Goal: Task Accomplishment & Management: Use online tool/utility

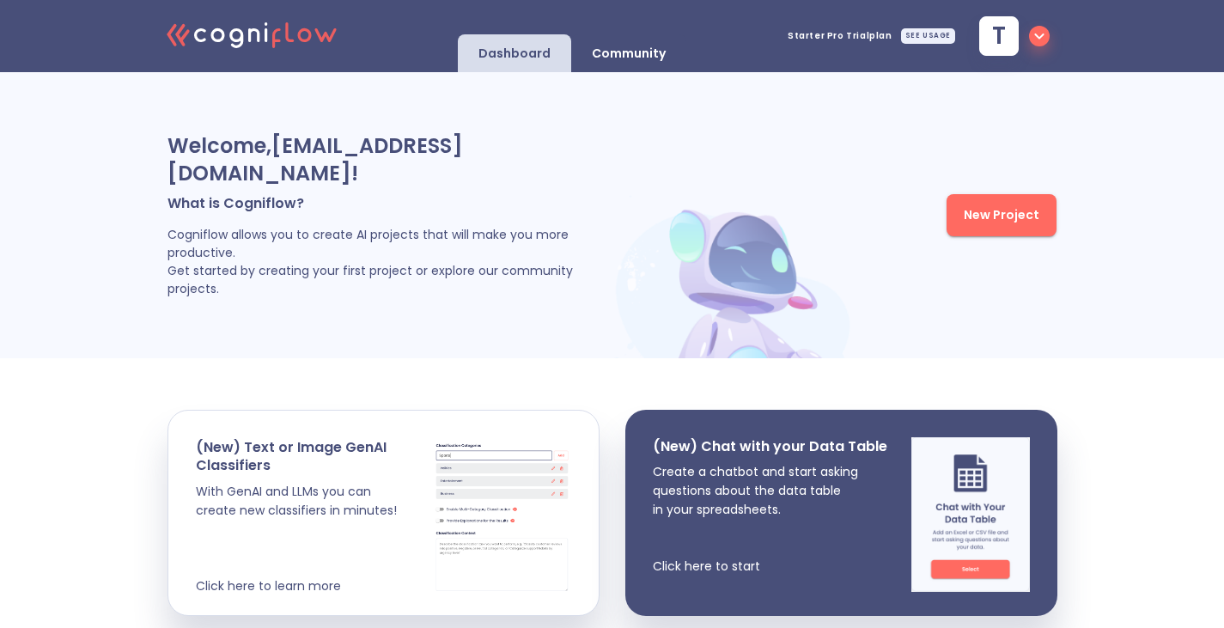
click at [997, 204] on span "New Project" at bounding box center [1002, 214] width 76 height 21
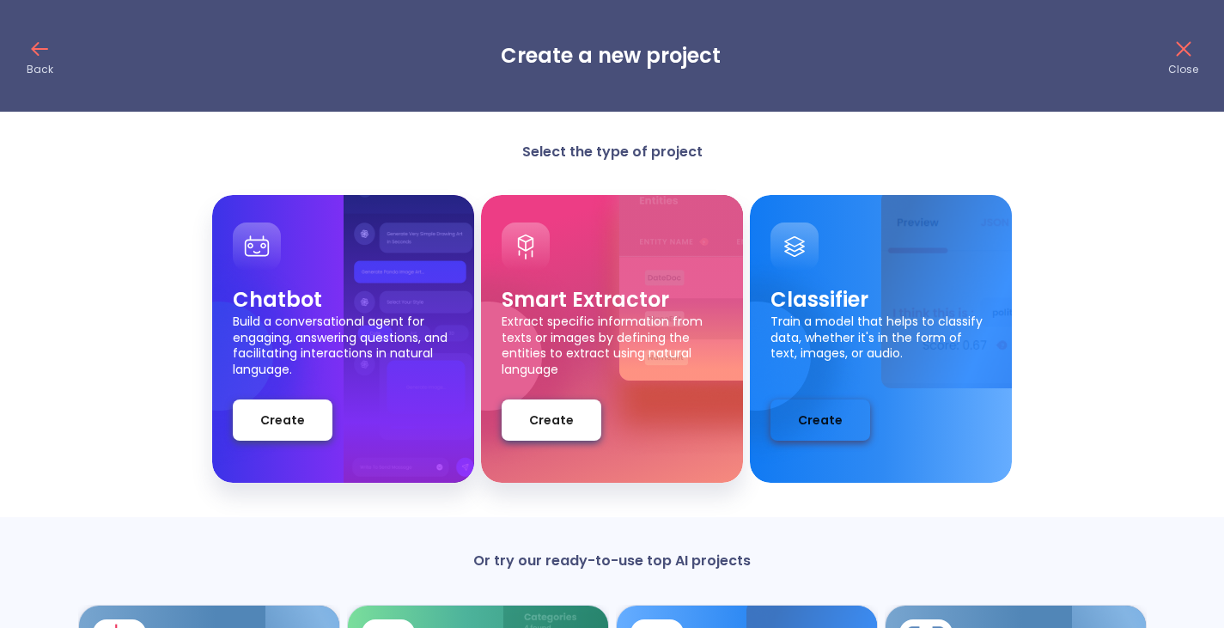
click at [814, 438] on button "Create" at bounding box center [820, 419] width 100 height 41
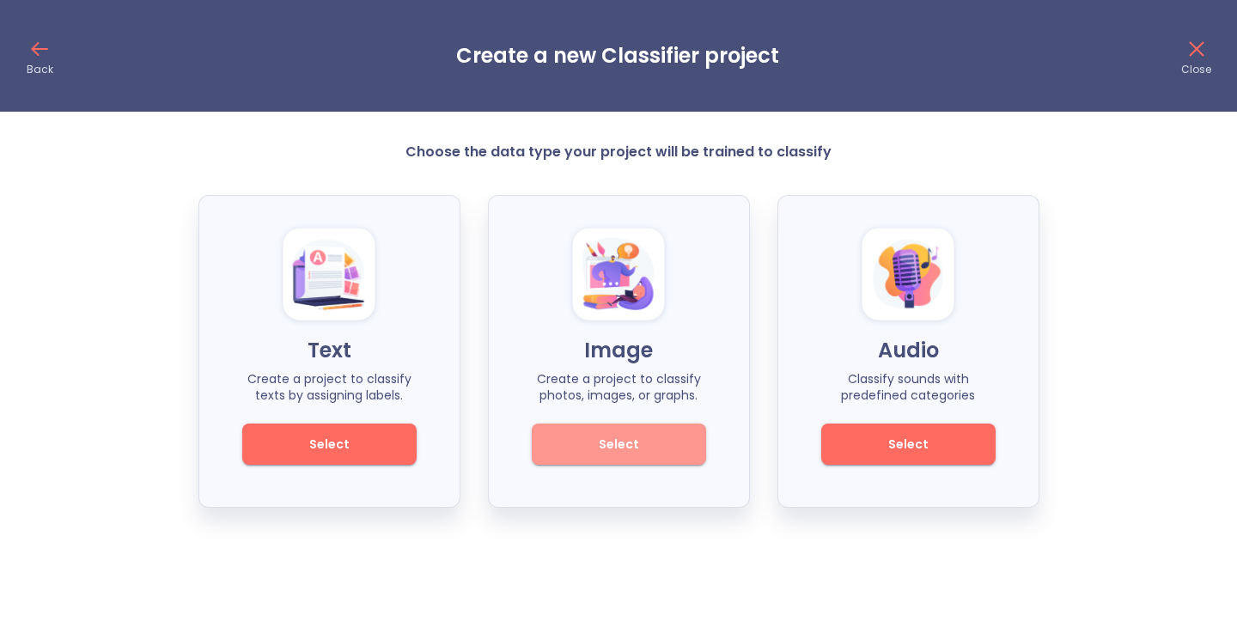
click at [642, 451] on span "Select" at bounding box center [619, 444] width 116 height 21
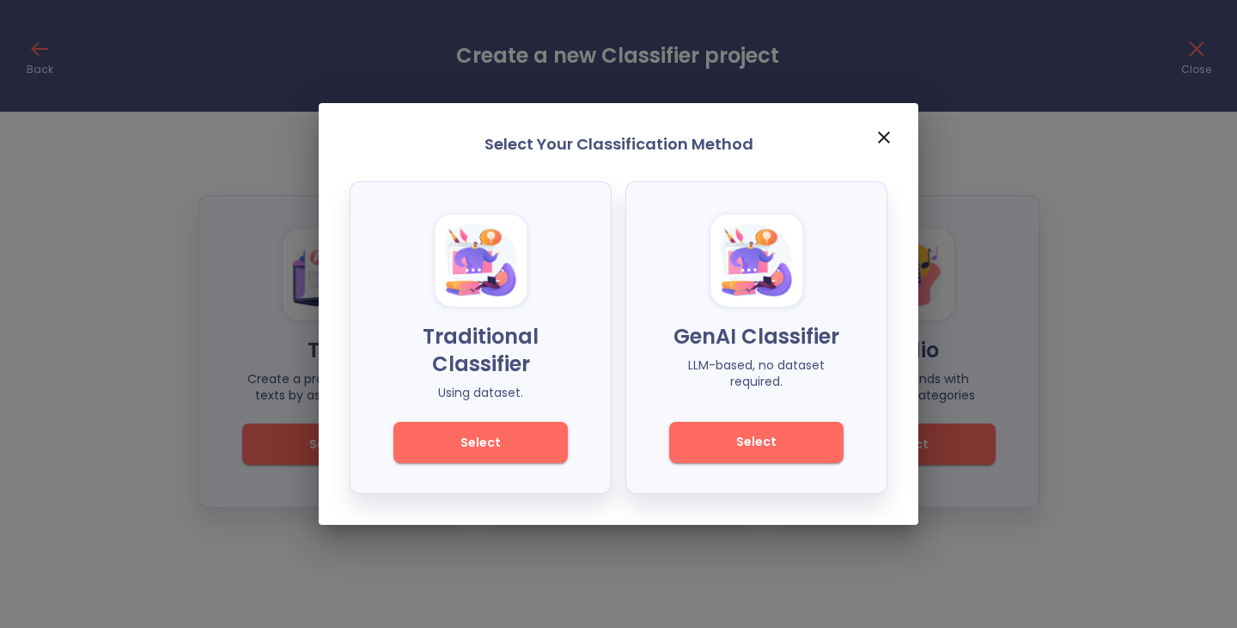
click at [760, 447] on span "Select" at bounding box center [756, 441] width 116 height 21
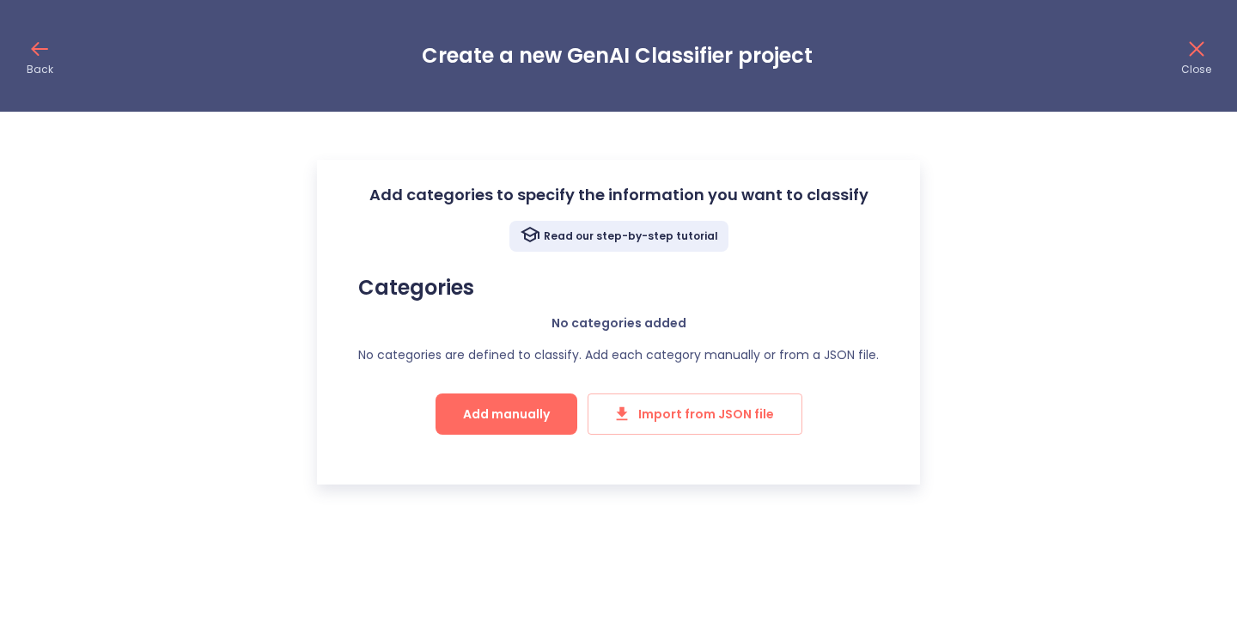
click at [525, 412] on span "Add manually" at bounding box center [506, 414] width 87 height 21
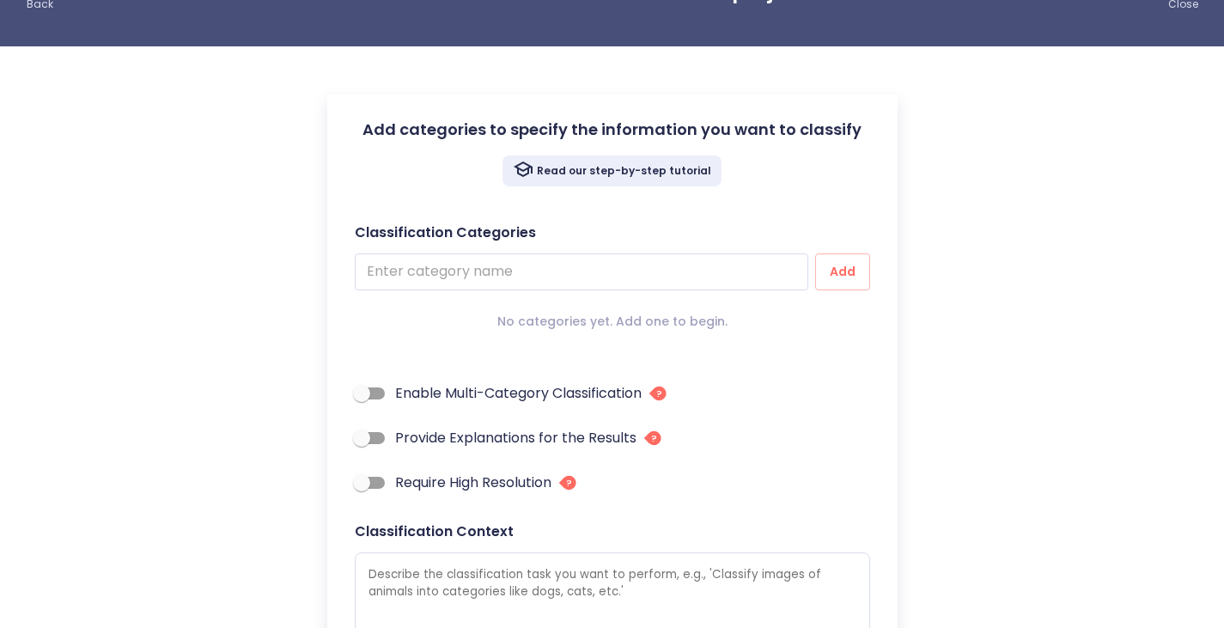
scroll to position [66, 0]
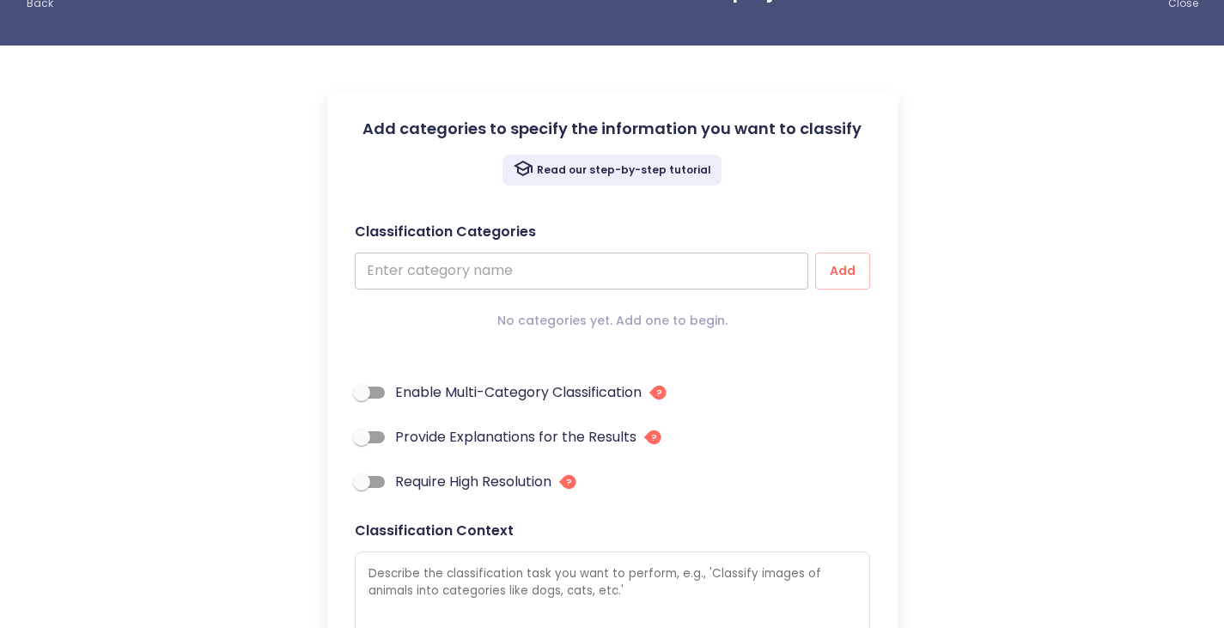
click at [525, 278] on input "text" at bounding box center [581, 271] width 453 height 37
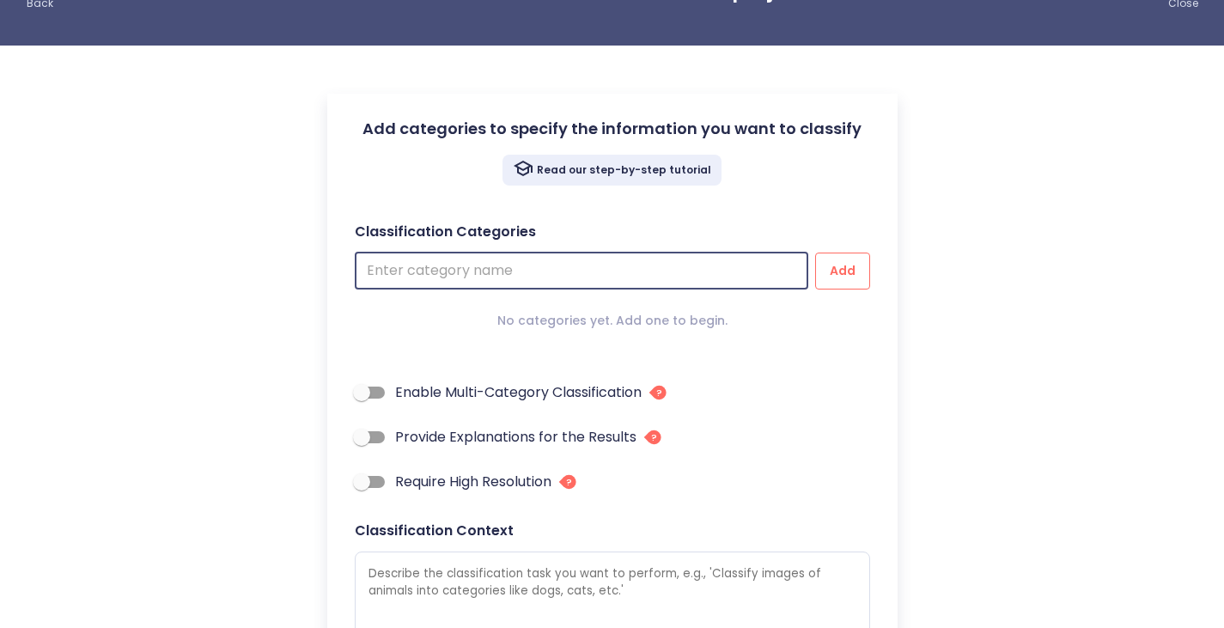
click at [838, 259] on button "Add" at bounding box center [842, 271] width 55 height 37
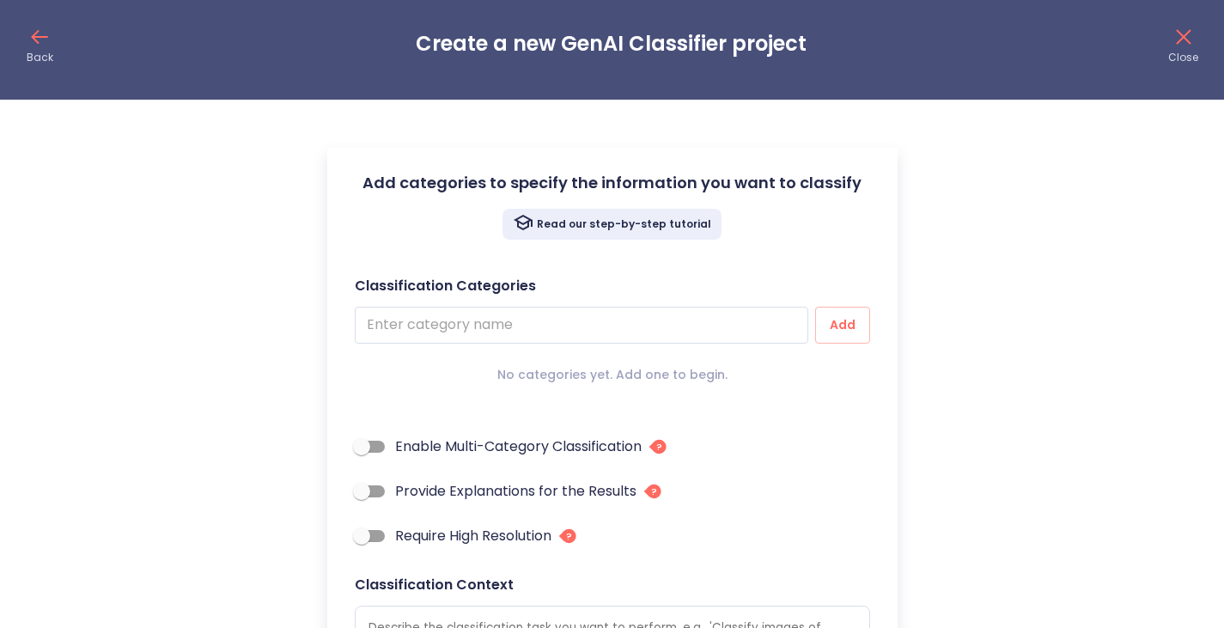
scroll to position [7, 0]
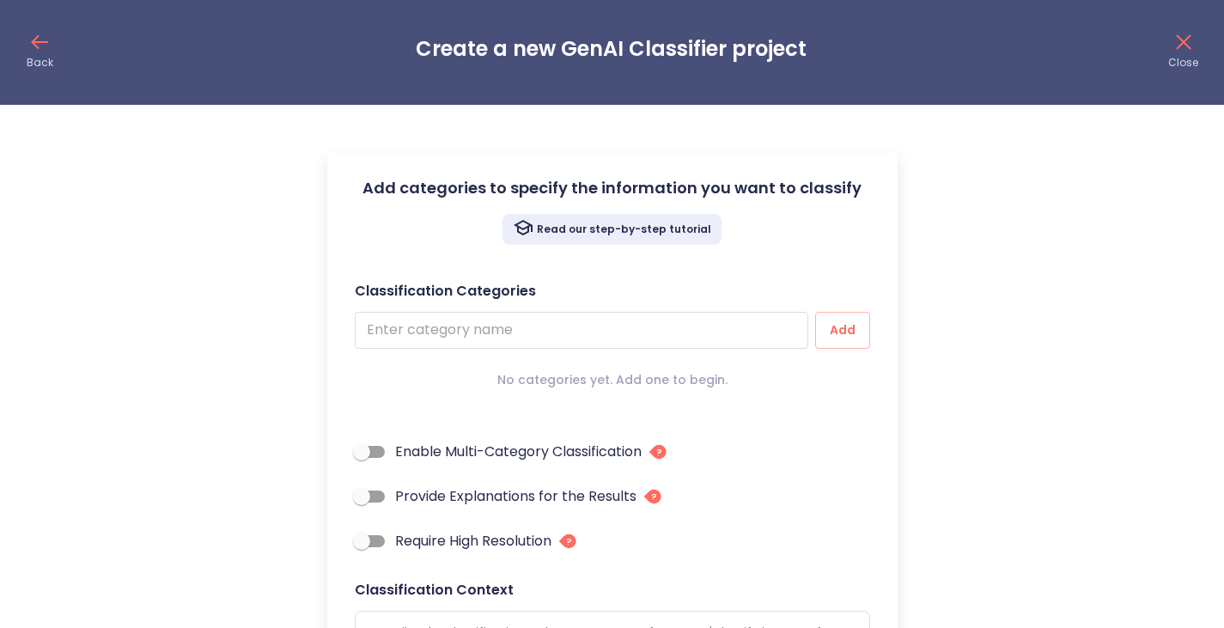
click at [379, 539] on input "Require High Resolution" at bounding box center [362, 541] width 98 height 33
checkbox input "true"
type textarea "x"
click at [375, 495] on input "Provide Explanations for the Results" at bounding box center [362, 496] width 98 height 33
checkbox input "true"
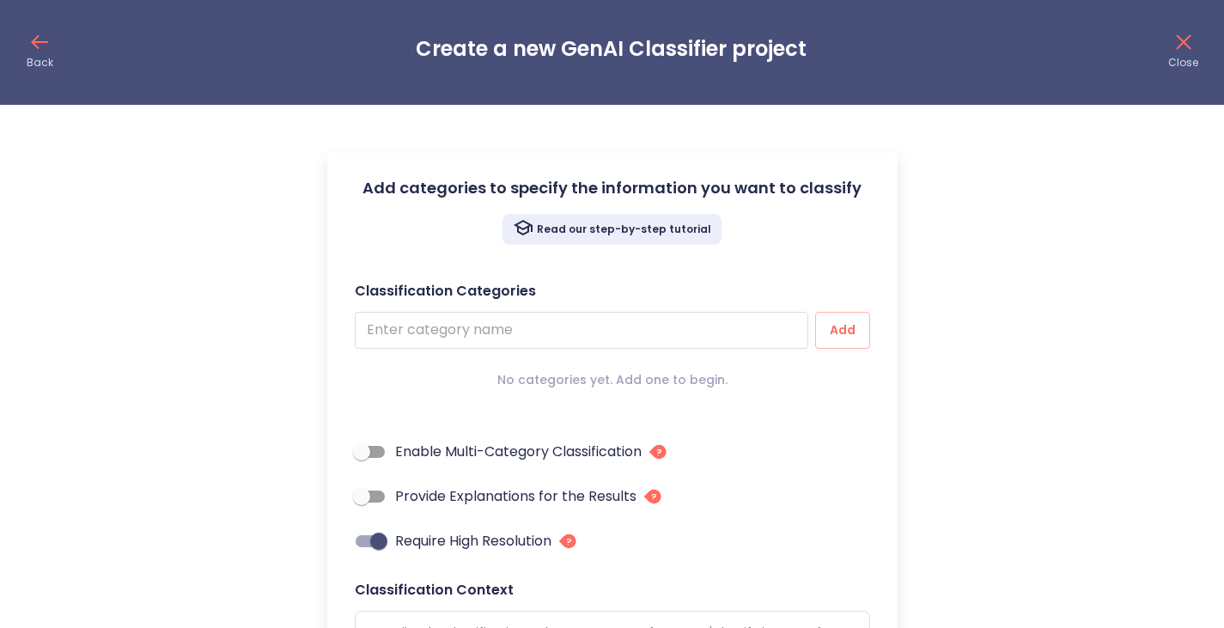
type textarea "x"
click at [372, 445] on input "Enable Multi-Category Classification" at bounding box center [362, 451] width 98 height 33
checkbox input "true"
type textarea "x"
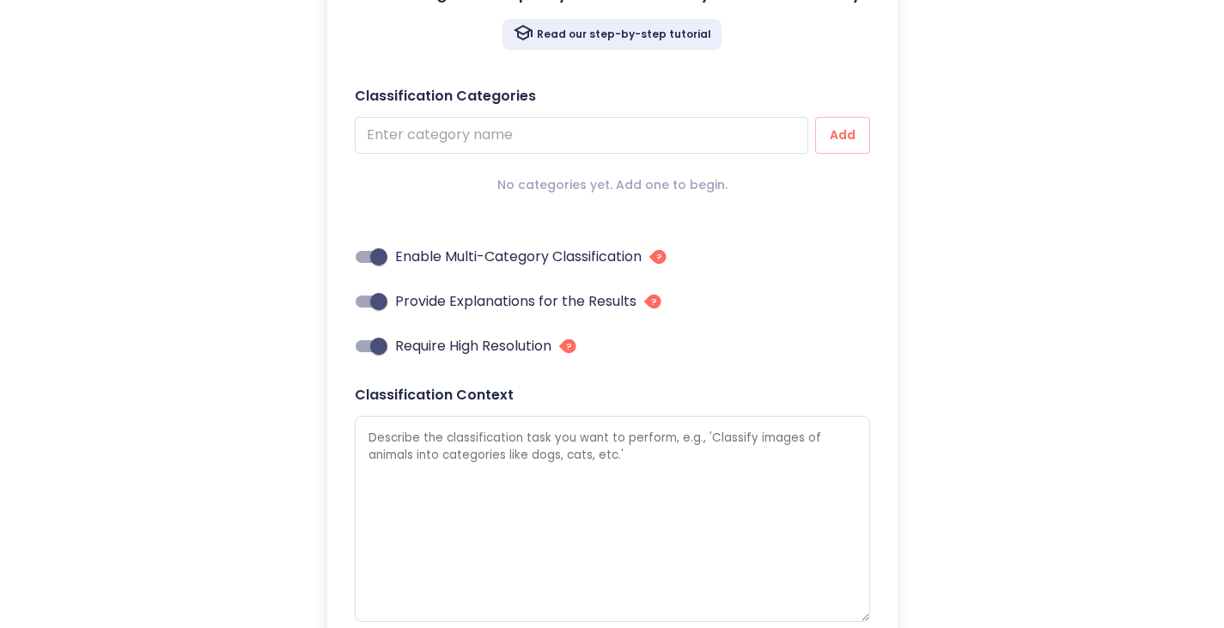
scroll to position [216, 0]
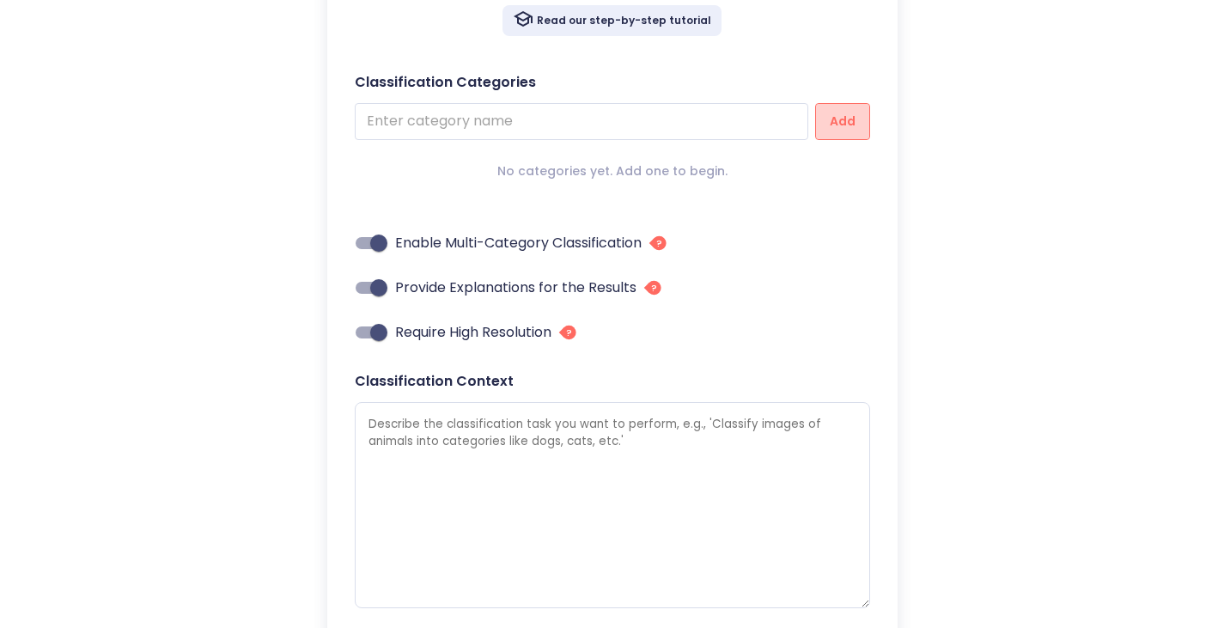
click at [837, 138] on button "Add" at bounding box center [842, 121] width 55 height 37
click at [587, 119] on input "text" at bounding box center [581, 121] width 453 height 37
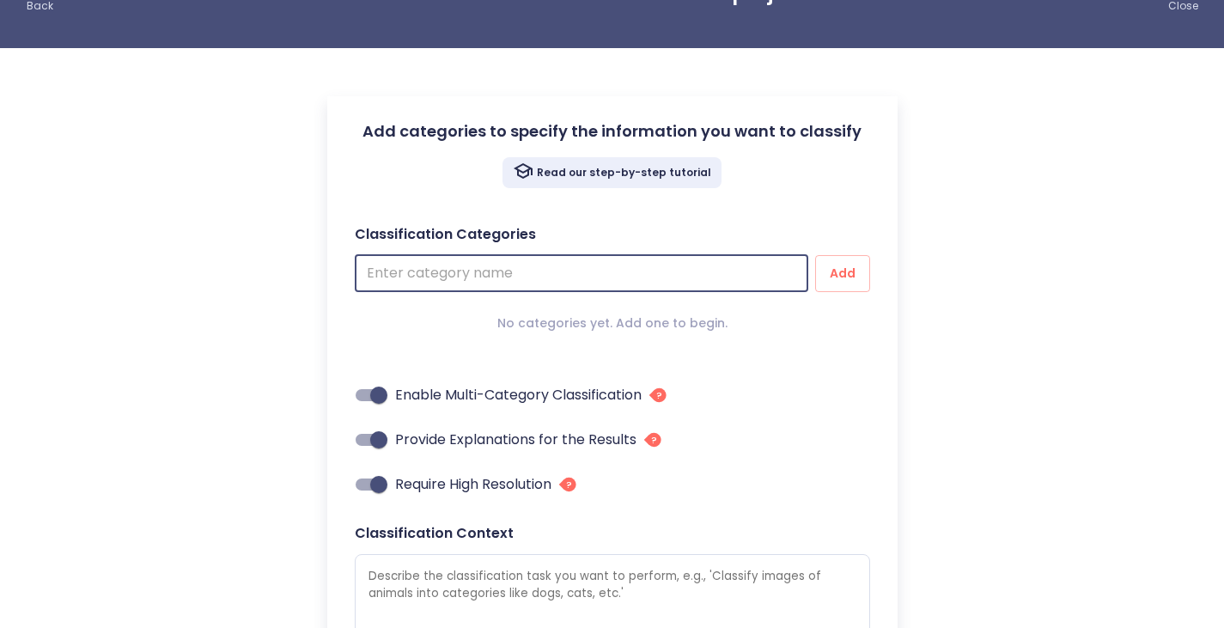
scroll to position [52, 0]
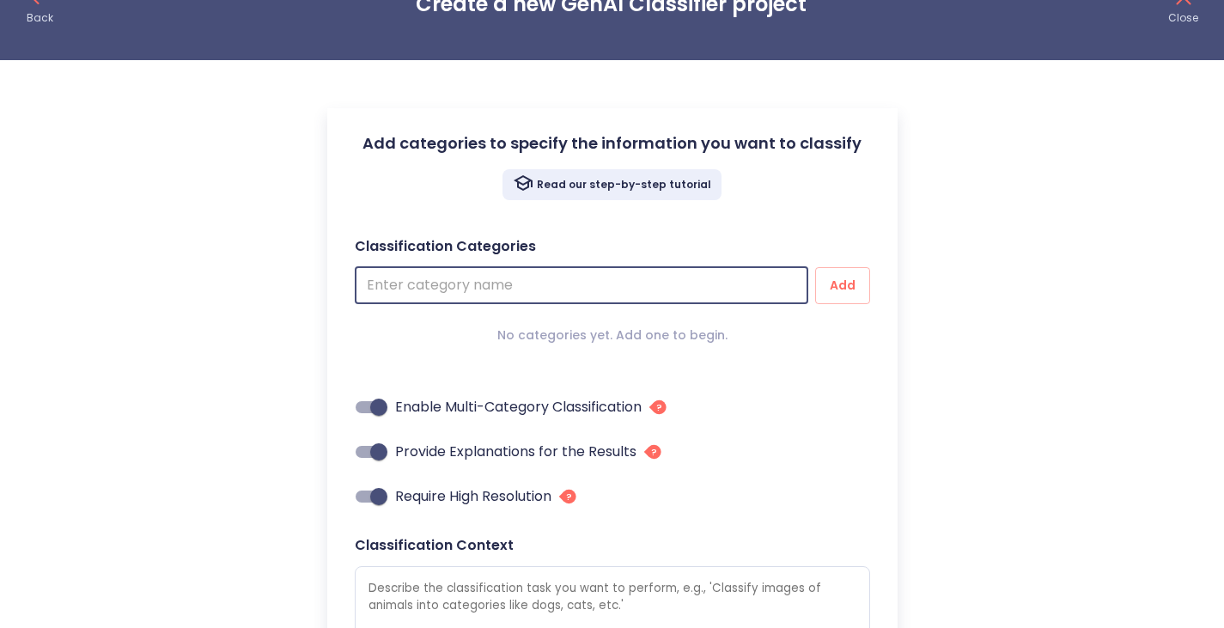
type input "N"
type textarea "x"
type input "Na"
type textarea "x"
type input "Nat"
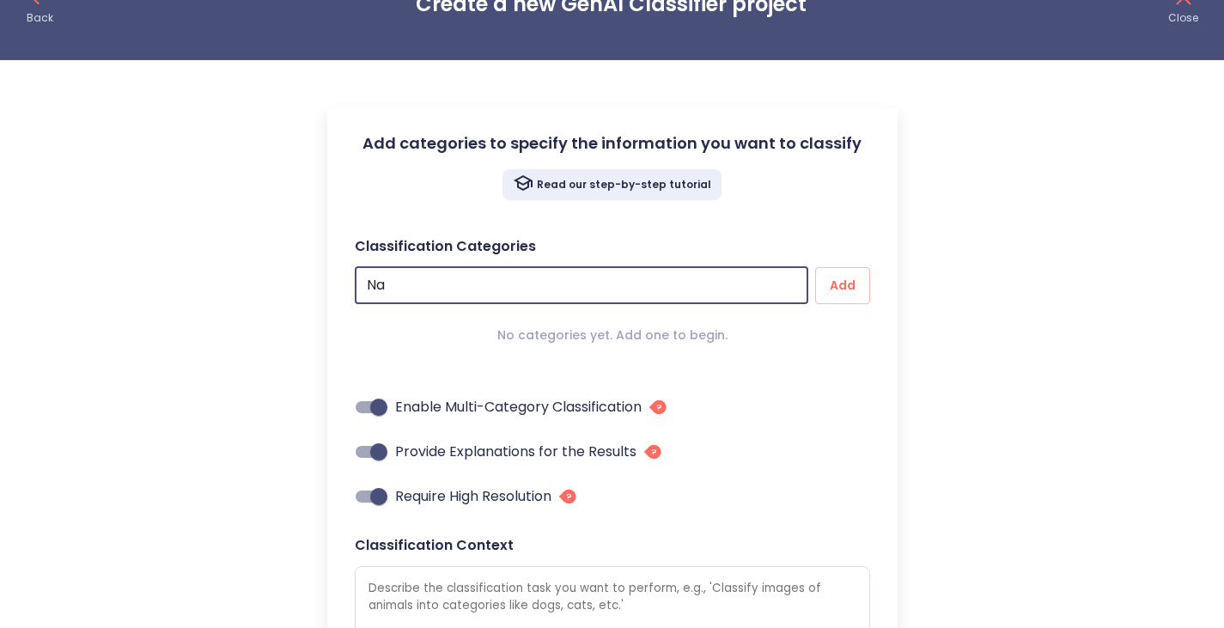
type textarea "x"
type input "Natu"
type textarea "x"
type input "Natur"
type textarea "x"
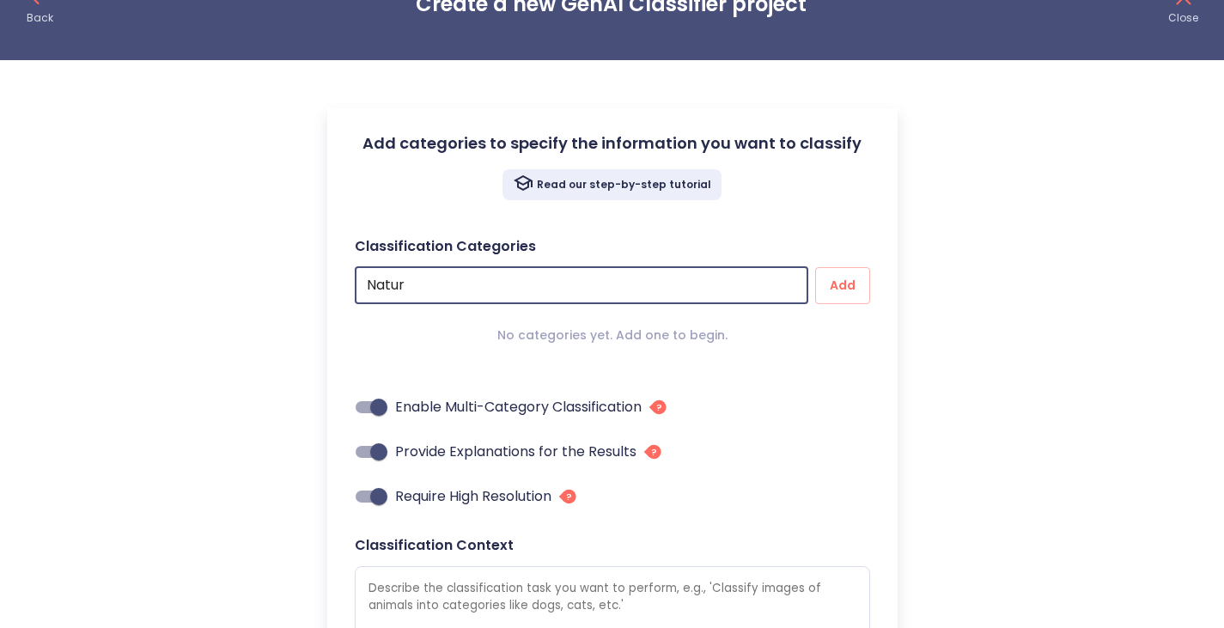
type input "Nature"
type textarea "x"
type input "Nature"
click at [815, 267] on button "Add" at bounding box center [842, 285] width 55 height 37
type textarea "x"
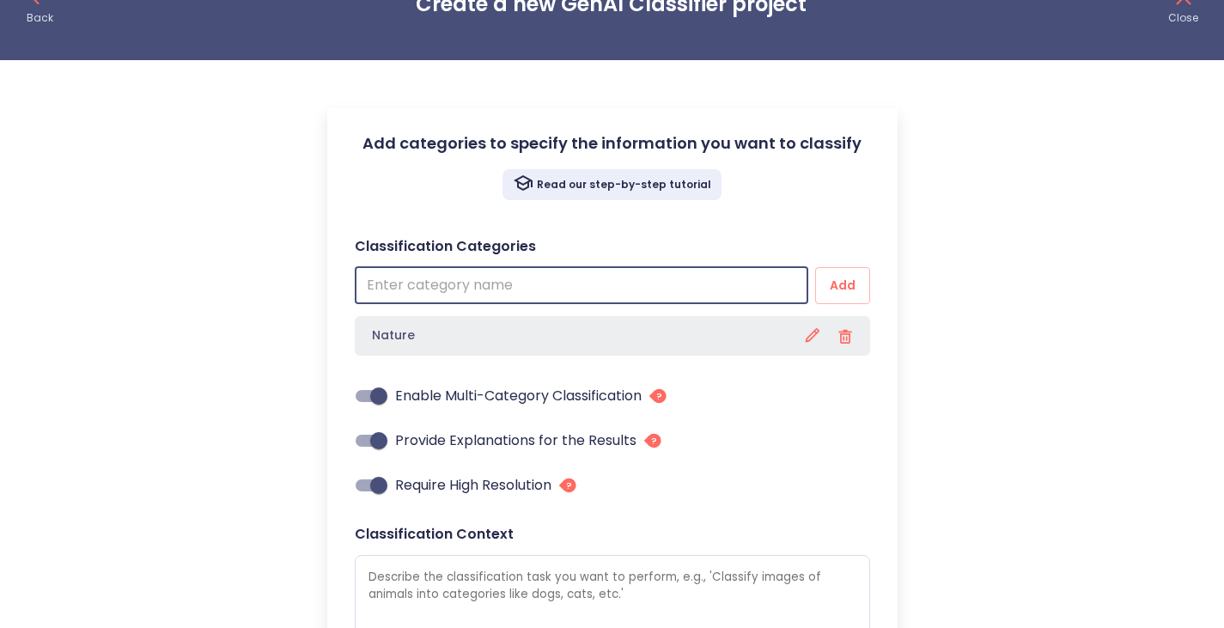
type input "S"
type textarea "x"
type input "So"
type textarea "x"
type input "Soc"
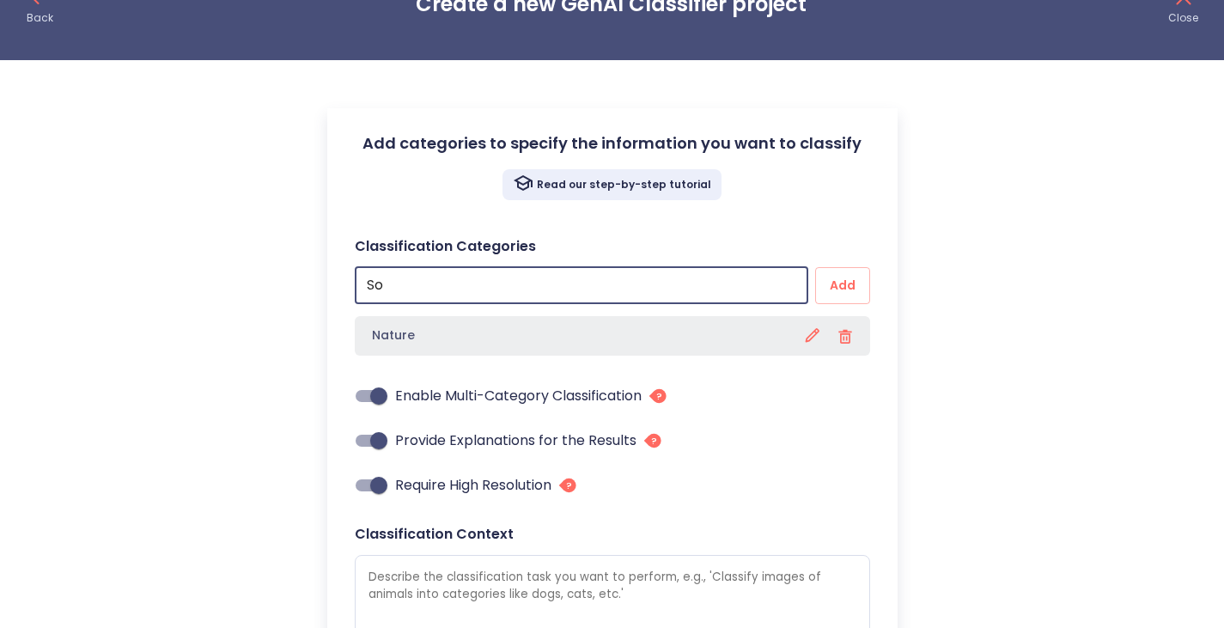
type textarea "x"
type input "Soci"
type textarea "x"
type input "Socil"
type textarea "x"
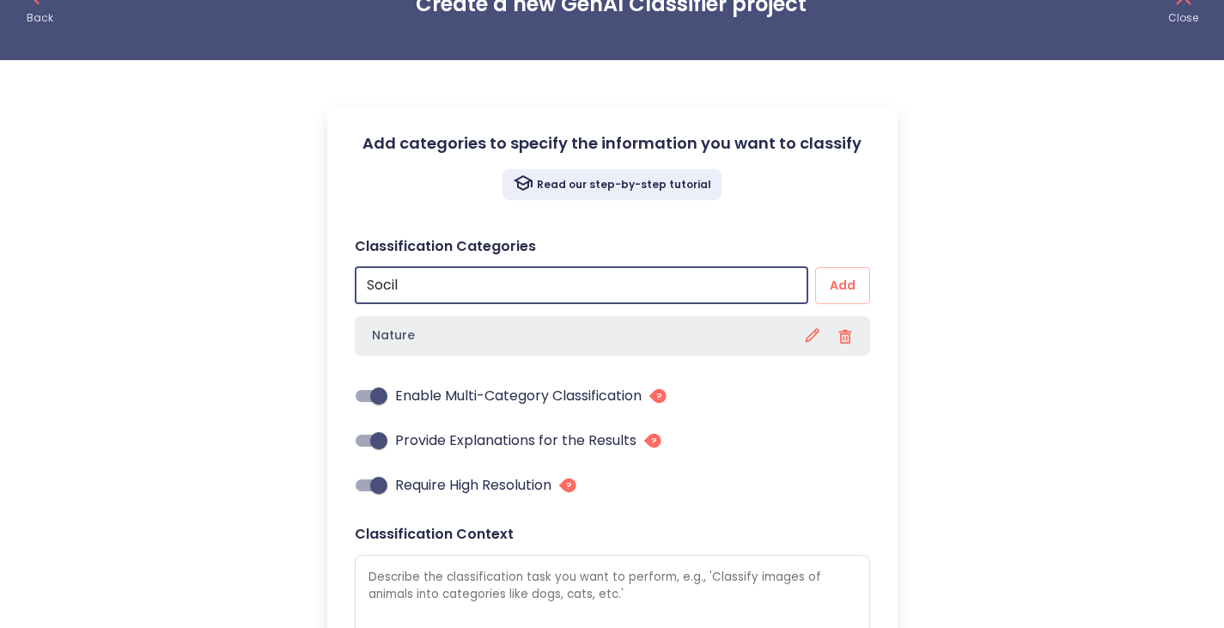
type input "Socila"
type textarea "x"
type input "Socil"
type textarea "x"
type input "Soci"
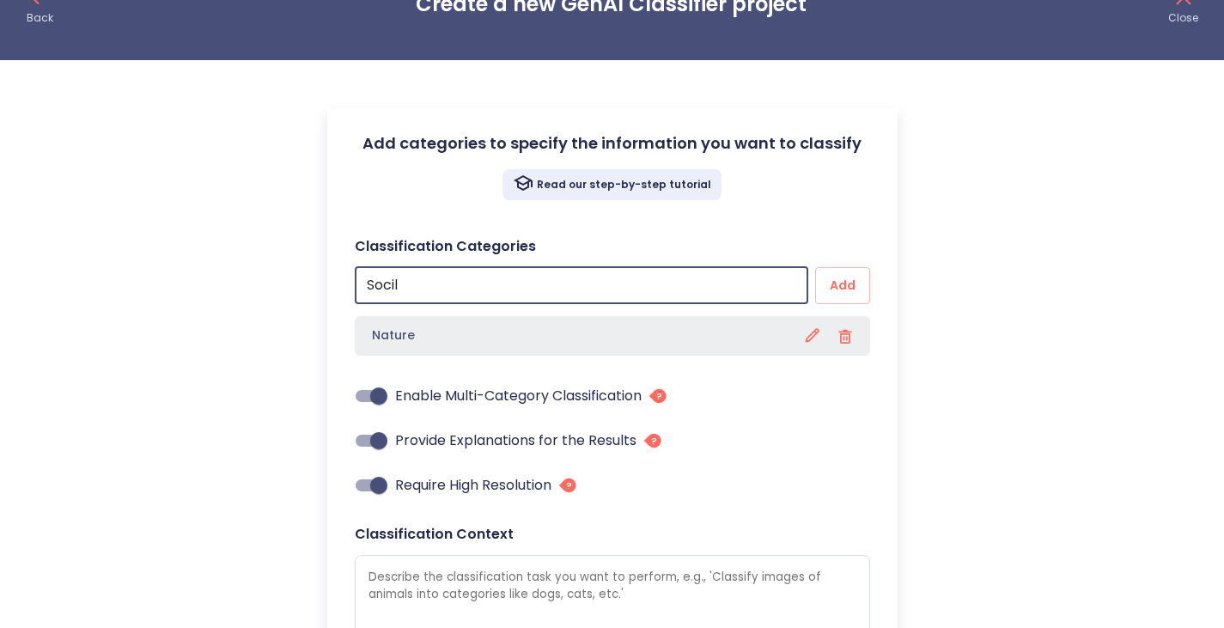
type textarea "x"
type input "Socia"
type textarea "x"
type input "Social"
type textarea "x"
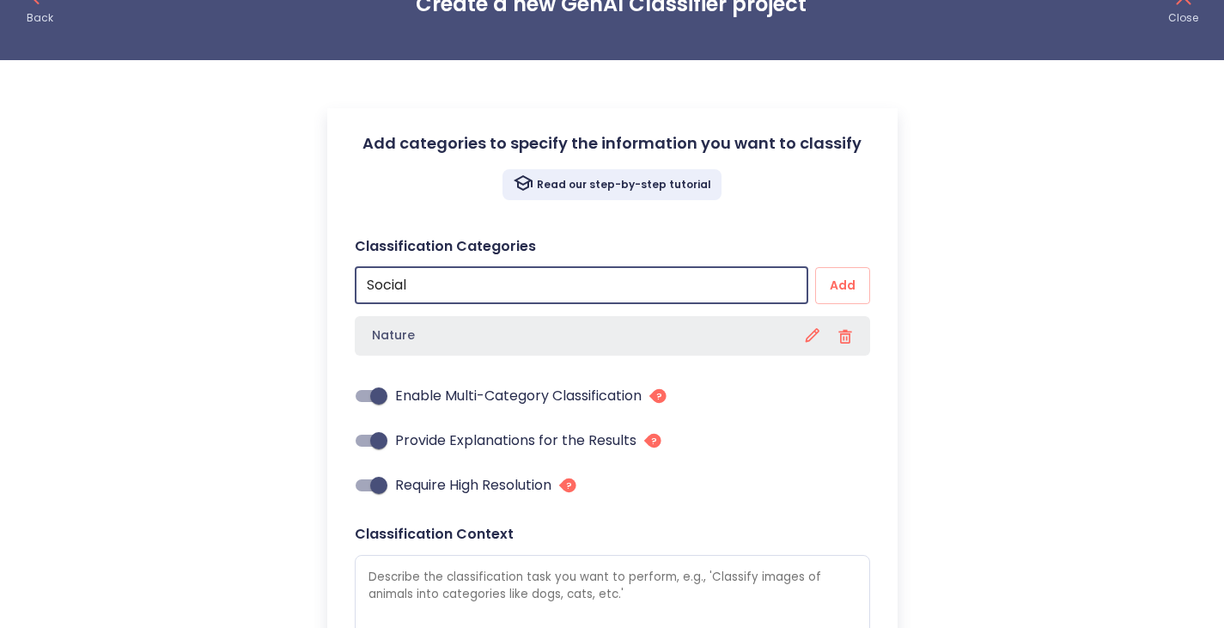
type input "Social"
type textarea "x"
type input "Social M"
type textarea "x"
type input "Social Me"
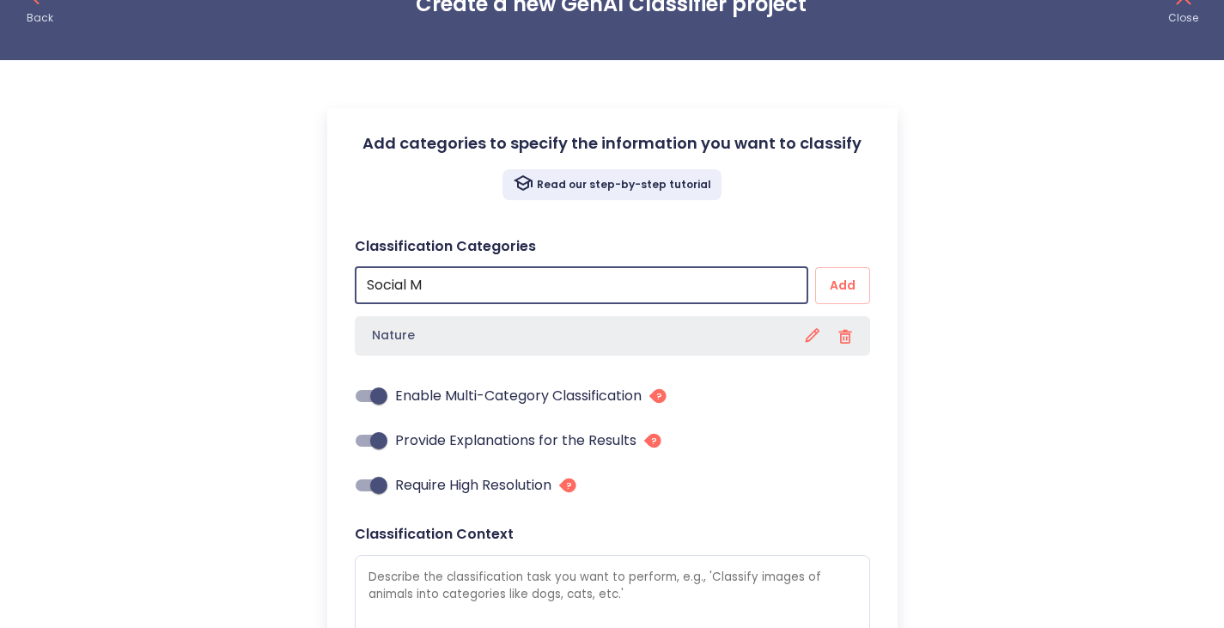
type textarea "x"
type input "Social Med"
type textarea "x"
type input "Social Medi"
type textarea "x"
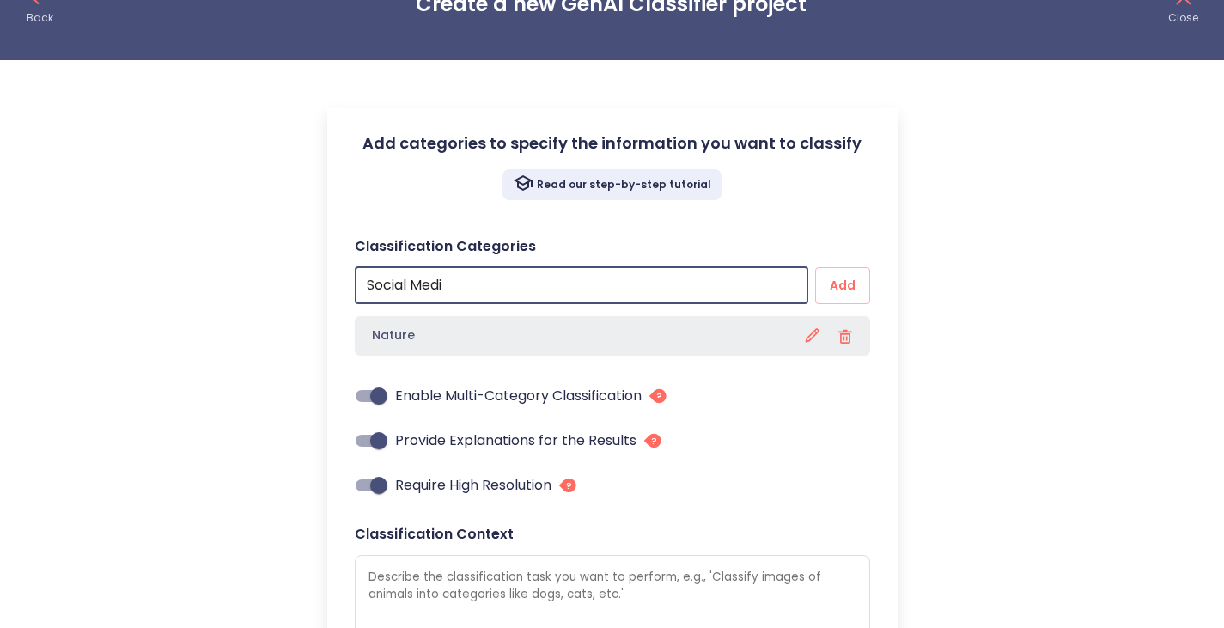
type input "Social Media"
type textarea "x"
type input "Social Media"
click at [815, 267] on button "Add" at bounding box center [842, 285] width 55 height 37
type textarea "x"
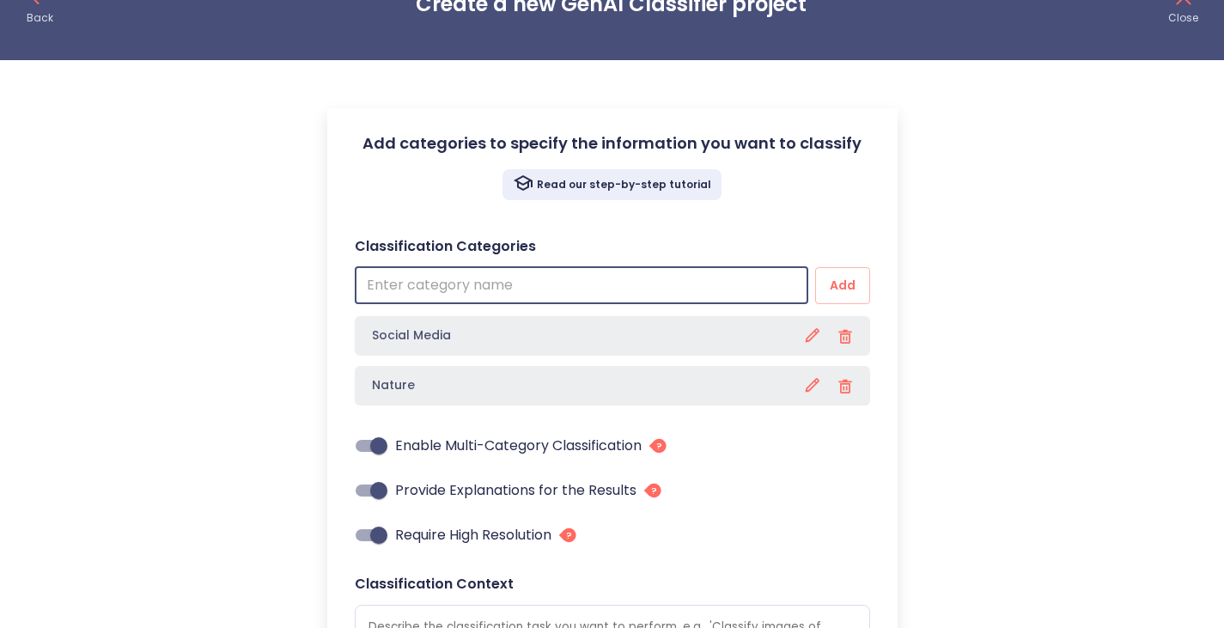
type input "E"
type textarea "x"
type input "Ev"
type textarea "x"
type input "Eve"
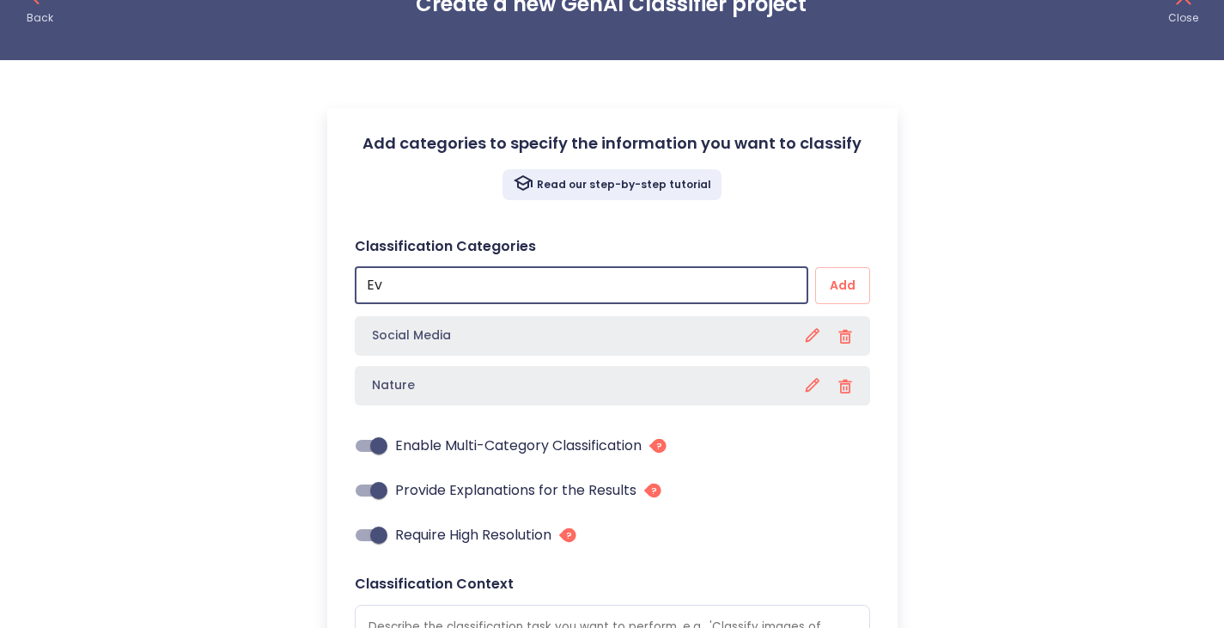
type textarea "x"
type input "Even"
type textarea "x"
type input "Event"
type textarea "x"
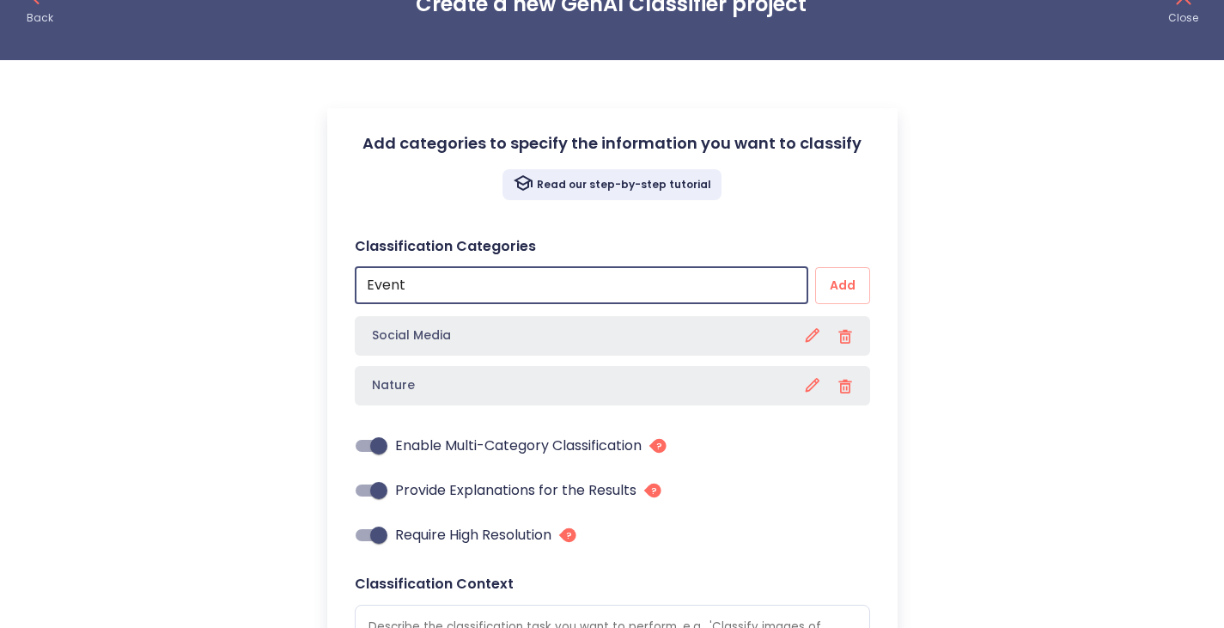
type input "Events"
type textarea "x"
type input "Events"
click at [815, 267] on button "Add" at bounding box center [842, 285] width 55 height 37
type textarea "x"
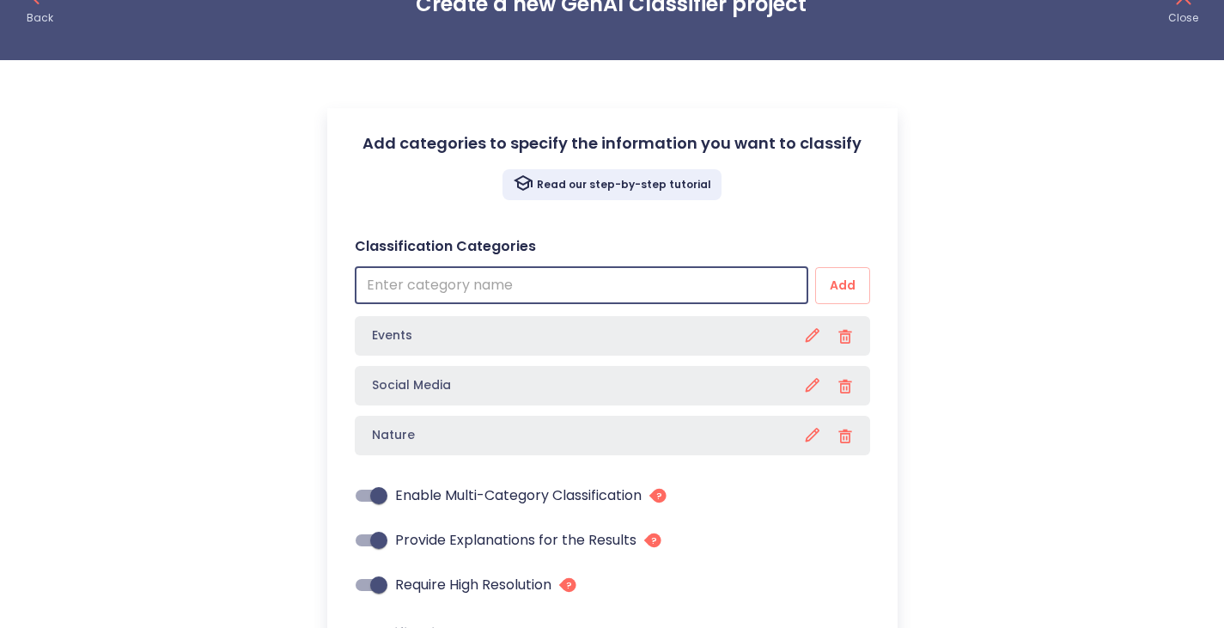
type input "P"
type textarea "x"
type input "Pr"
type textarea "x"
type input "Pro"
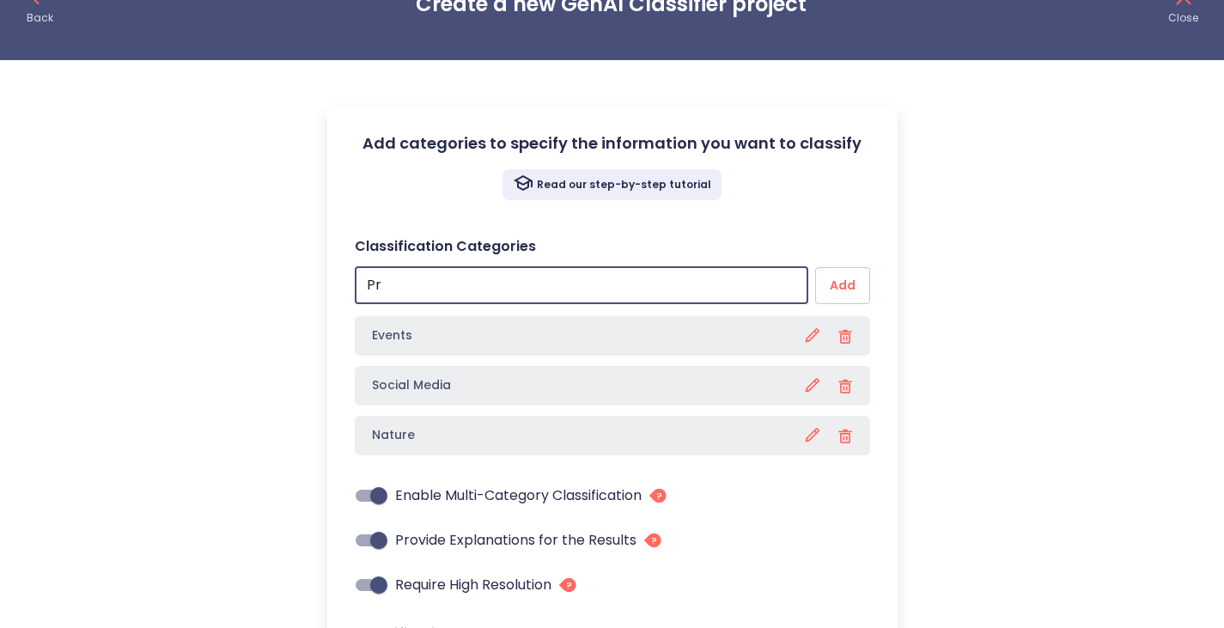
type textarea "x"
type input "Prod"
type textarea "x"
type input "Produ"
type textarea "x"
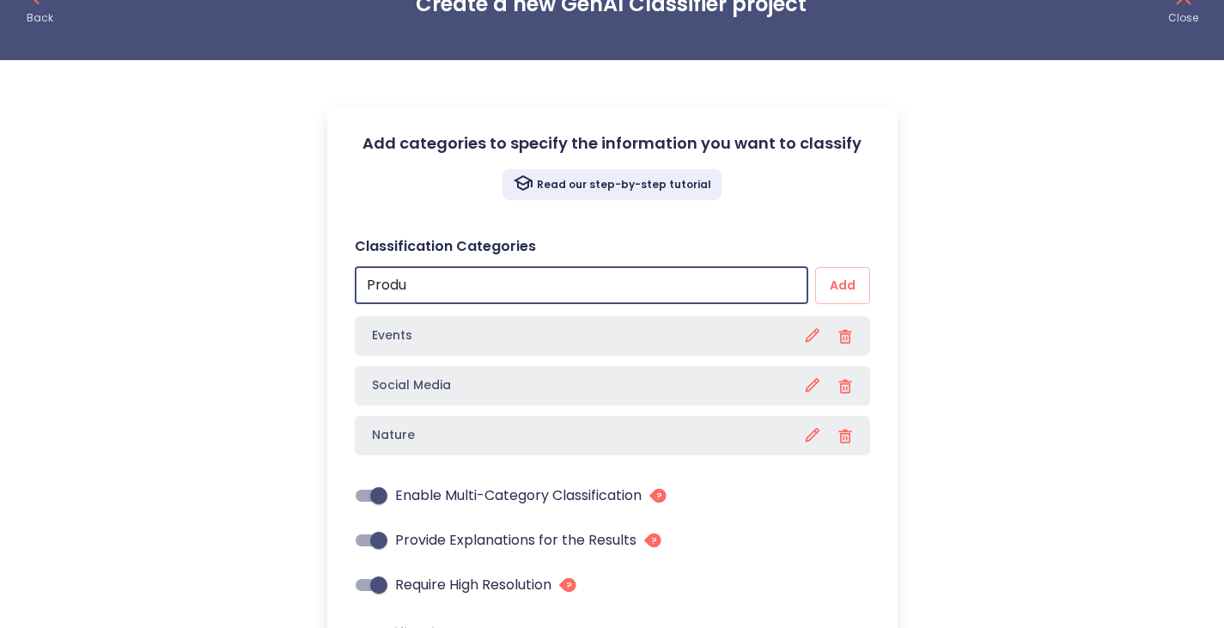
type input "Produc"
type textarea "x"
type input "Product"
type textarea "x"
type input "Products"
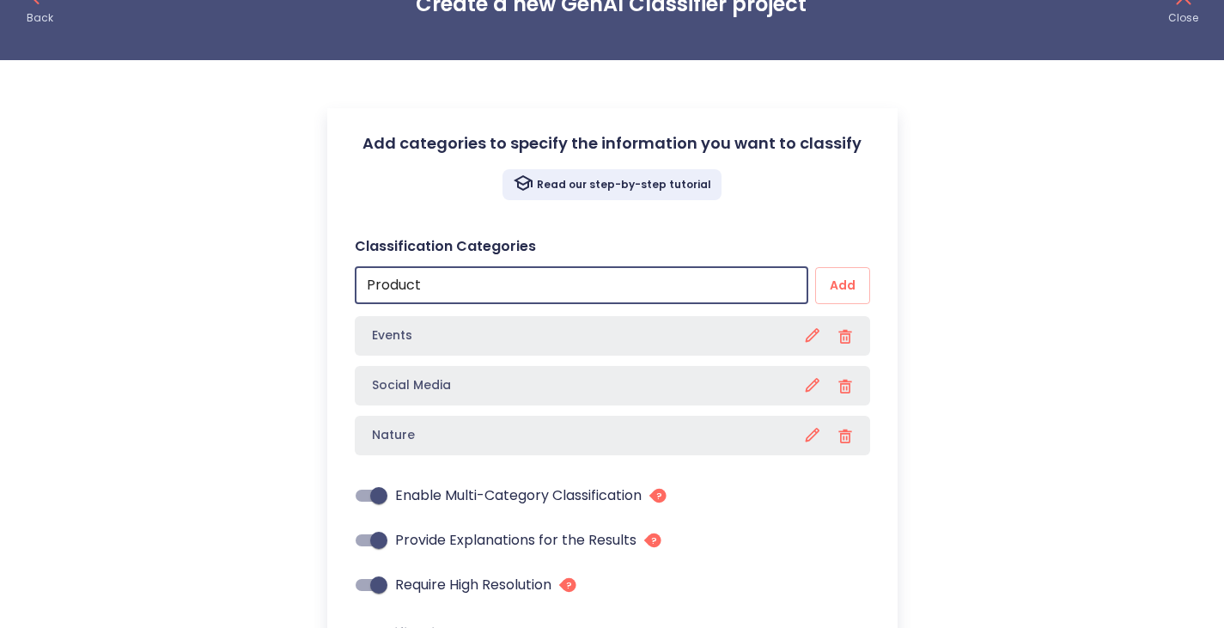
type textarea "x"
type input "Products"
click at [815, 267] on button "Add" at bounding box center [842, 285] width 55 height 37
type textarea "x"
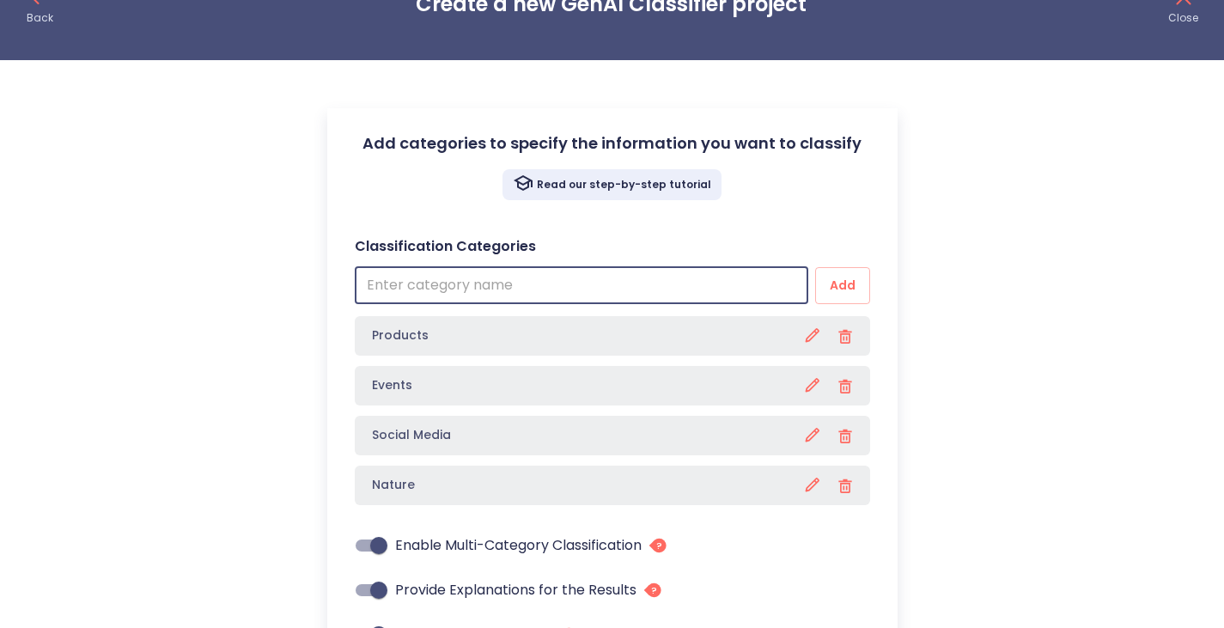
type input "S"
type textarea "x"
type input "Se"
type textarea "x"
type input "Set"
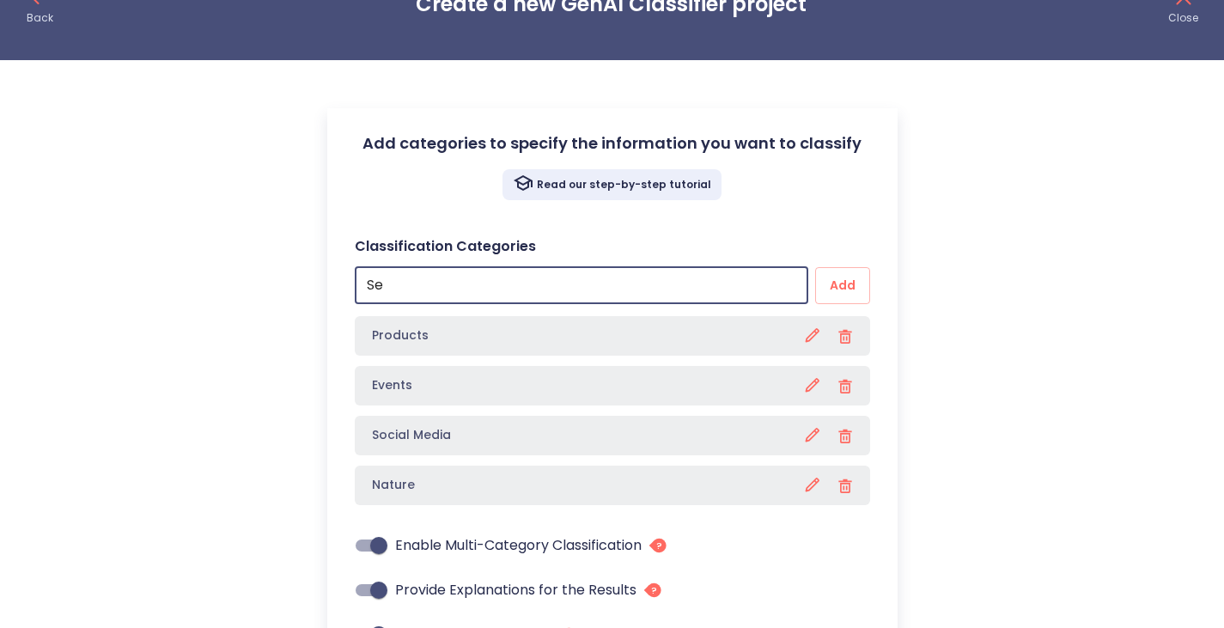
type textarea "x"
type input "Se"
type textarea "x"
type input "S"
type textarea "x"
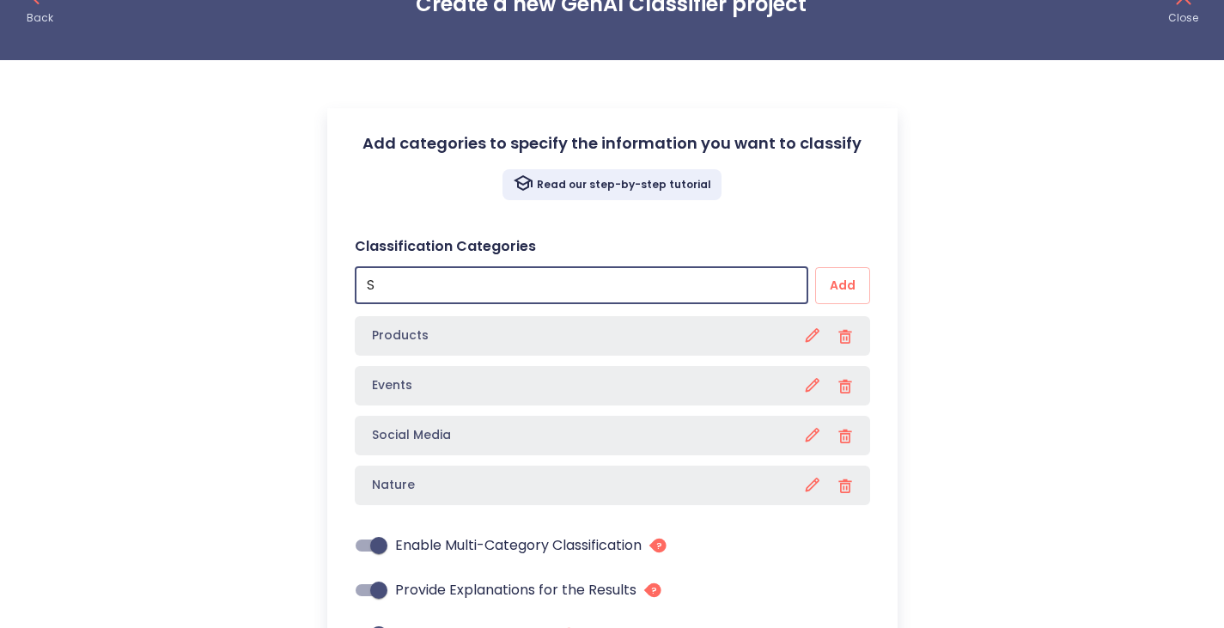
type textarea "x"
type input "O"
type textarea "x"
type input "Ob"
type textarea "x"
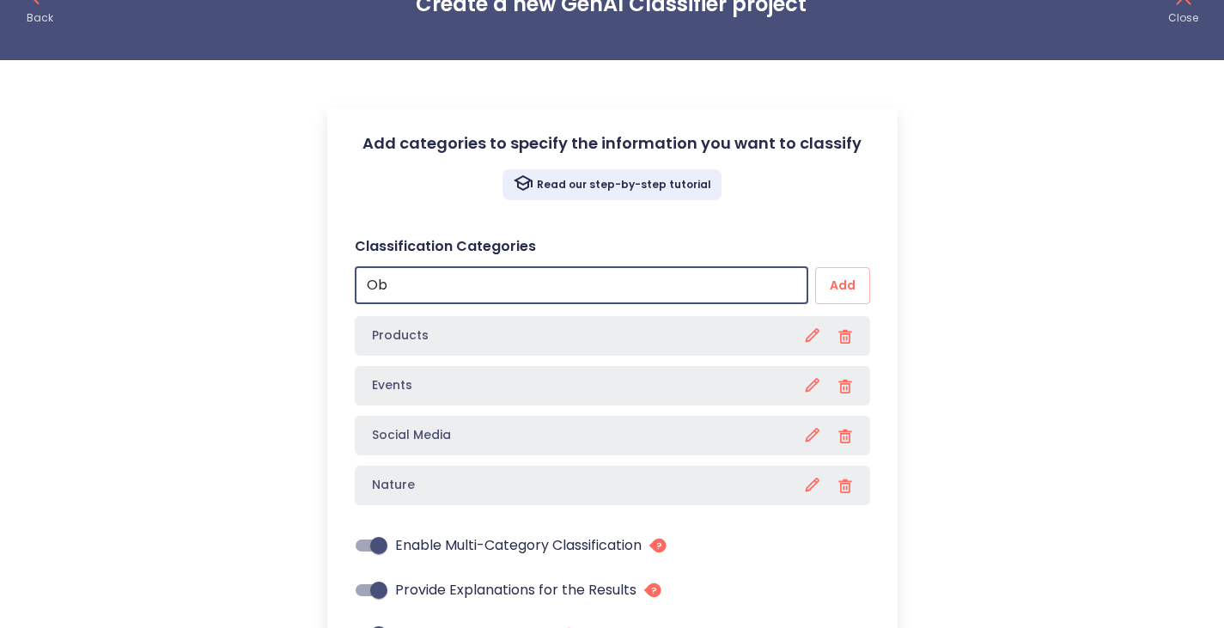
type input "Obr"
type textarea "x"
type input "Obra"
type textarea "x"
type input "Obra"
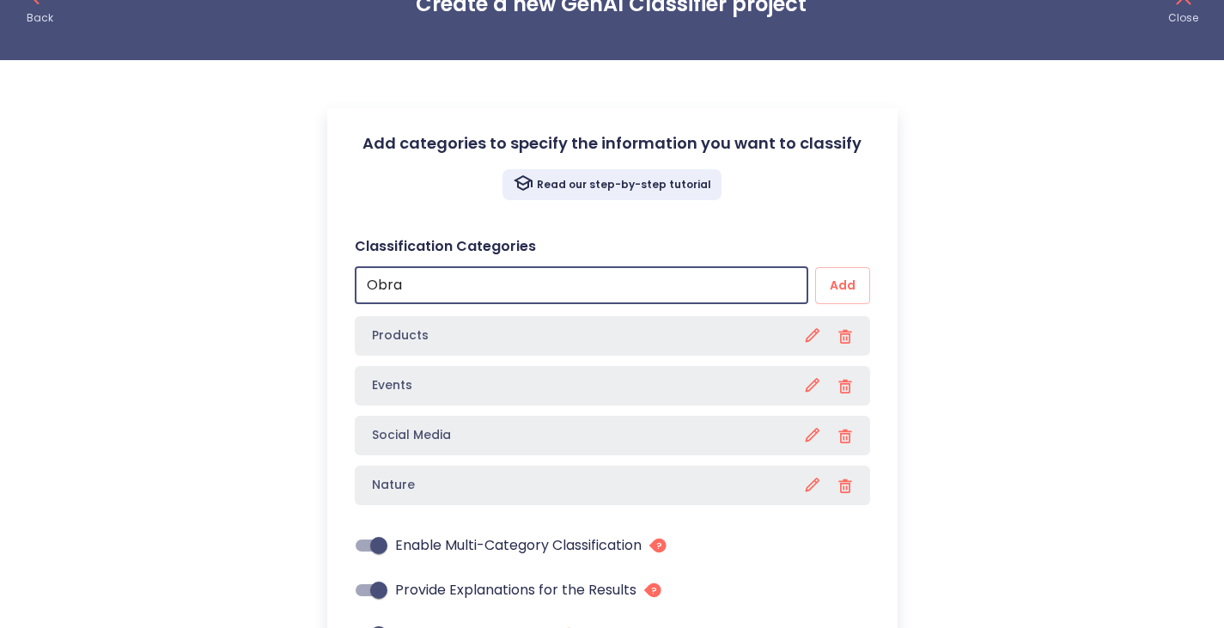
type textarea "x"
type input "Obra s"
type textarea "x"
type input "Obra so"
type textarea "x"
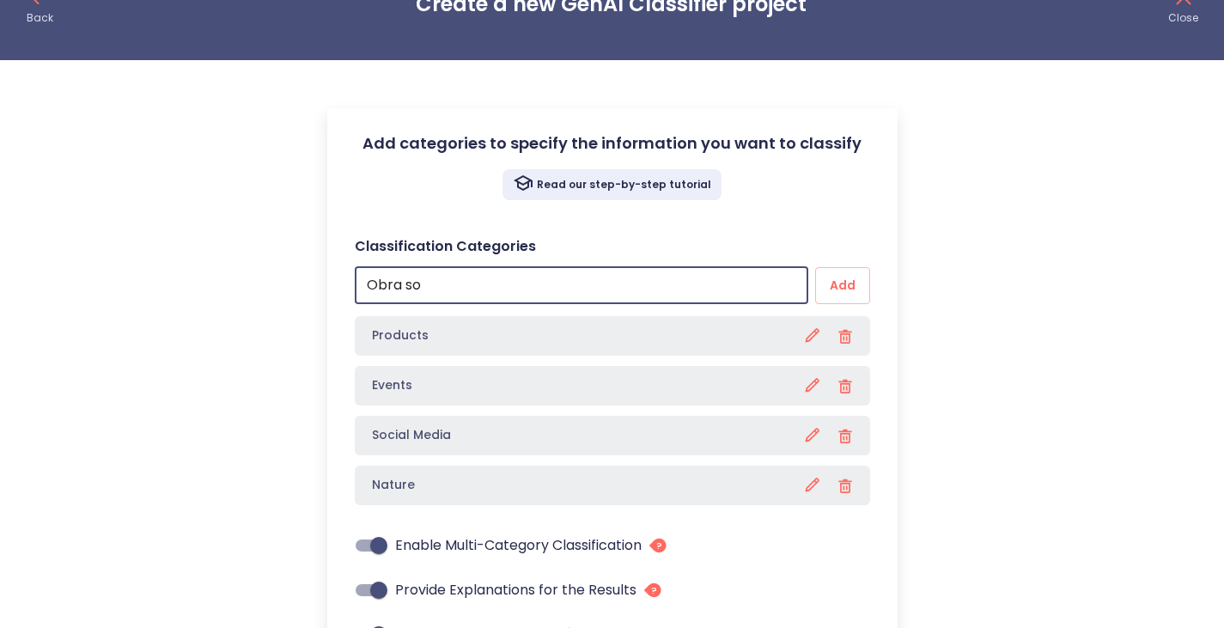
type input "Obra soc"
type textarea "x"
type input "Obra soci"
type textarea "x"
type input "Obra socia"
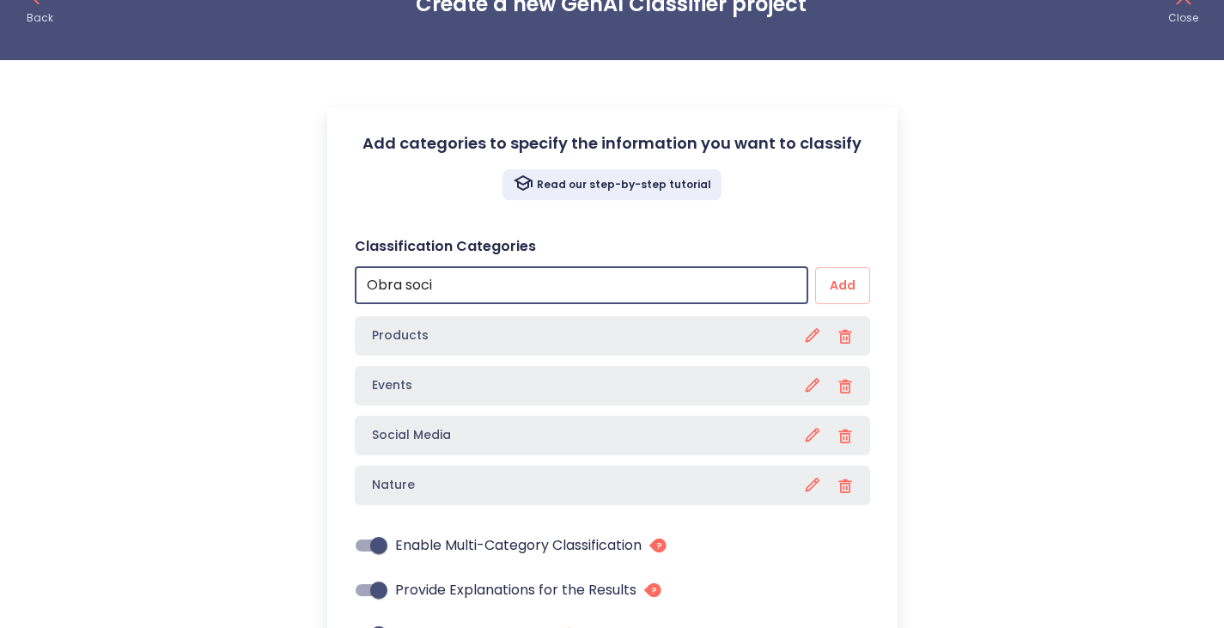
type textarea "x"
type input "Obra social"
type textarea "x"
type input "Obra socia"
type textarea "x"
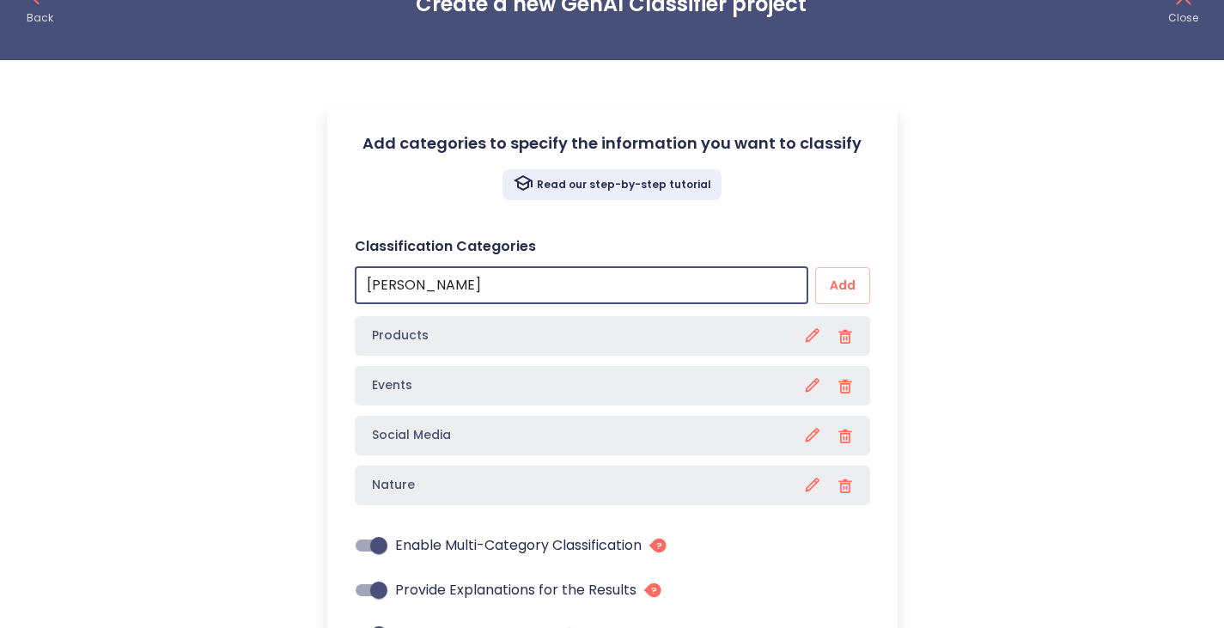
type input "Obra soci"
type textarea "x"
type input "Obra soc"
type textarea "x"
type input "Obra so"
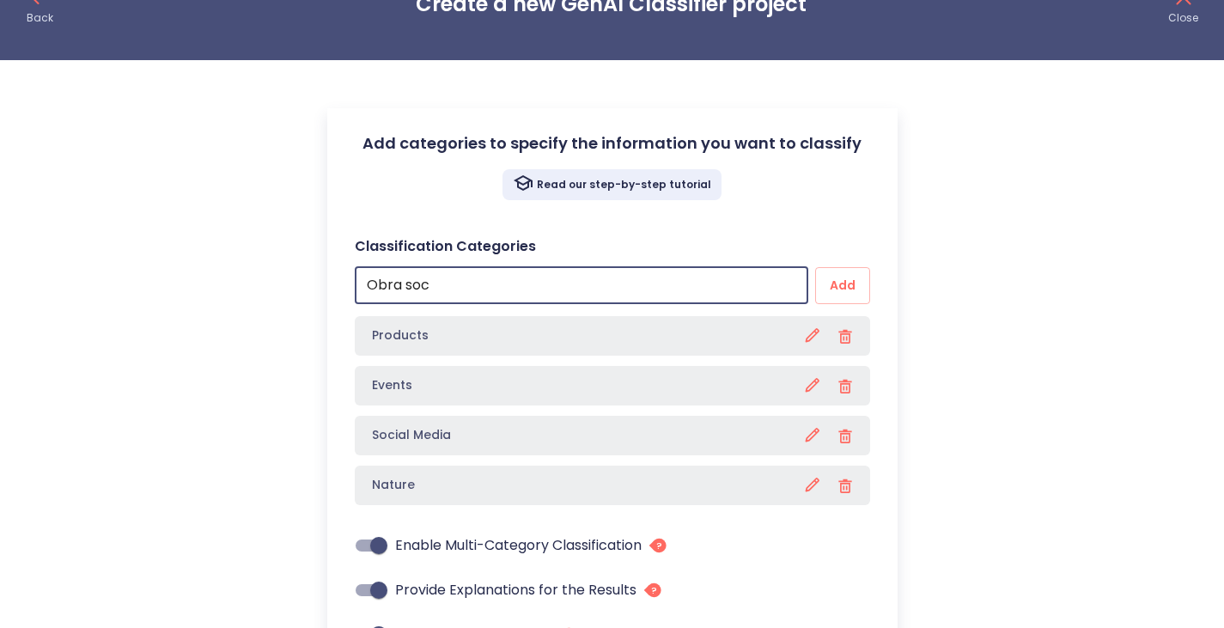
type textarea "x"
type input "Obra s"
type textarea "x"
type input "Obra"
type textarea "x"
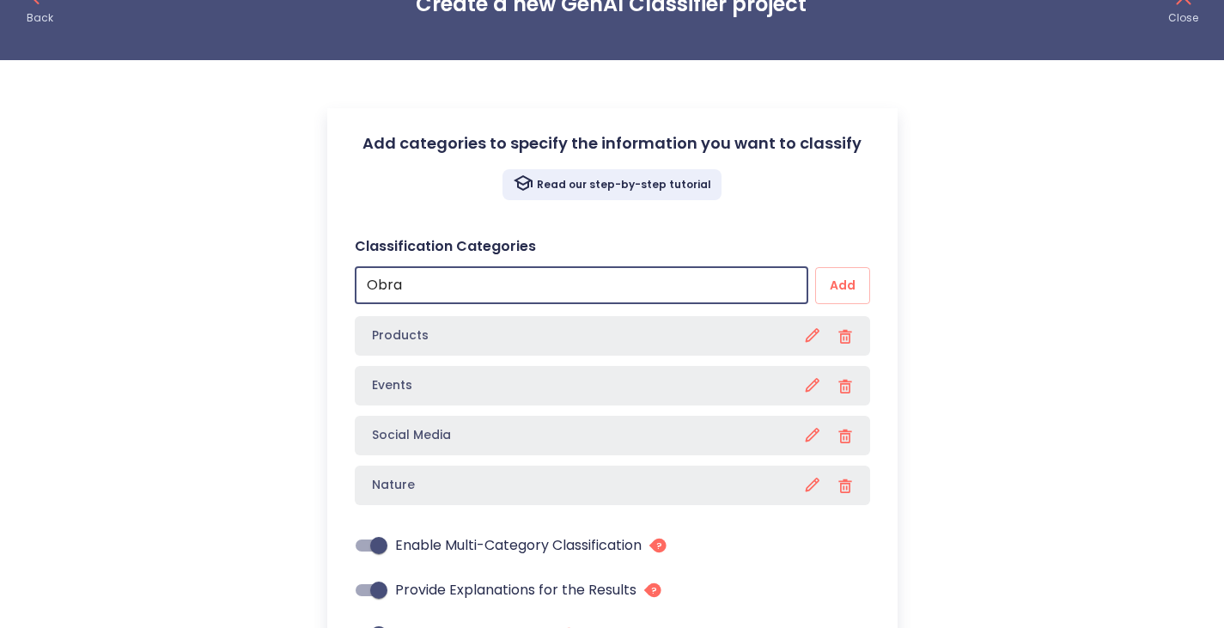
type input "Obra"
type textarea "x"
type input "Obr"
type textarea "x"
type input "Ob"
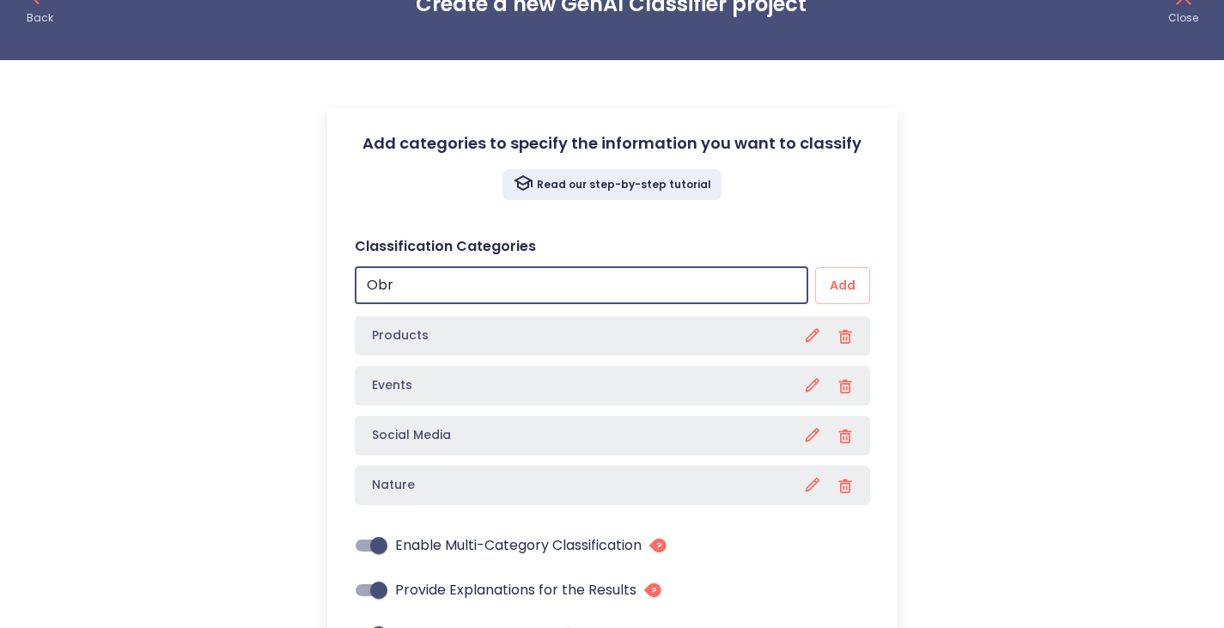
type textarea "x"
type input "O"
type textarea "x"
type input "S"
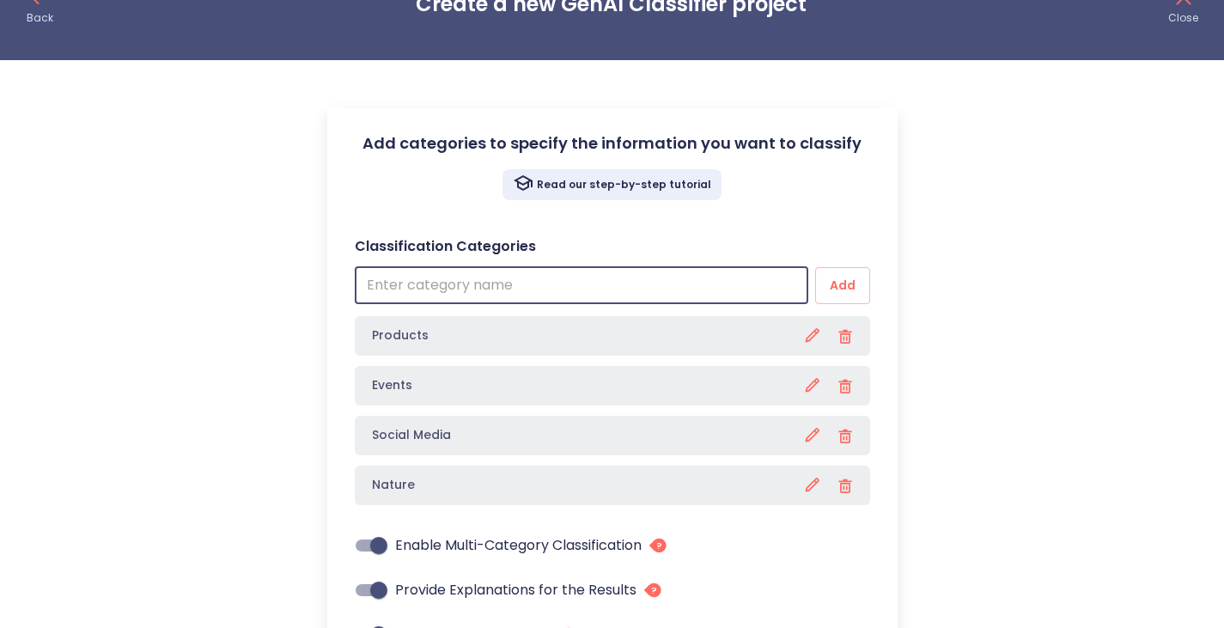
type textarea "x"
type input "So"
type textarea "x"
type input "Soc"
type textarea "x"
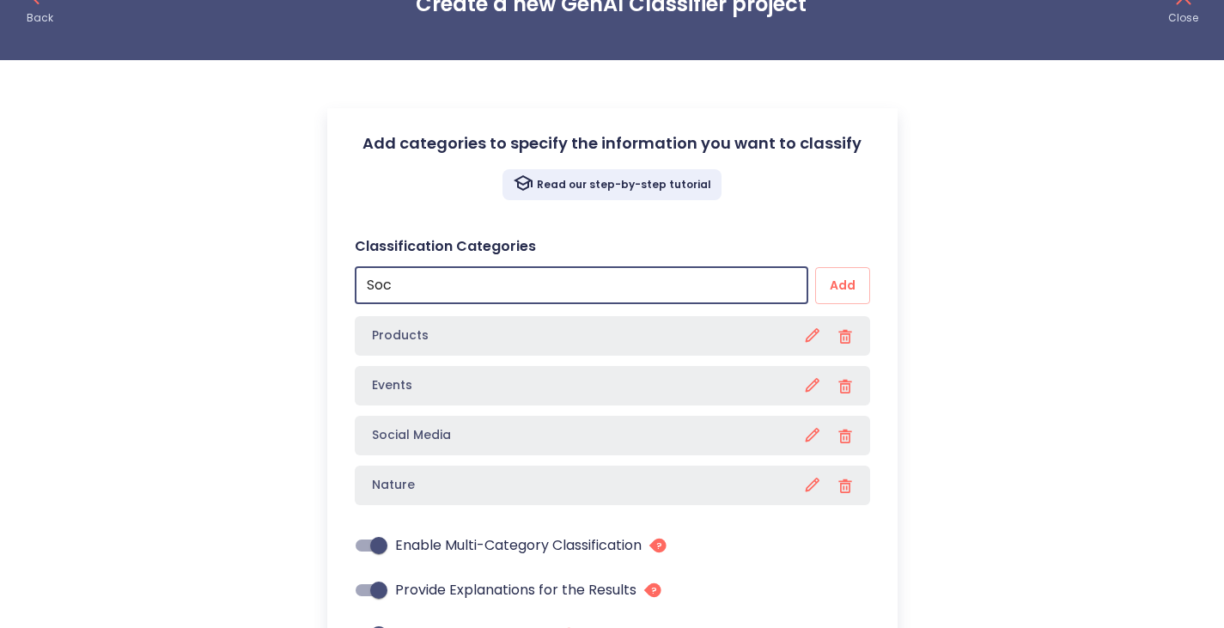
type input "Soci"
type textarea "x"
type input "Socia"
type textarea "x"
type input "Social"
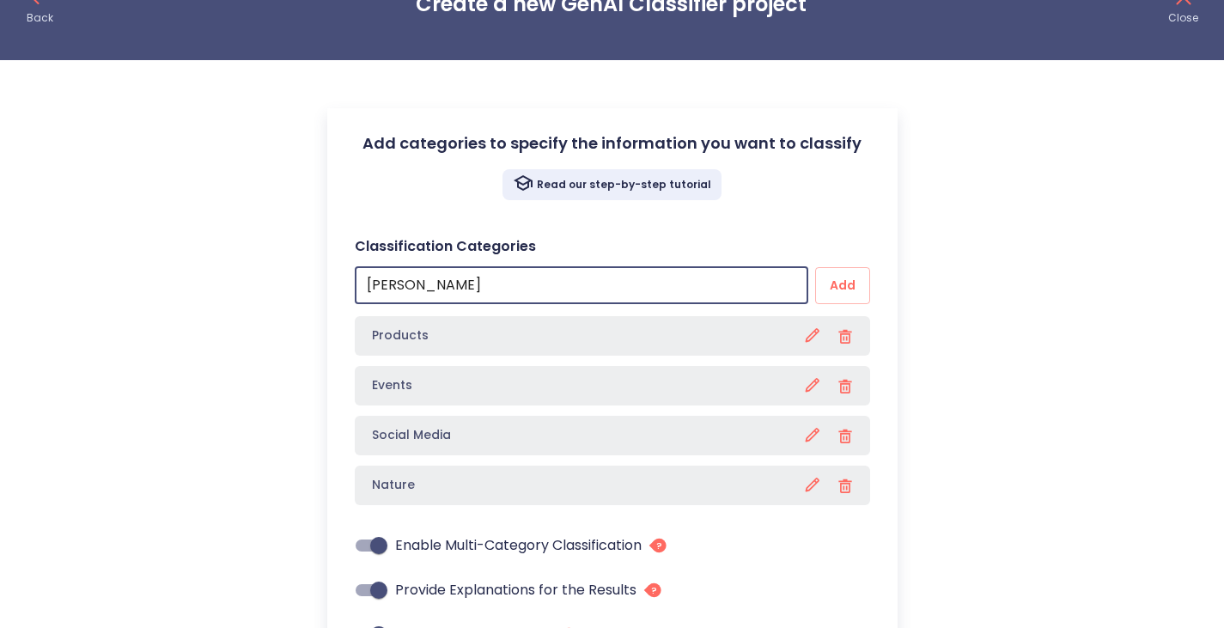
type textarea "x"
type input "Social"
type textarea "x"
type input "Social w"
type textarea "x"
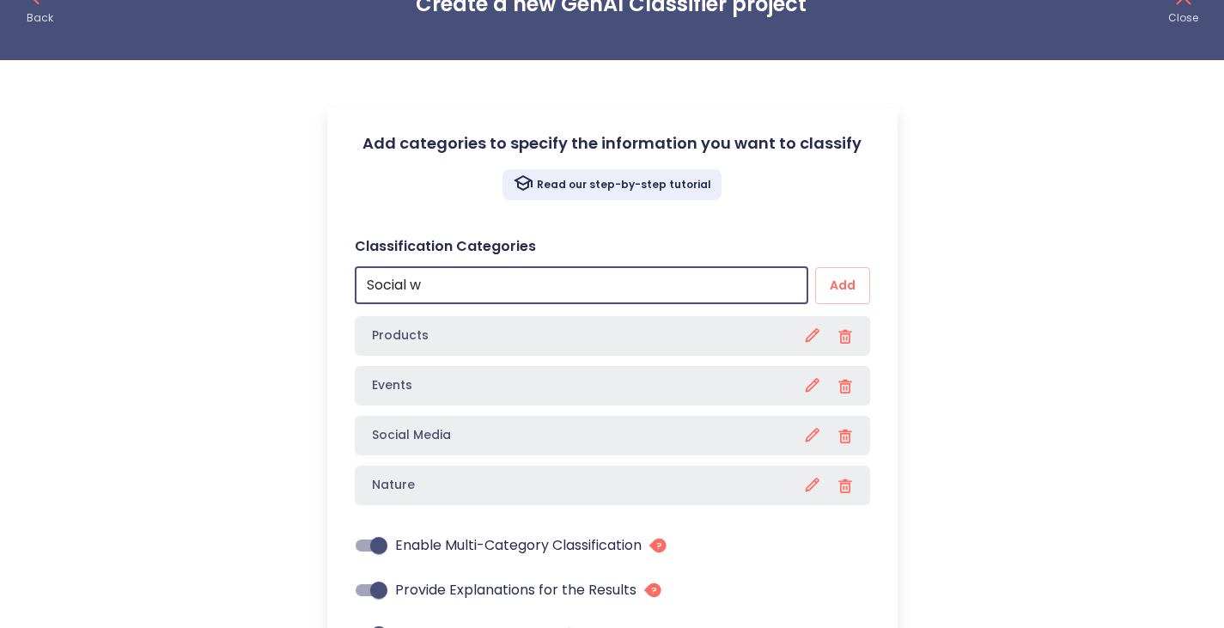
type input "Social wo"
type textarea "x"
type input "Social wor"
type textarea "x"
type input "Social work"
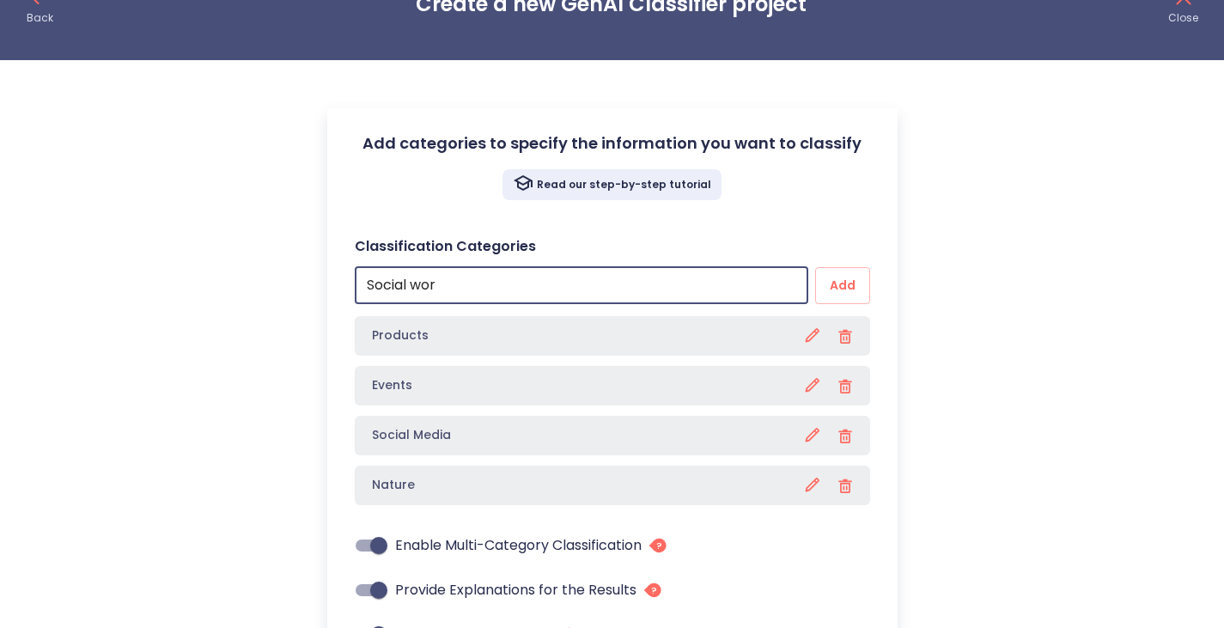
type textarea "x"
type input "Social work"
click at [815, 267] on button "Add" at bounding box center [842, 285] width 55 height 37
type textarea "x"
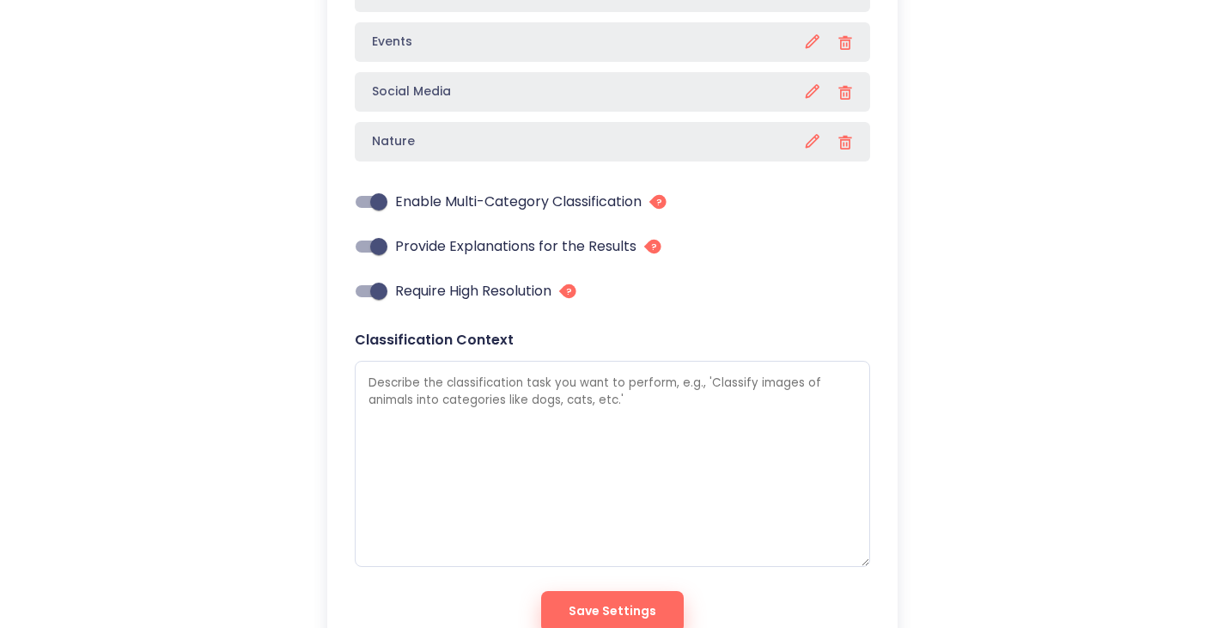
scroll to position [446, 0]
drag, startPoint x: 366, startPoint y: 377, endPoint x: 592, endPoint y: 380, distance: 225.9
click at [592, 380] on textarea at bounding box center [612, 463] width 515 height 206
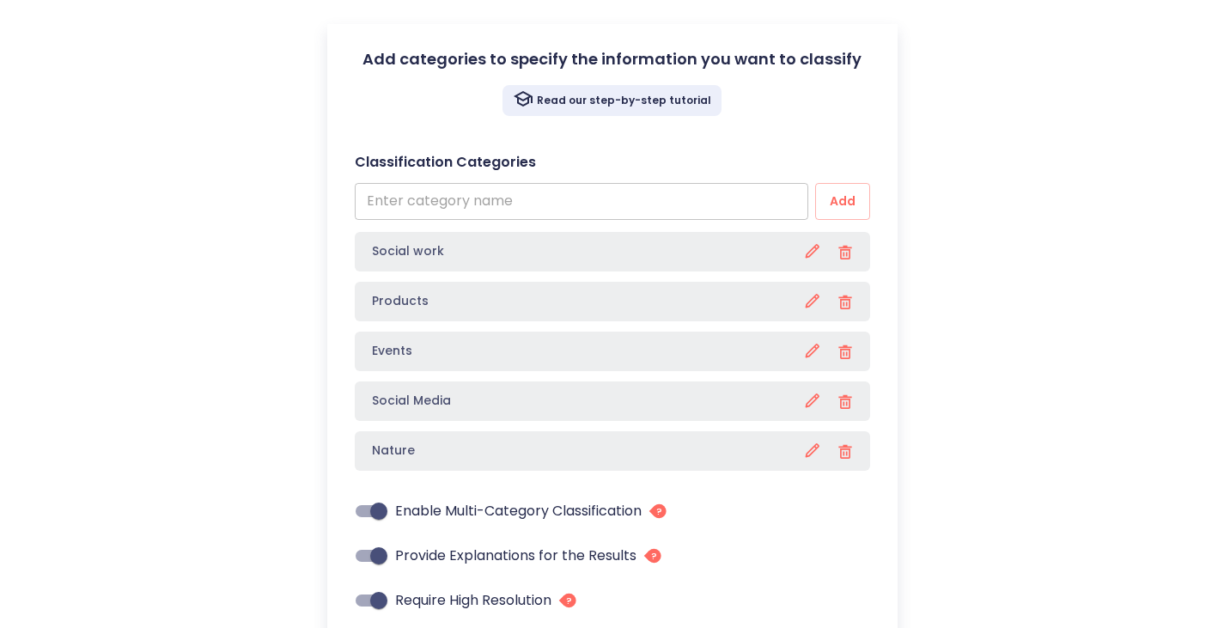
click at [447, 208] on input "text" at bounding box center [581, 201] width 453 height 37
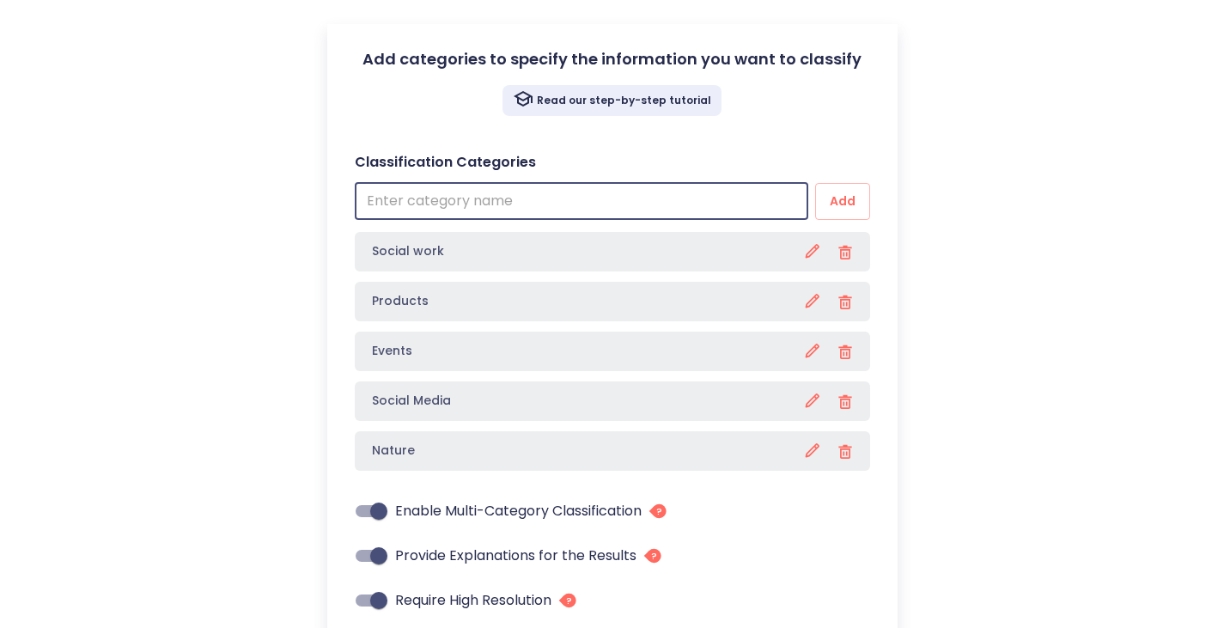
type input "c"
type textarea "x"
type input "co"
type textarea "x"
type input "col"
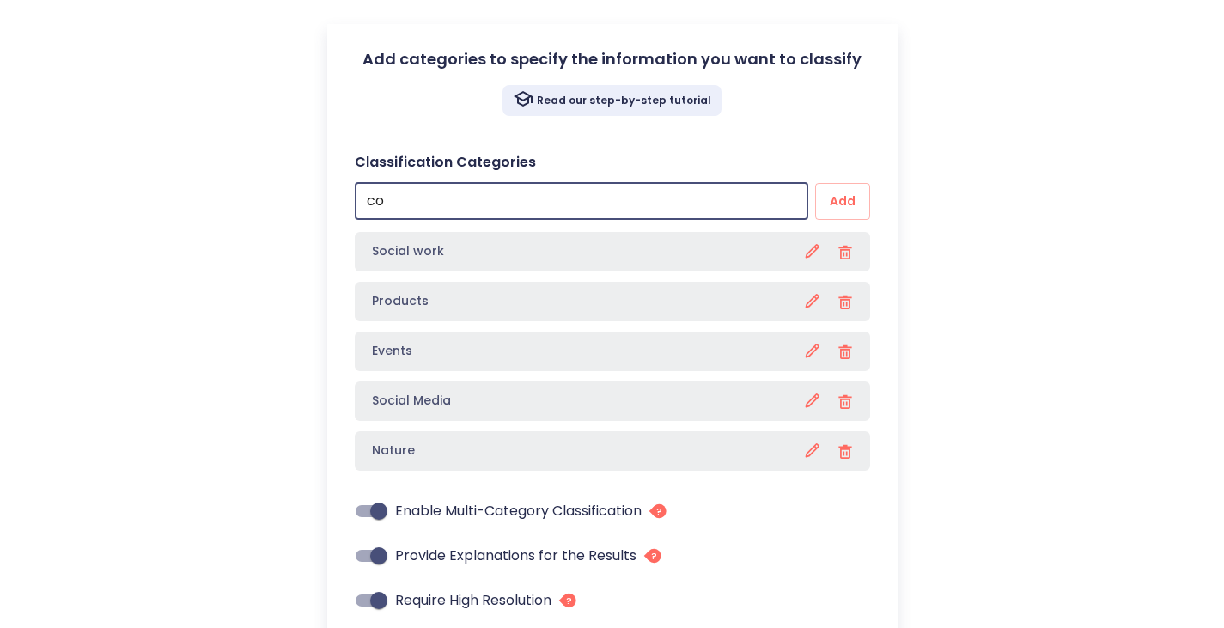
type textarea "x"
type input "colo"
type textarea "x"
type input "color"
type textarea "x"
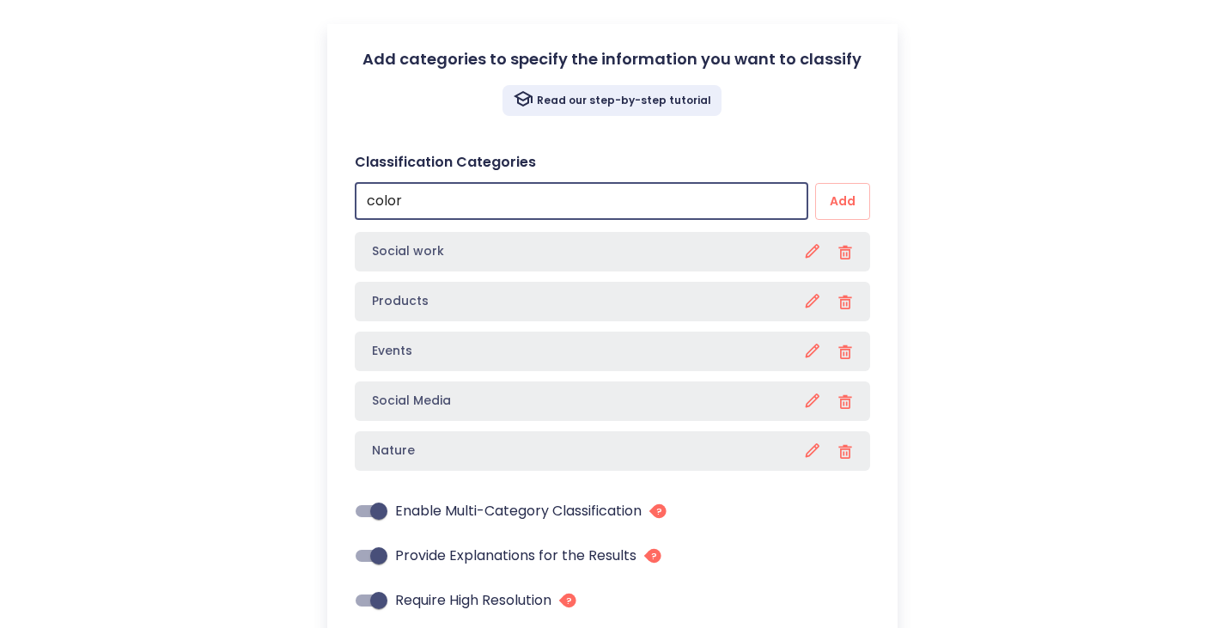
type input "colors"
type textarea "x"
type input "colors"
click at [815, 183] on button "Add" at bounding box center [842, 201] width 55 height 37
type textarea "x"
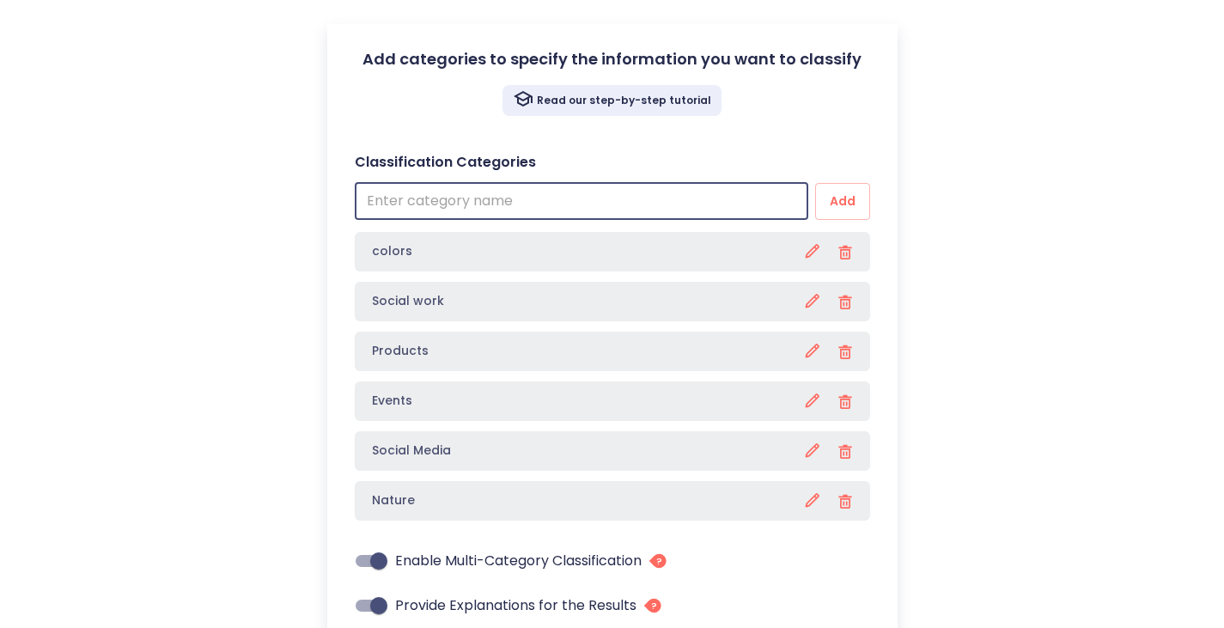
type input "l"
type textarea "x"
type input "lo"
type textarea "x"
type input "log"
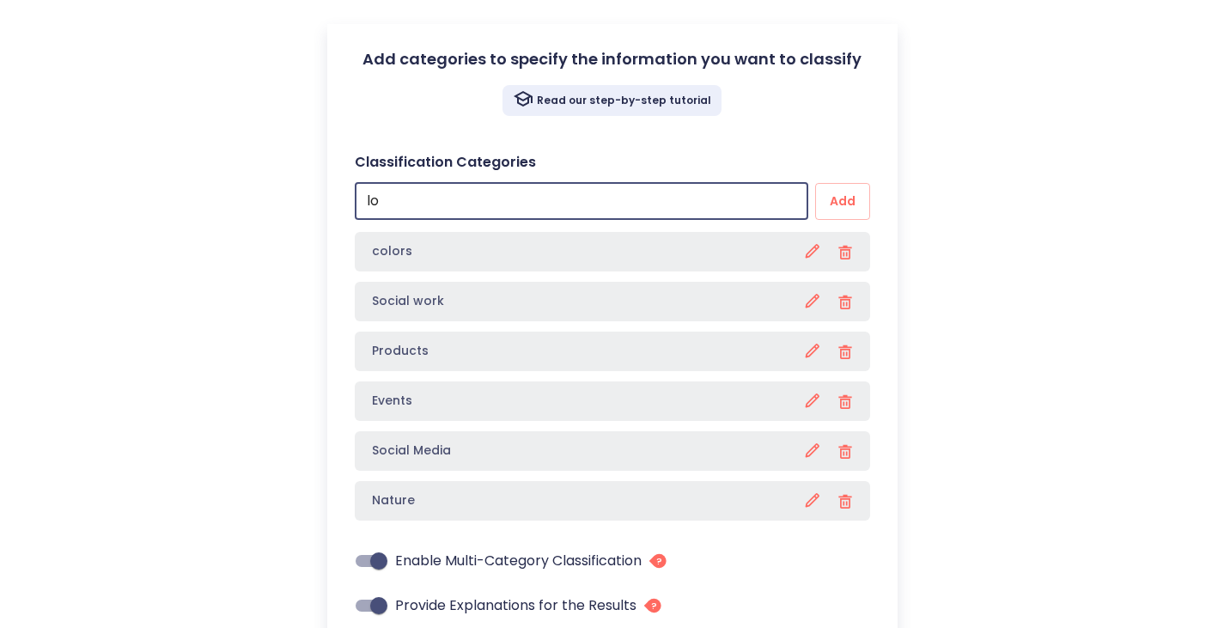
type textarea "x"
type input "logo"
type textarea "x"
type input "logos"
type textarea "x"
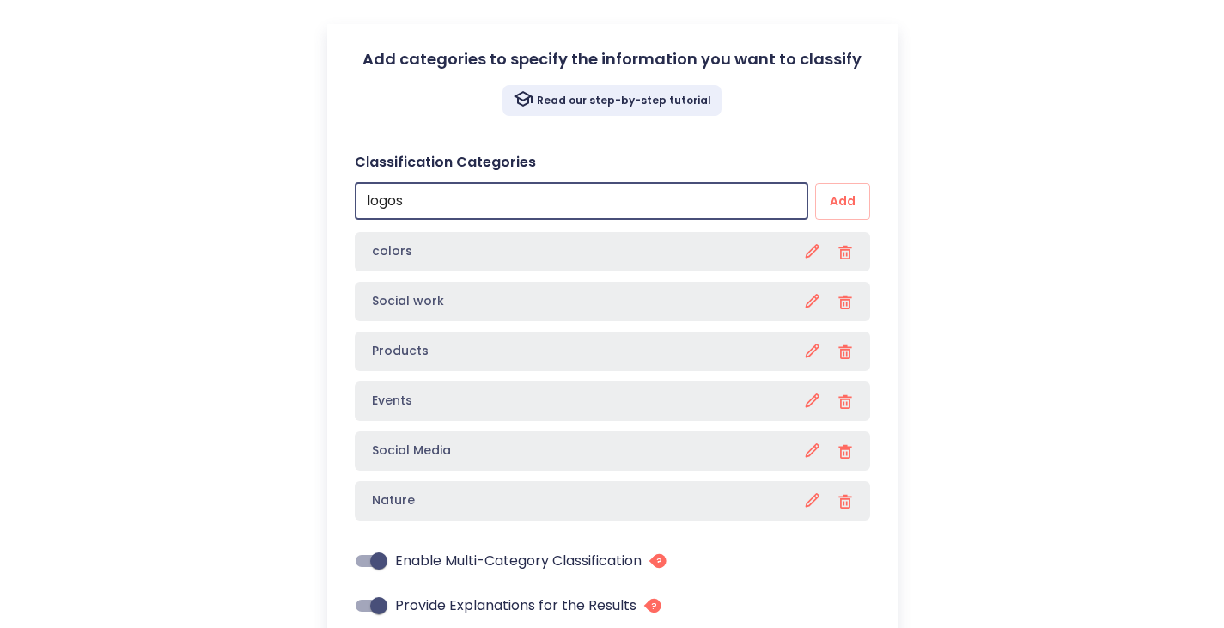
type input "logos"
click at [815, 183] on button "Add" at bounding box center [842, 201] width 55 height 37
type textarea "x"
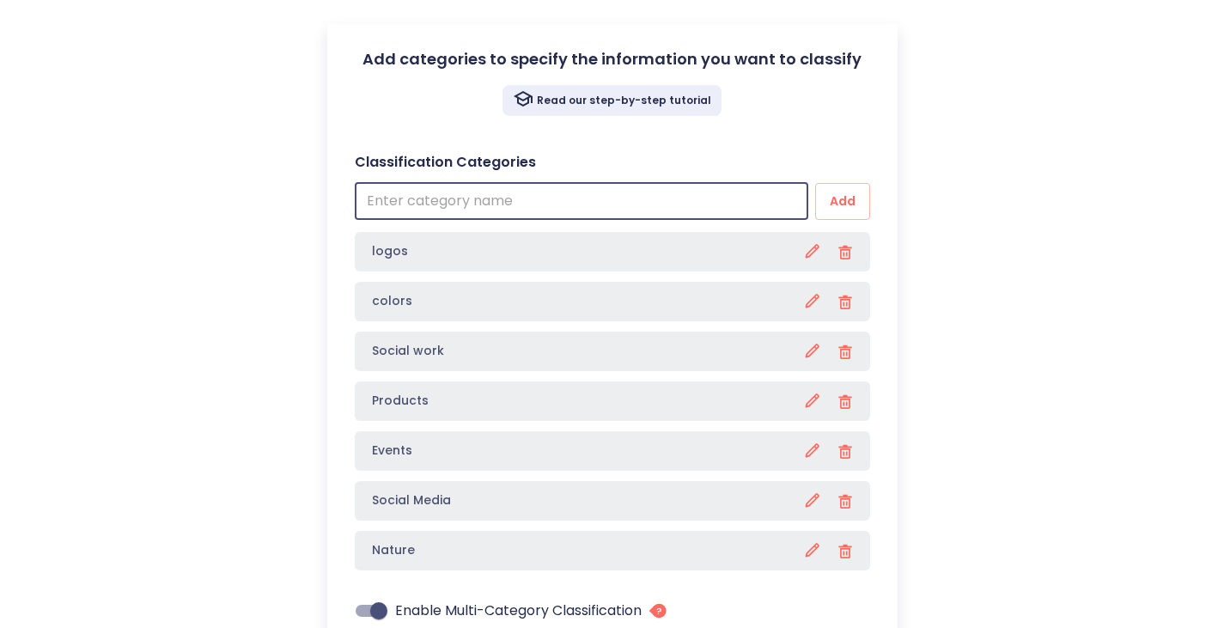
paste input "People / Subjects"
type input "People / Subjects"
click at [850, 196] on span "Add" at bounding box center [842, 201] width 27 height 21
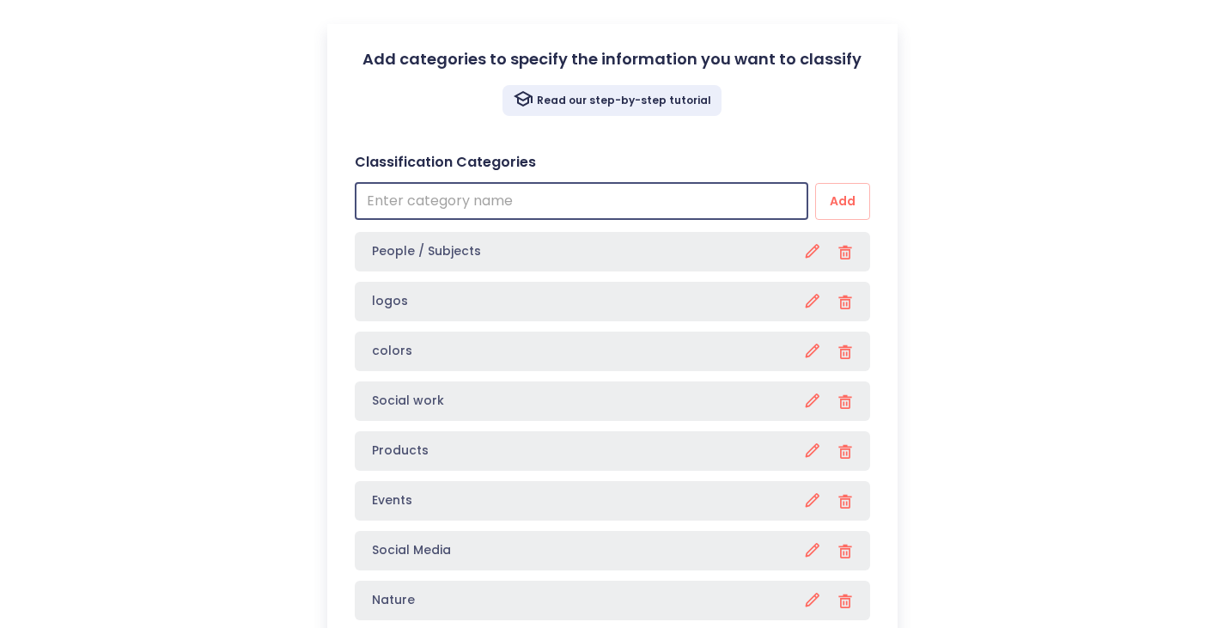
click at [508, 200] on input "text" at bounding box center [581, 201] width 453 height 37
click at [815, 183] on button "Add" at bounding box center [842, 201] width 55 height 37
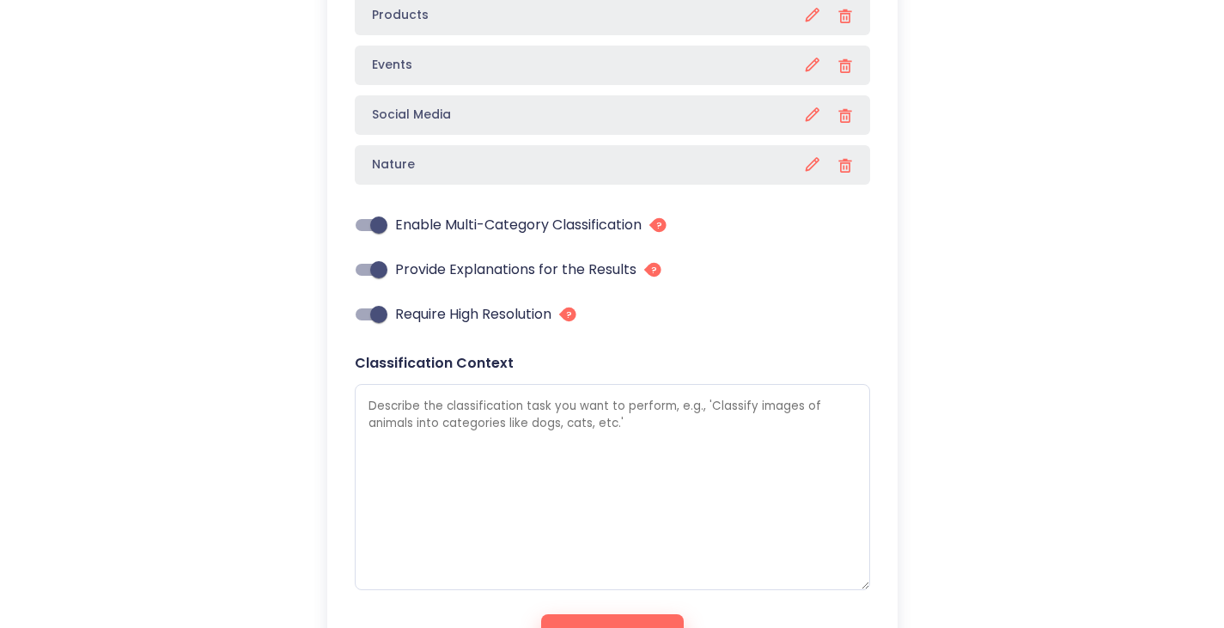
scroll to position [672, 0]
click at [506, 417] on textarea at bounding box center [612, 486] width 515 height 206
paste textarea "Agent Behavior (Step by Step) Ingest input (image, video, or document). Analyze…"
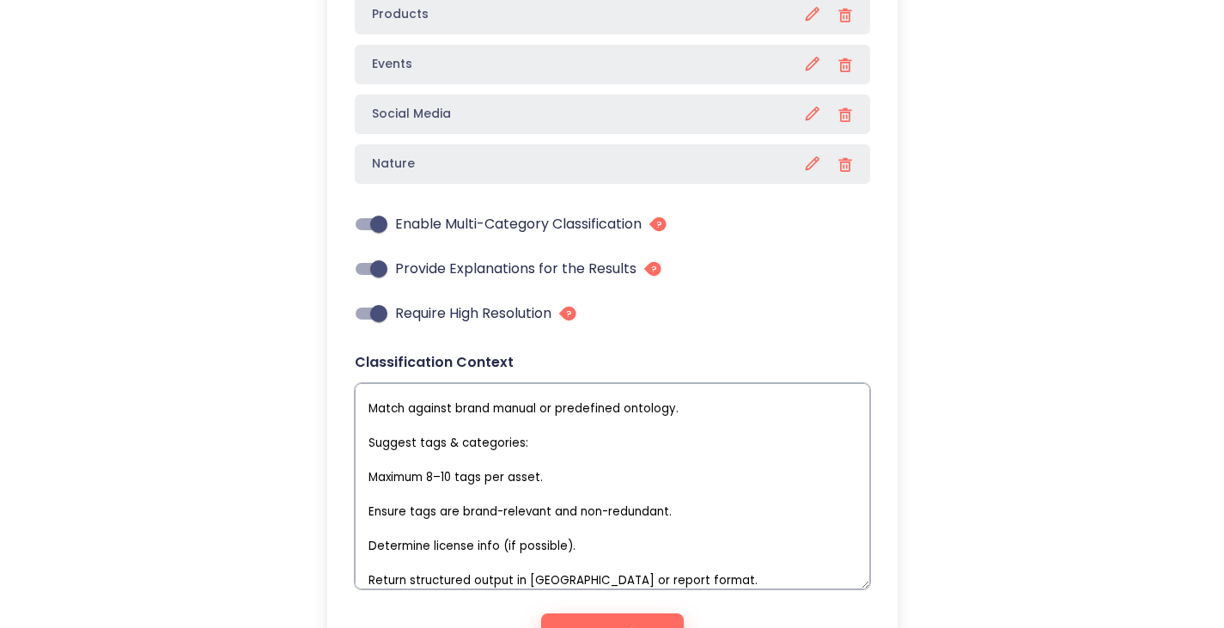
scroll to position [0, 0]
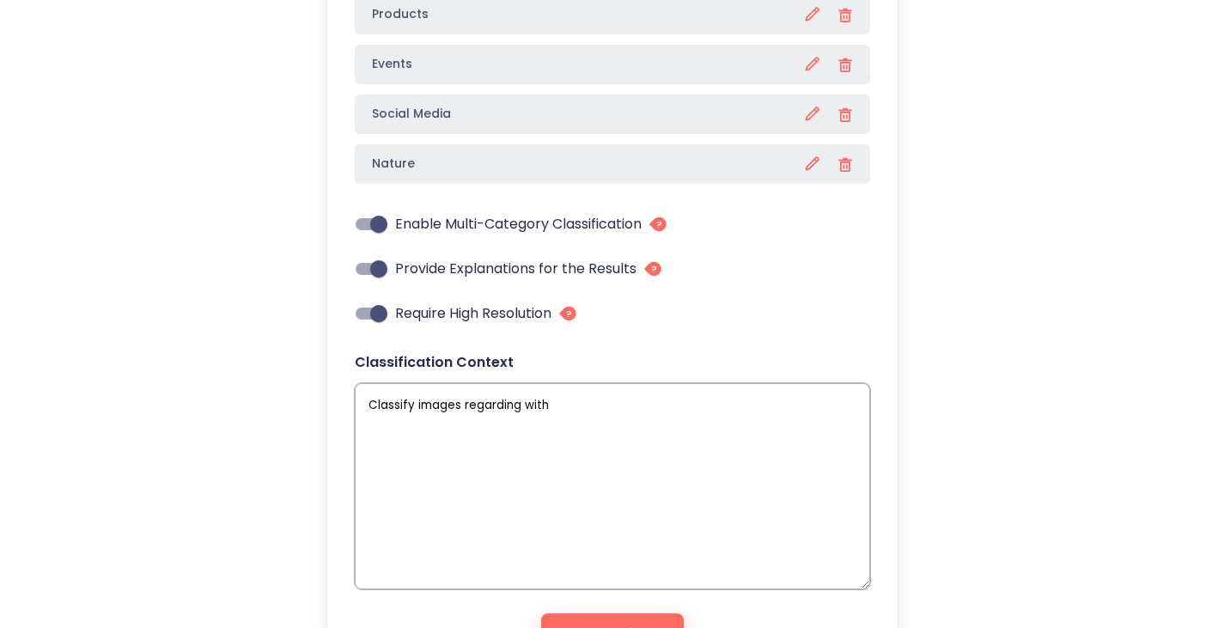
paste textarea "Agent Behavior (Step by Step) Ingest input (image, video, or document). Analyze…"
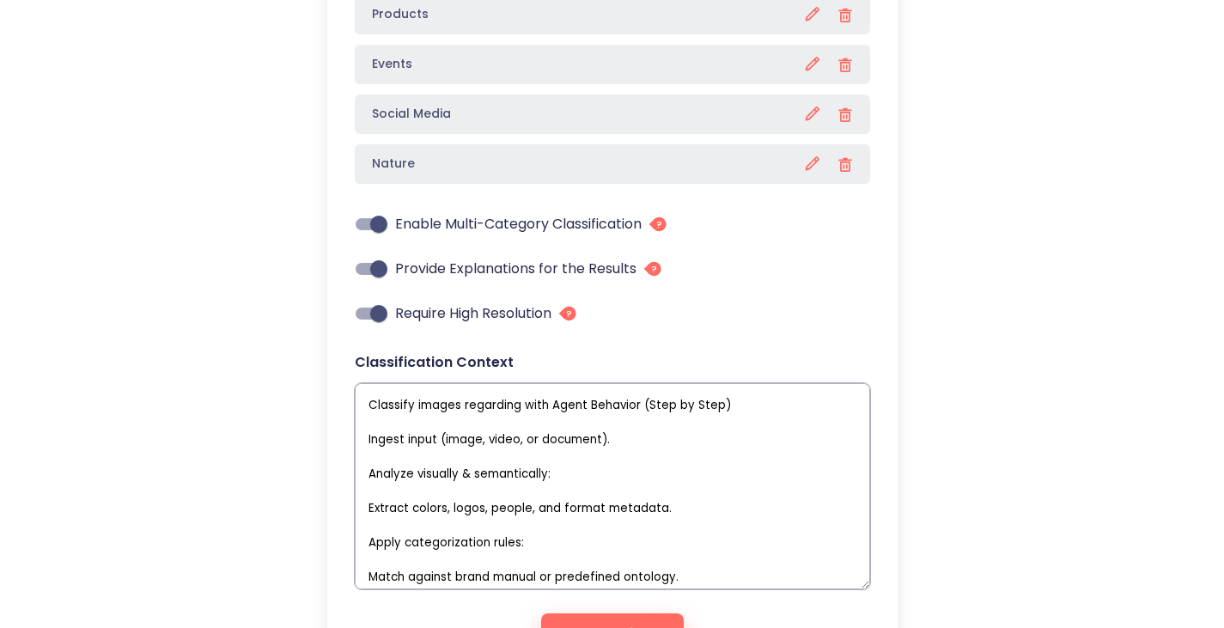
click at [545, 404] on textarea "Classify images regarding with Agent Behavior (Step by Step) Ingest input (imag…" at bounding box center [612, 486] width 515 height 206
click at [743, 404] on textarea "Classify images regarding to Agent Behavior (Step by Step) Ingest input (image,…" at bounding box center [612, 486] width 515 height 206
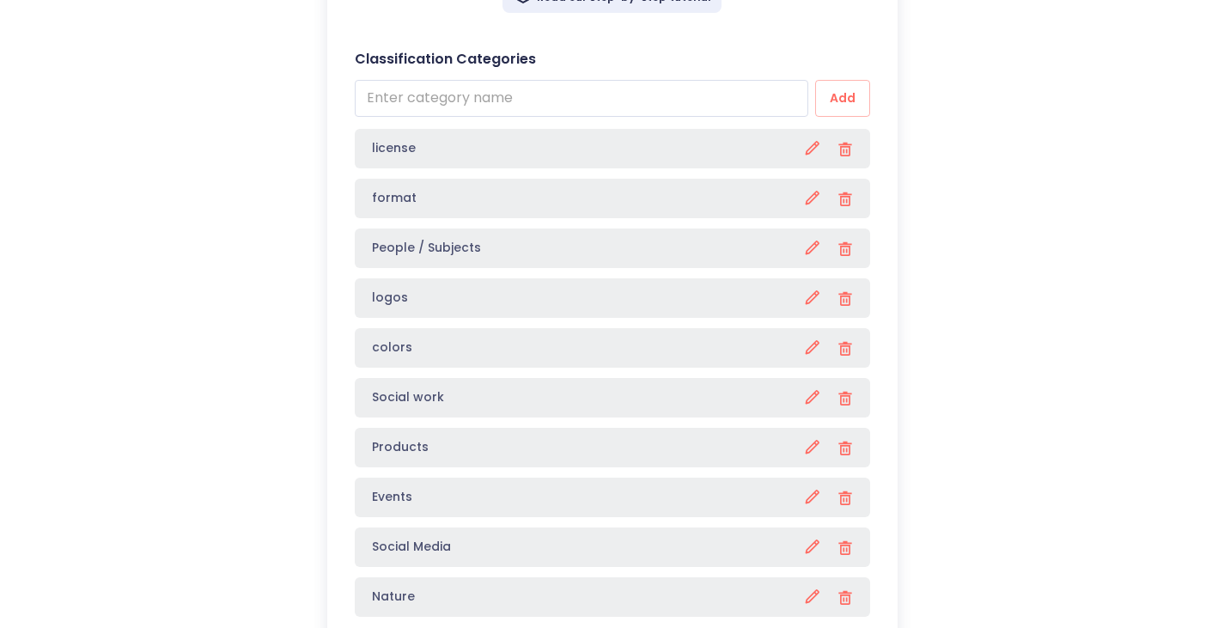
scroll to position [240, 0]
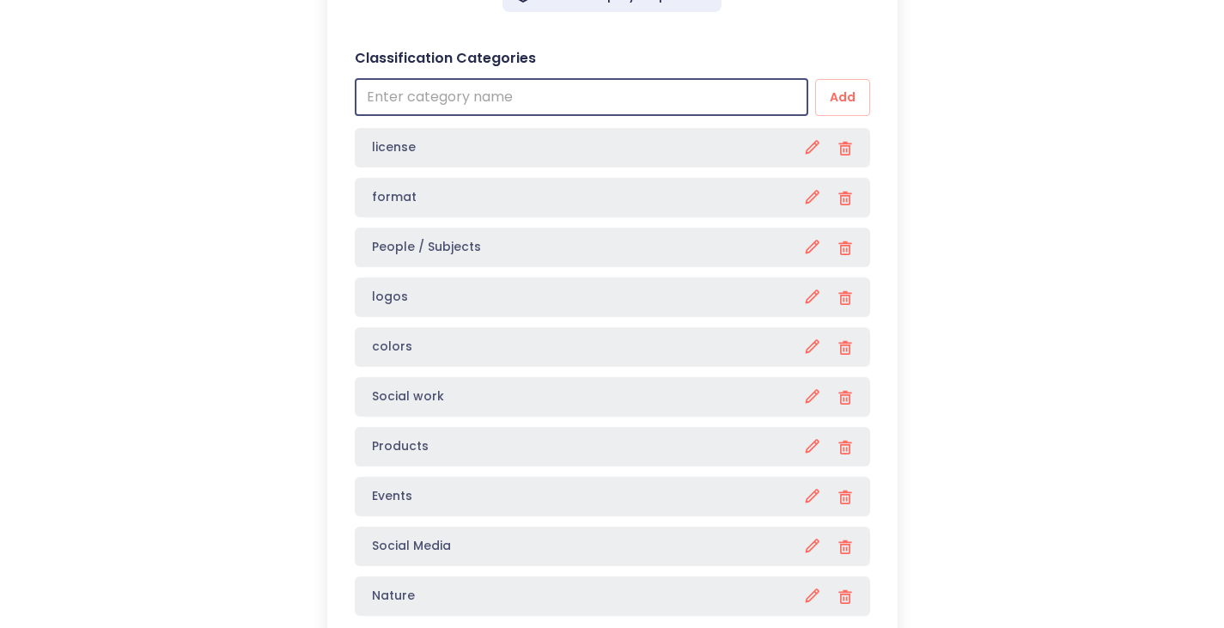
click at [493, 105] on input "text" at bounding box center [581, 97] width 453 height 37
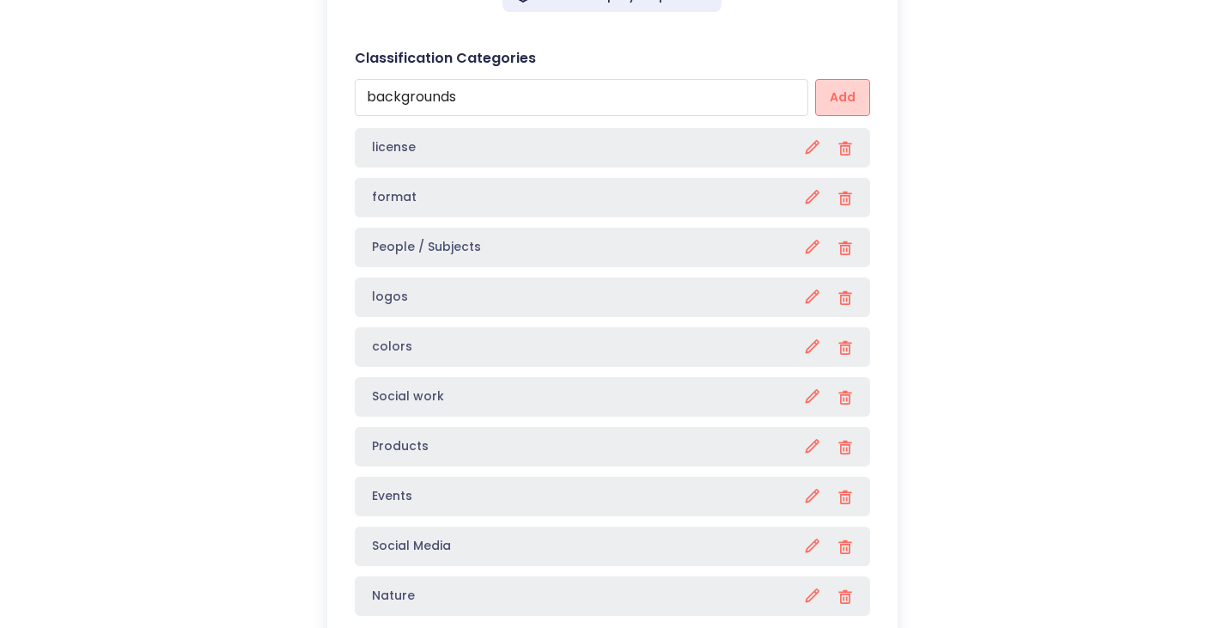
click at [842, 107] on span "Add" at bounding box center [842, 97] width 27 height 21
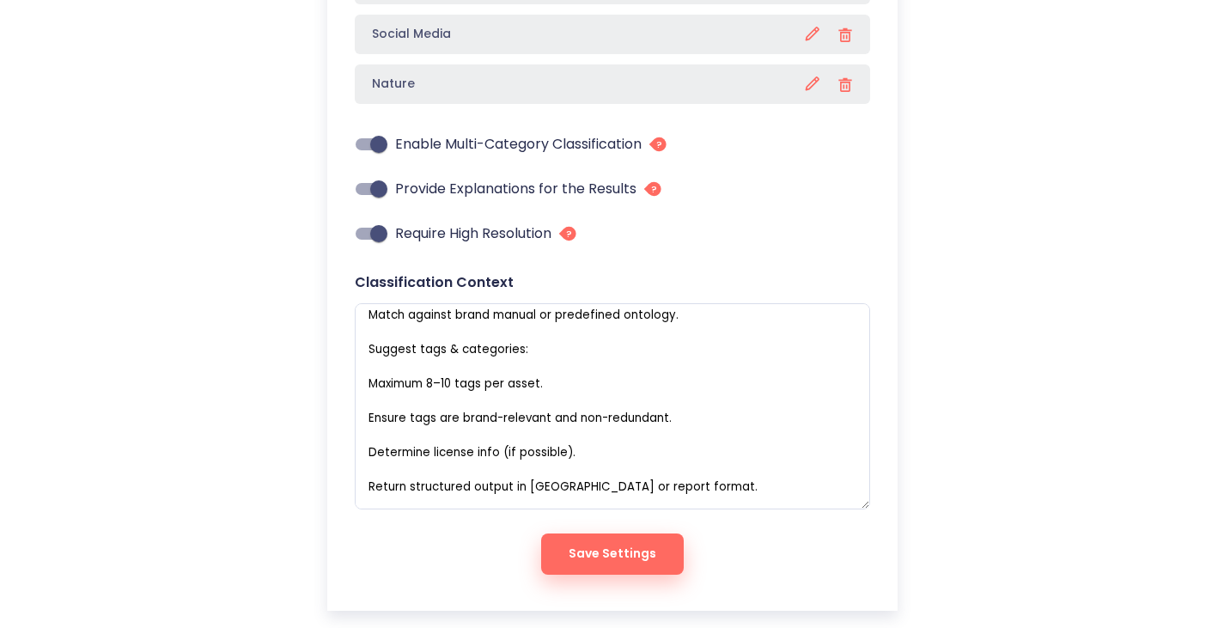
scroll to position [814, 0]
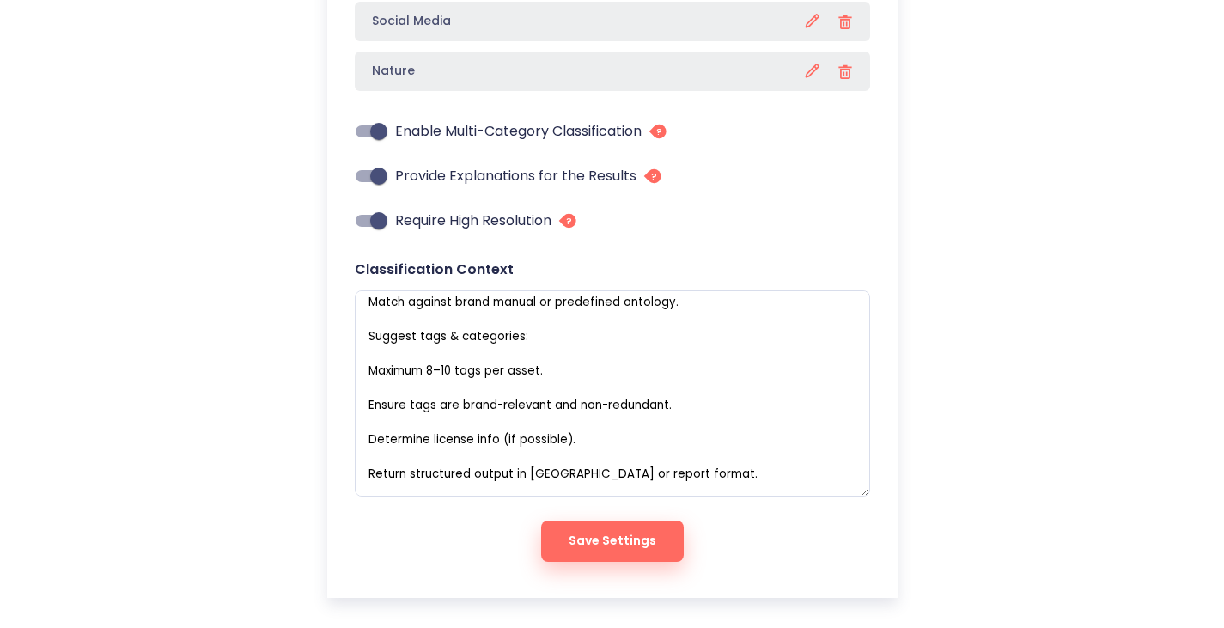
click at [630, 534] on span "Save Settings" at bounding box center [613, 540] width 88 height 21
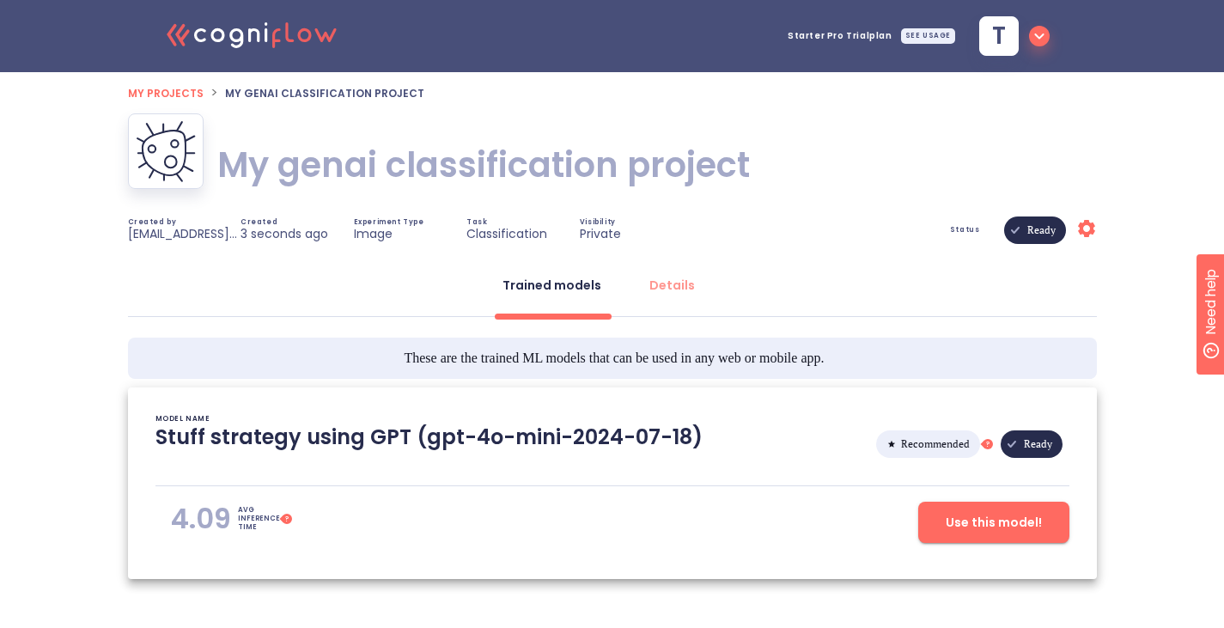
scroll to position [73, 0]
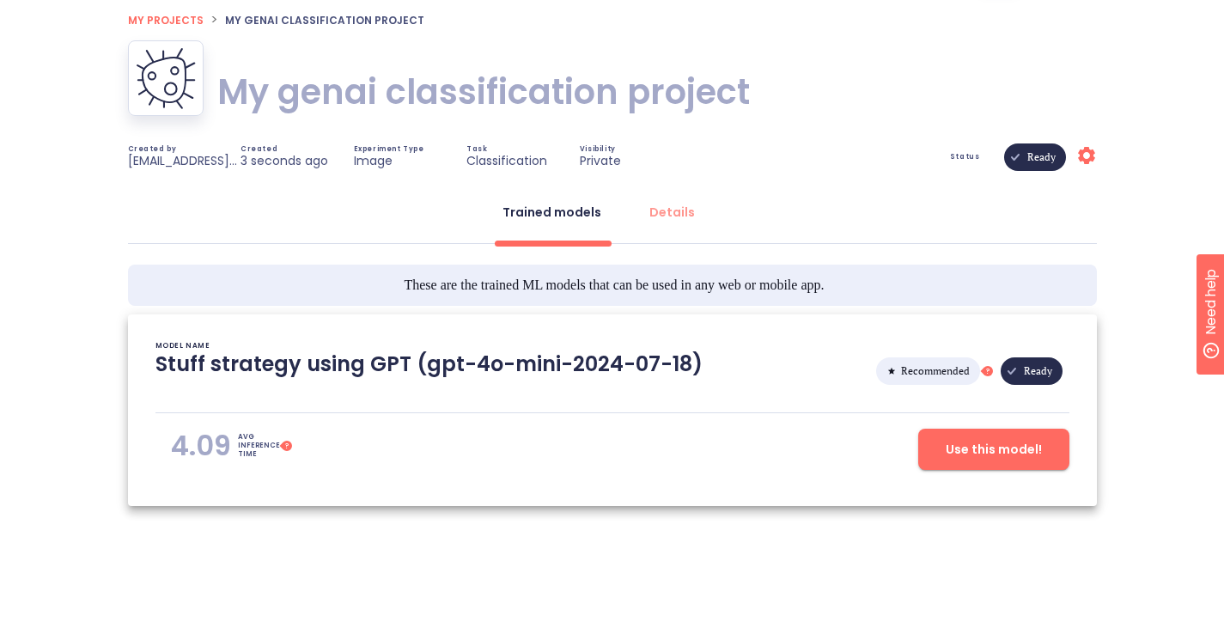
click at [985, 453] on span "Use this model!" at bounding box center [994, 449] width 96 height 21
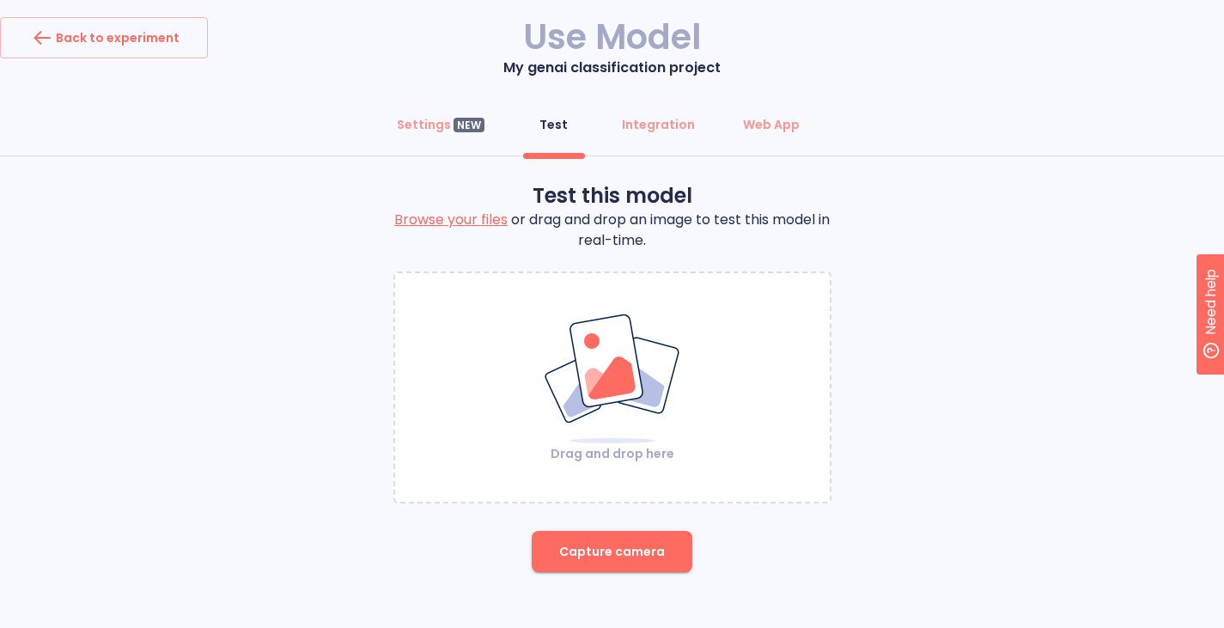
click at [476, 220] on label "Browse your files" at bounding box center [450, 220] width 113 height 20
click at [0, 0] on input "Browse your files" at bounding box center [0, 0] width 0 height 0
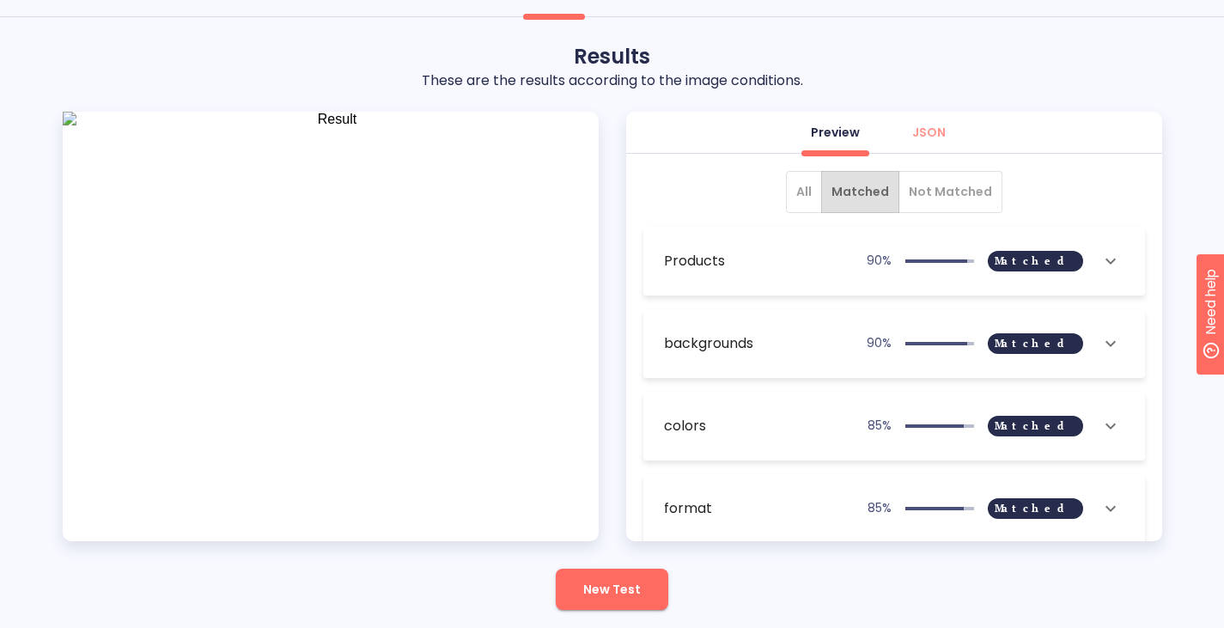
scroll to position [178, 0]
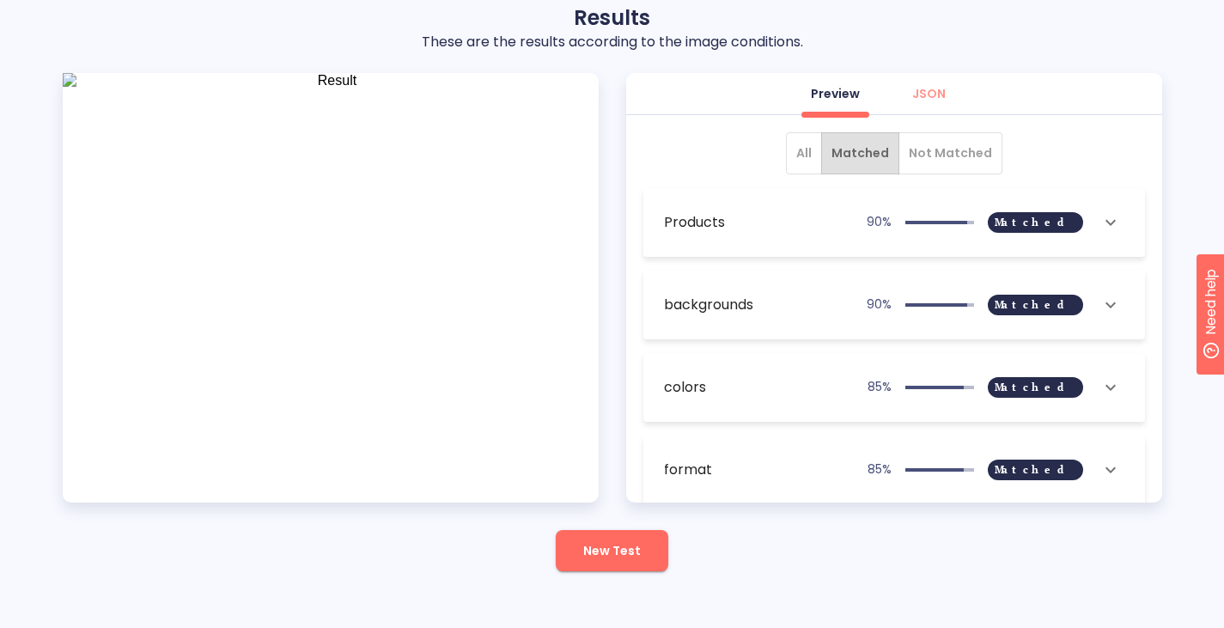
click at [1097, 315] on button "show more" at bounding box center [1110, 304] width 41 height 41
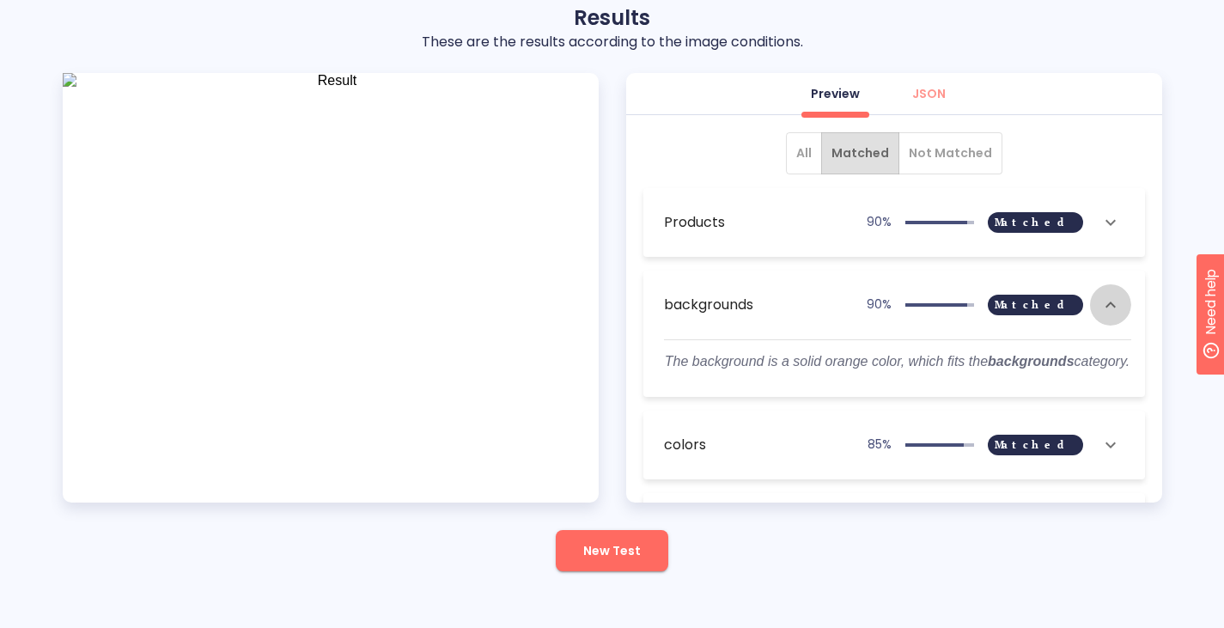
click at [1107, 304] on icon "show more" at bounding box center [1110, 304] width 10 height 6
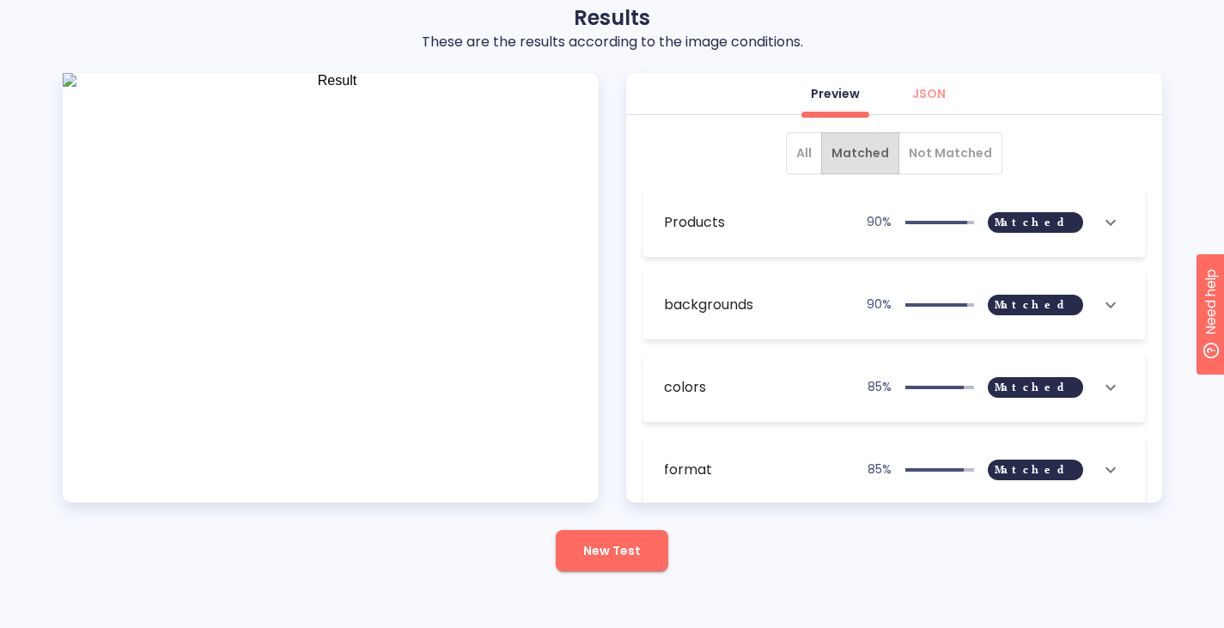
click at [892, 310] on p "90 %" at bounding box center [874, 303] width 34 height 15
click at [1056, 307] on span "Matched" at bounding box center [1035, 305] width 95 height 124
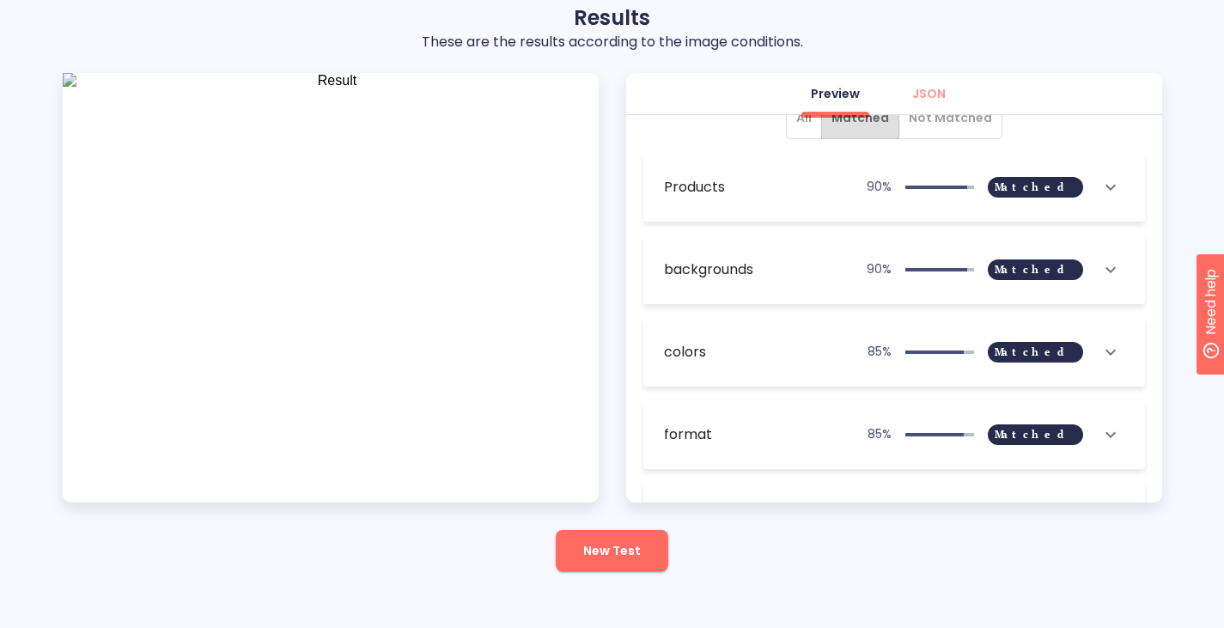
scroll to position [34, 0]
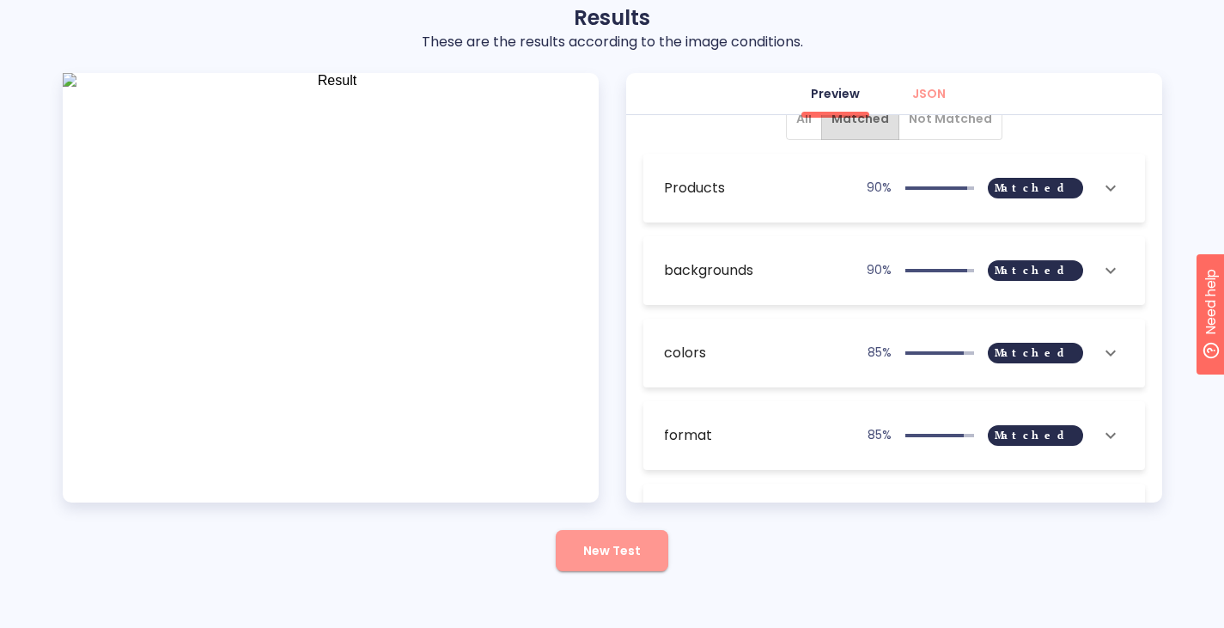
click at [636, 545] on span "New Test" at bounding box center [612, 550] width 58 height 21
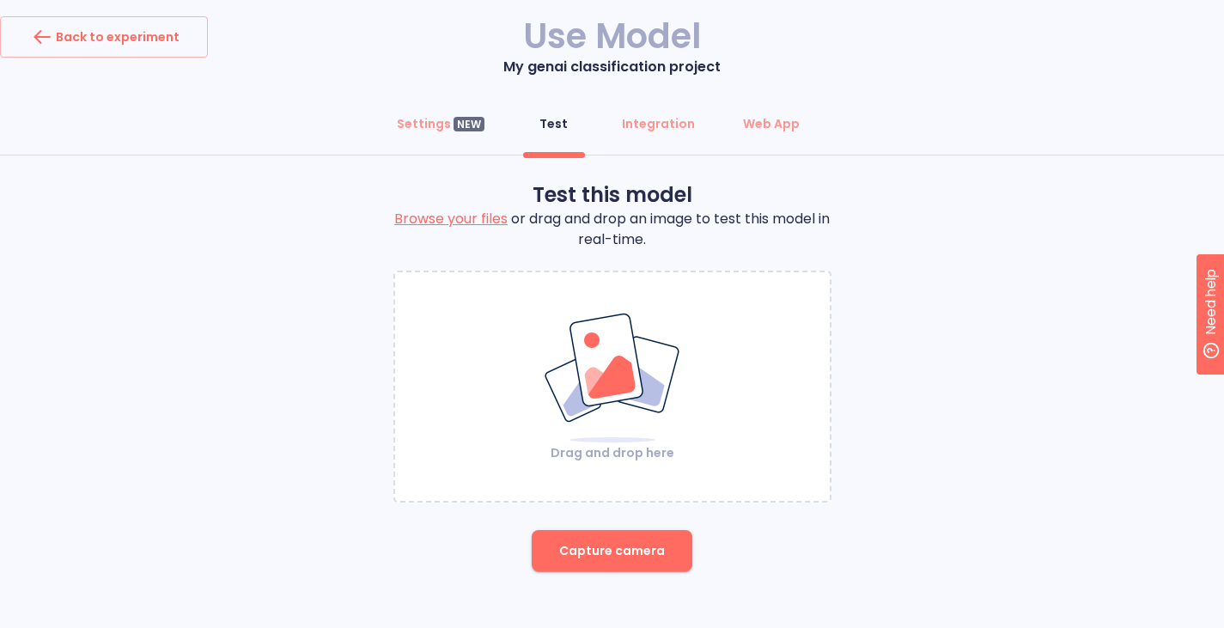
click at [603, 452] on p "Drag and drop here" at bounding box center [612, 452] width 139 height 17
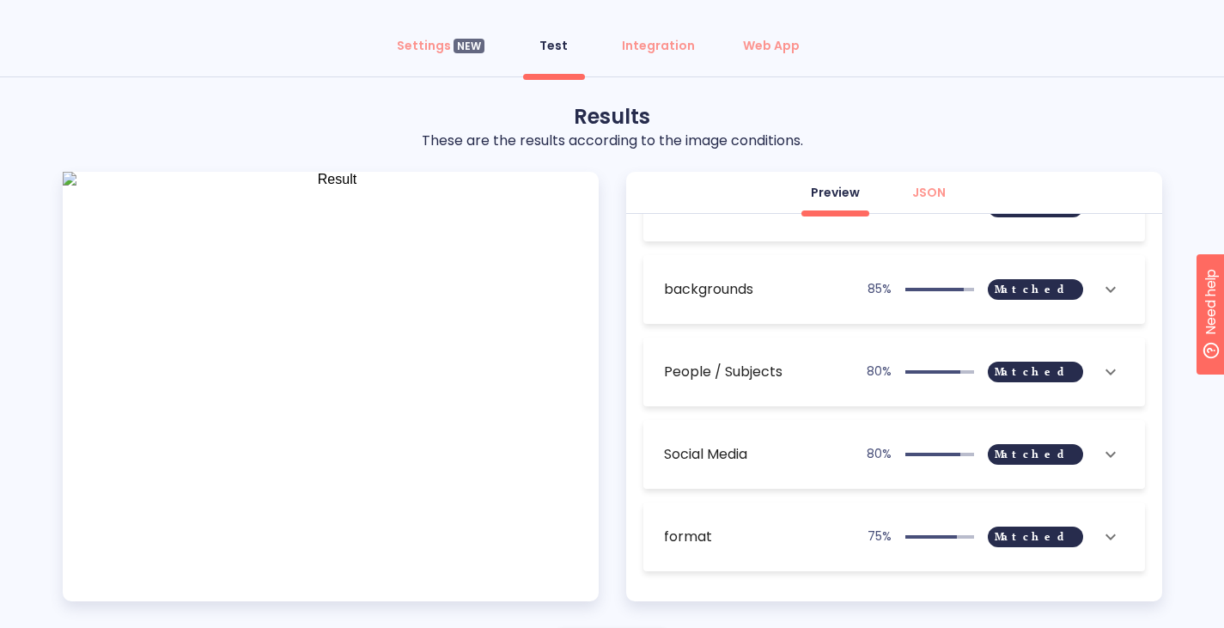
scroll to position [178, 0]
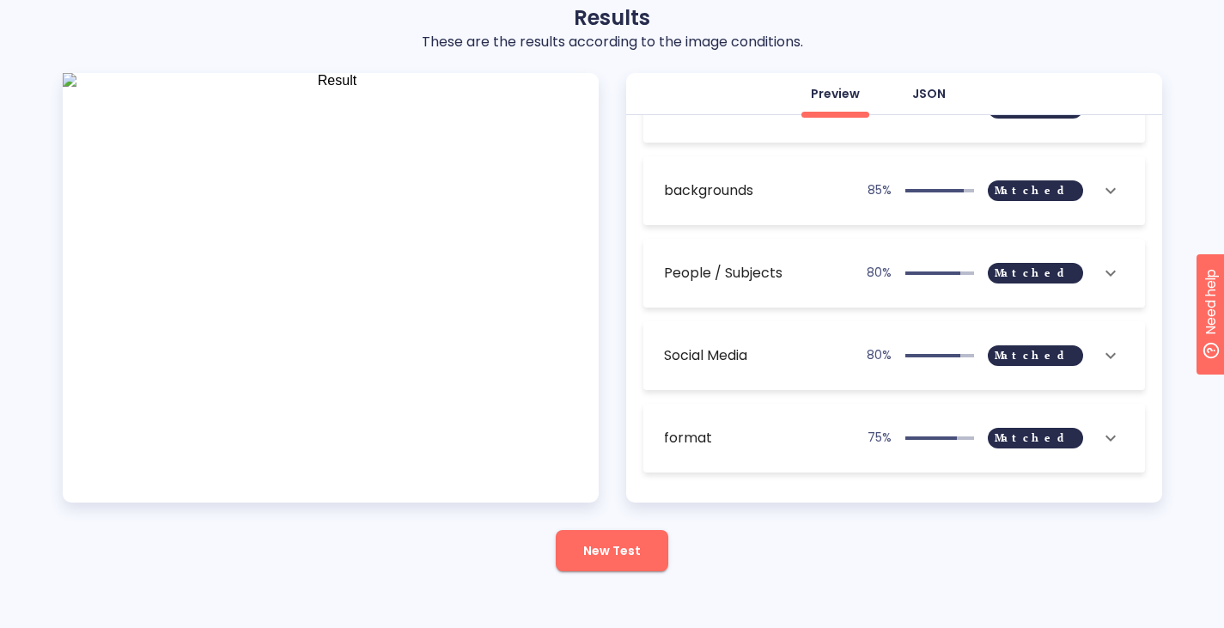
click at [936, 91] on div "JSON" at bounding box center [928, 93] width 33 height 17
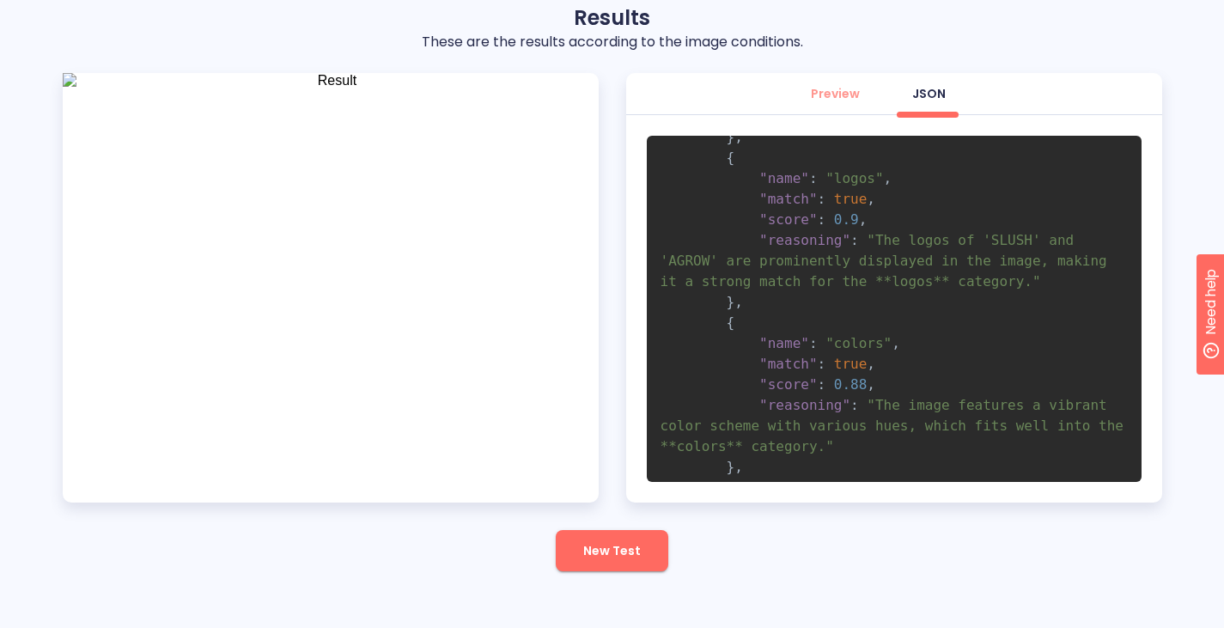
scroll to position [253, 0]
click at [639, 547] on button "New Test" at bounding box center [612, 550] width 113 height 41
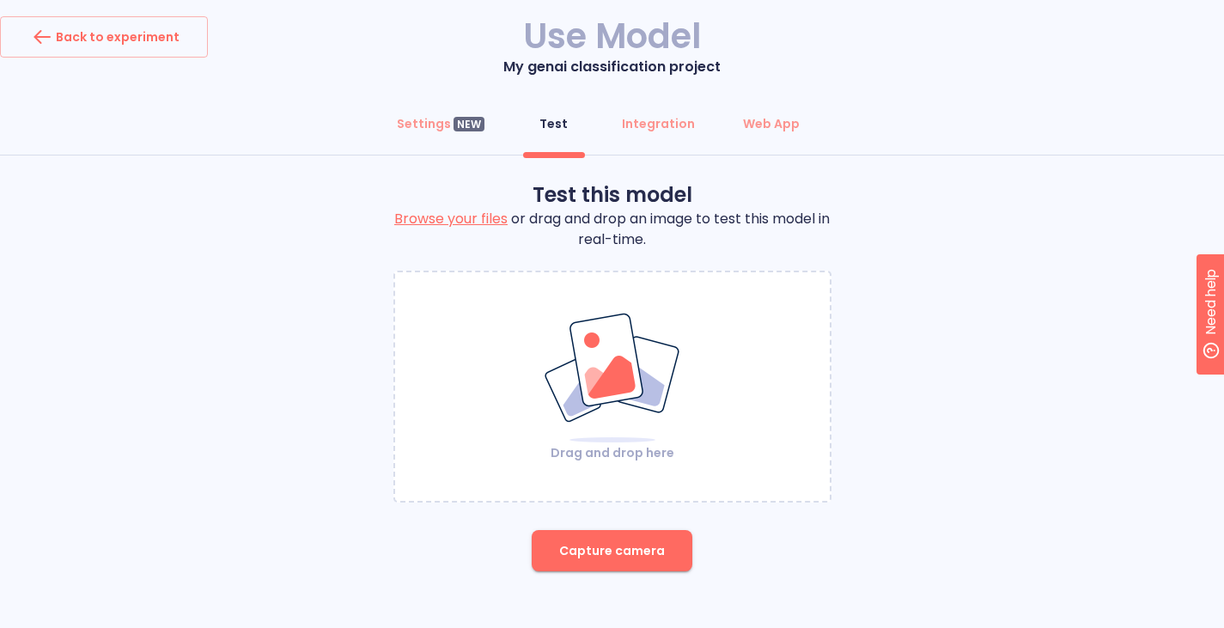
click at [586, 448] on p "Drag and drop here" at bounding box center [612, 452] width 139 height 17
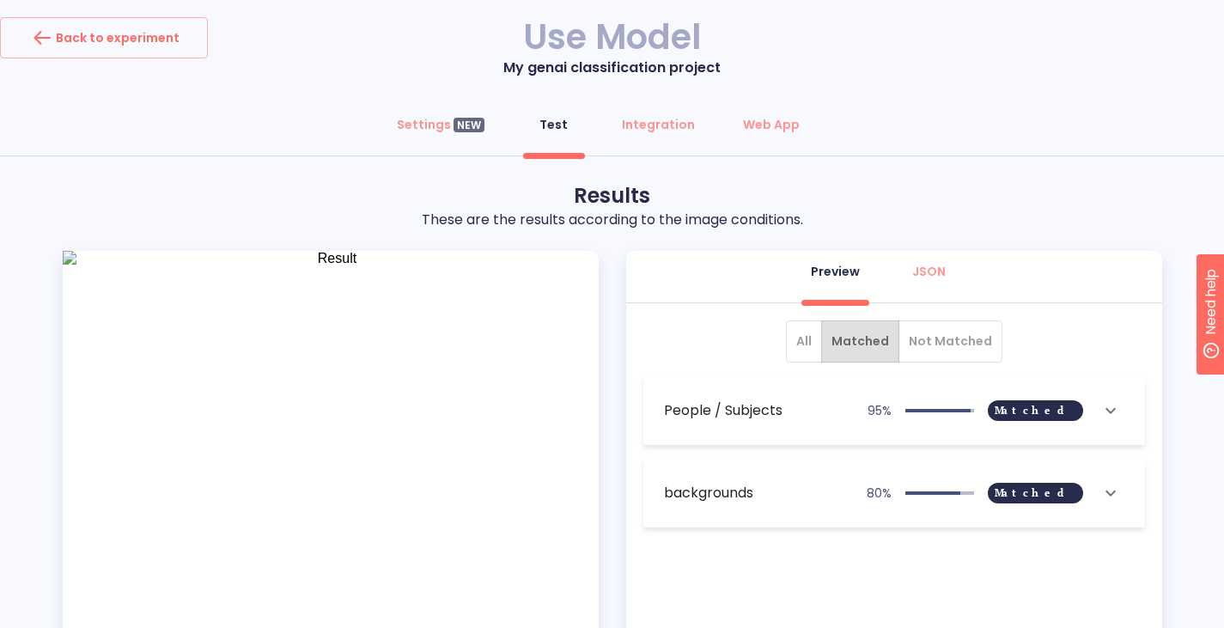
scroll to position [75, 0]
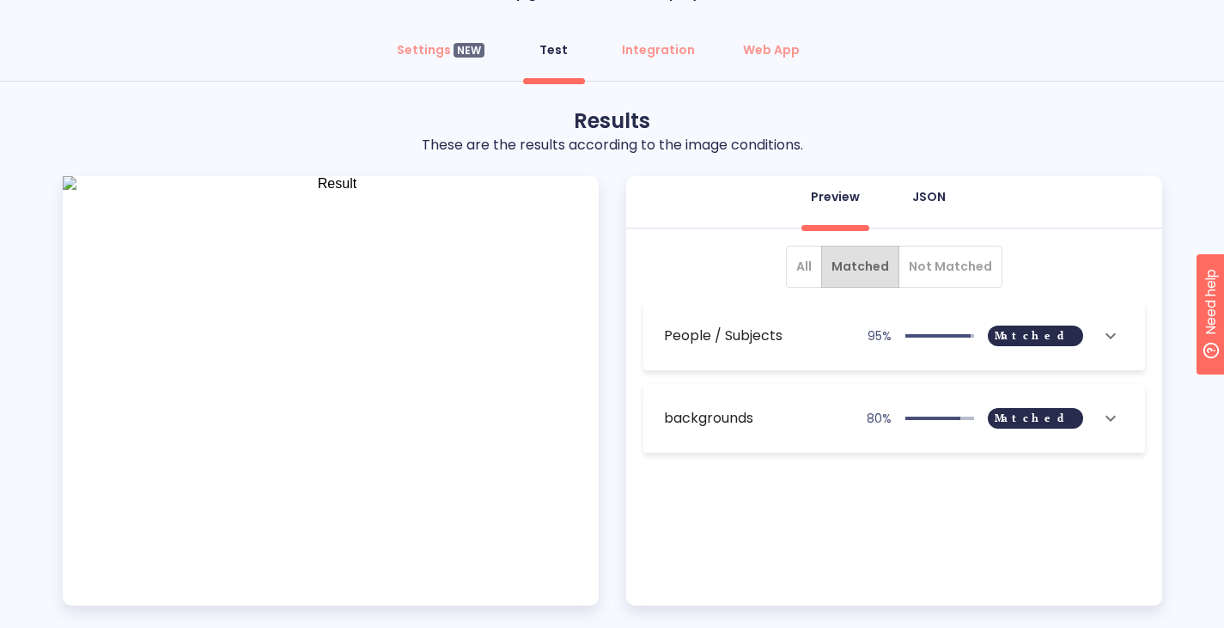
click at [934, 194] on div "JSON" at bounding box center [928, 196] width 33 height 17
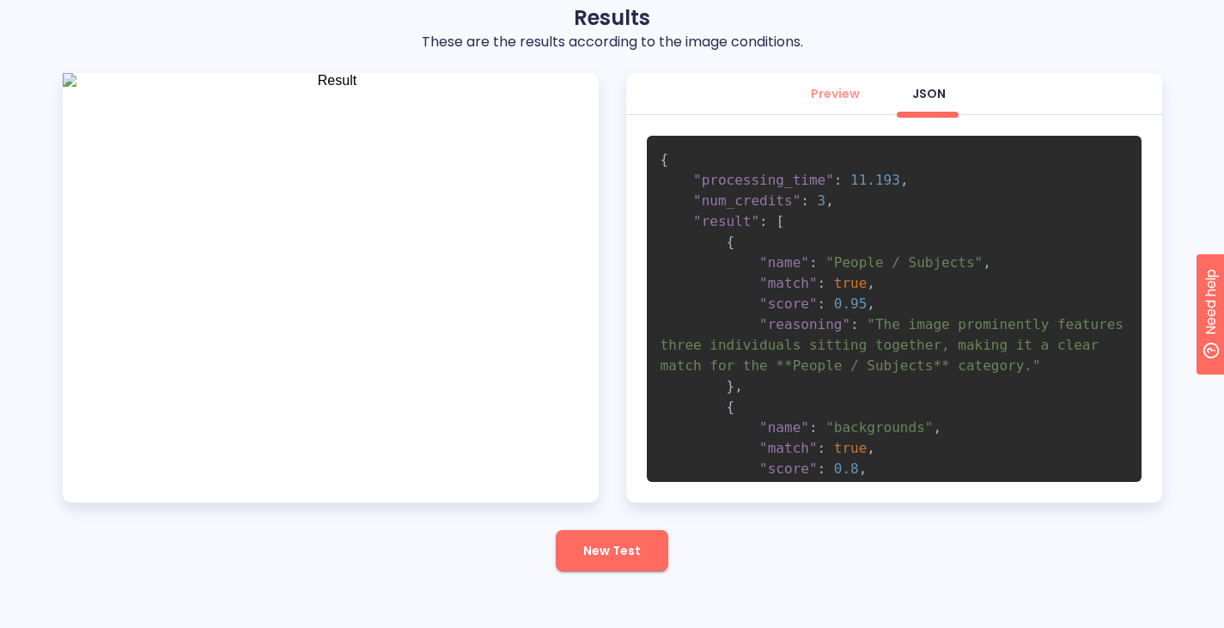
scroll to position [0, 0]
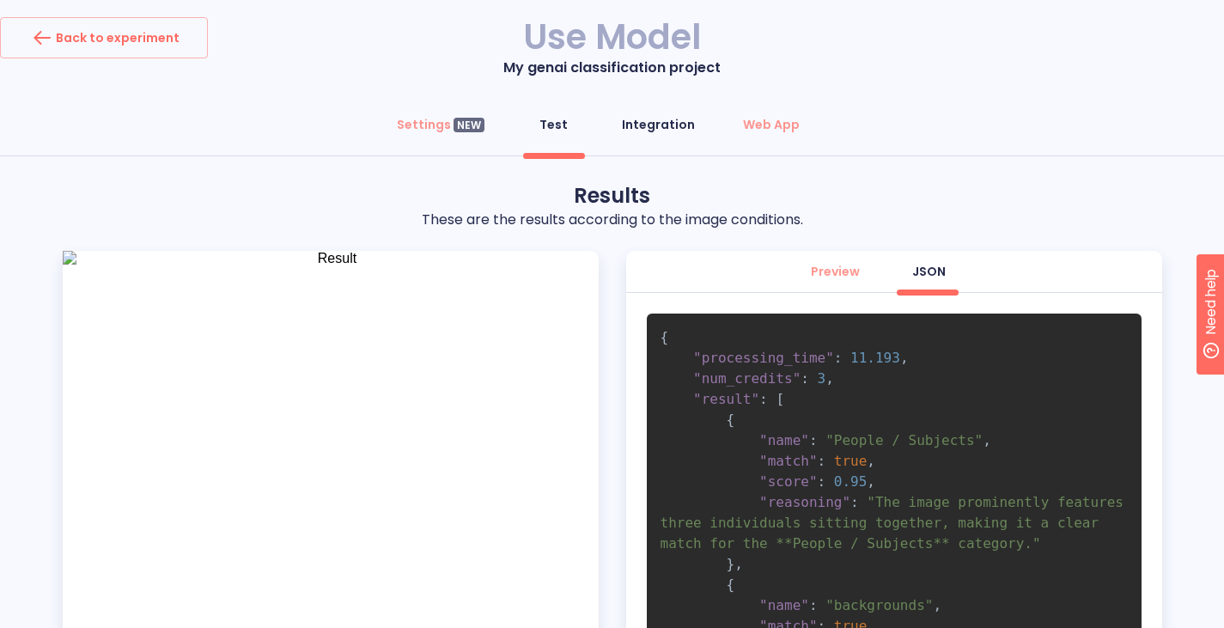
click at [660, 120] on div "Integration" at bounding box center [658, 124] width 73 height 17
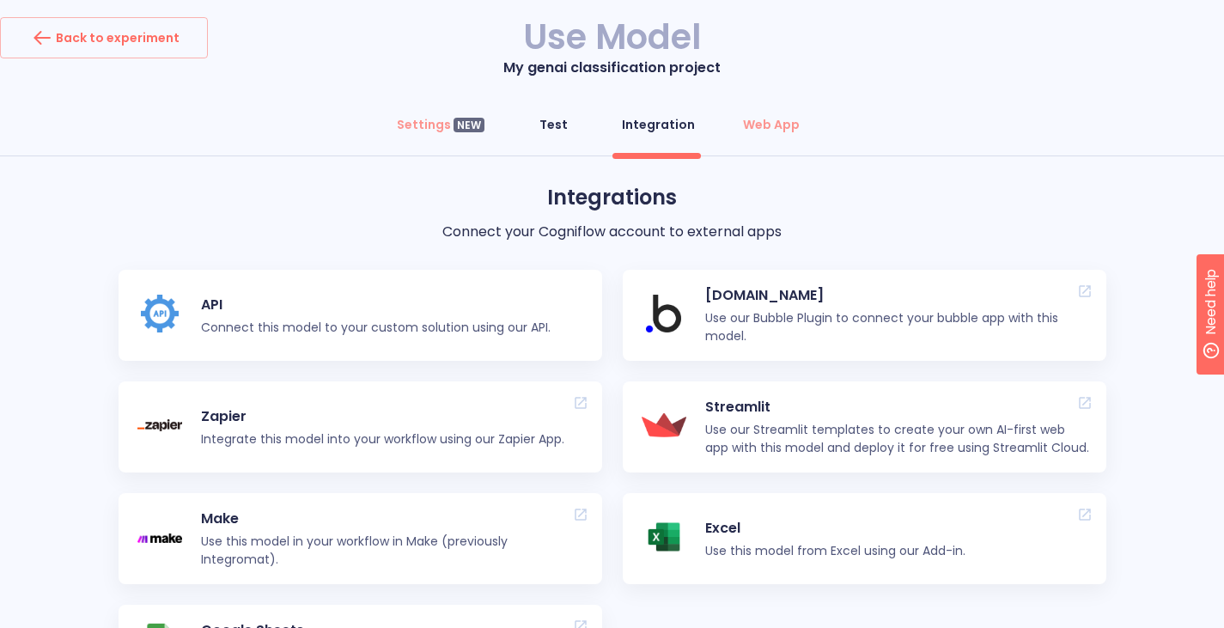
click at [552, 122] on div "Test" at bounding box center [553, 124] width 28 height 17
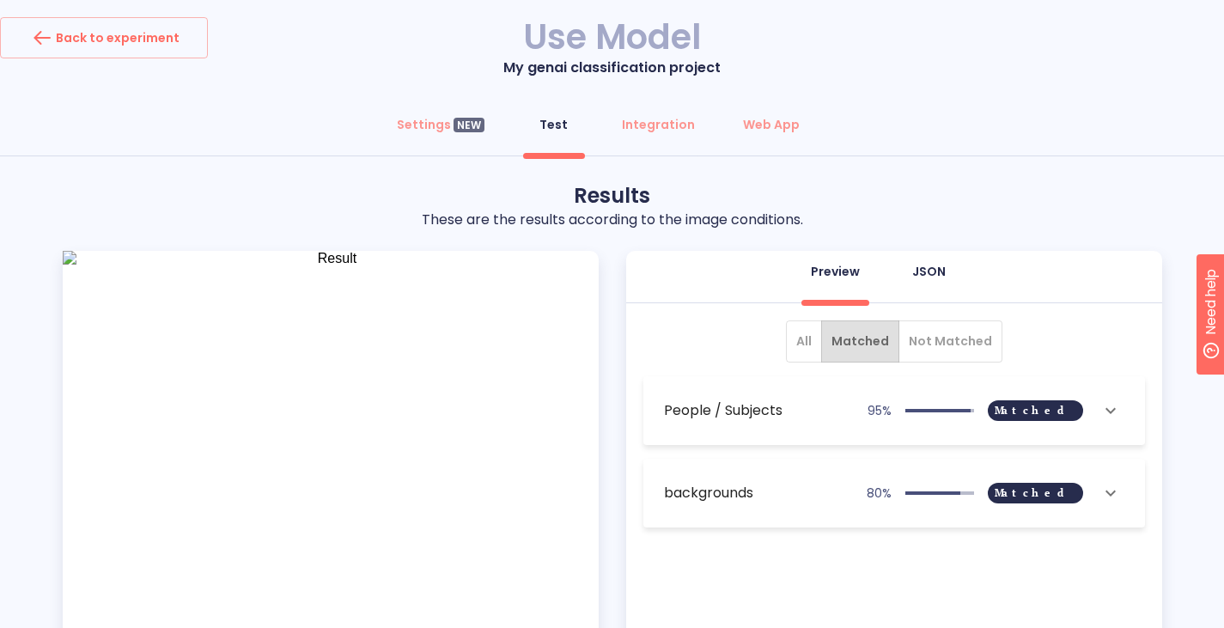
click at [928, 272] on div "JSON" at bounding box center [928, 271] width 33 height 17
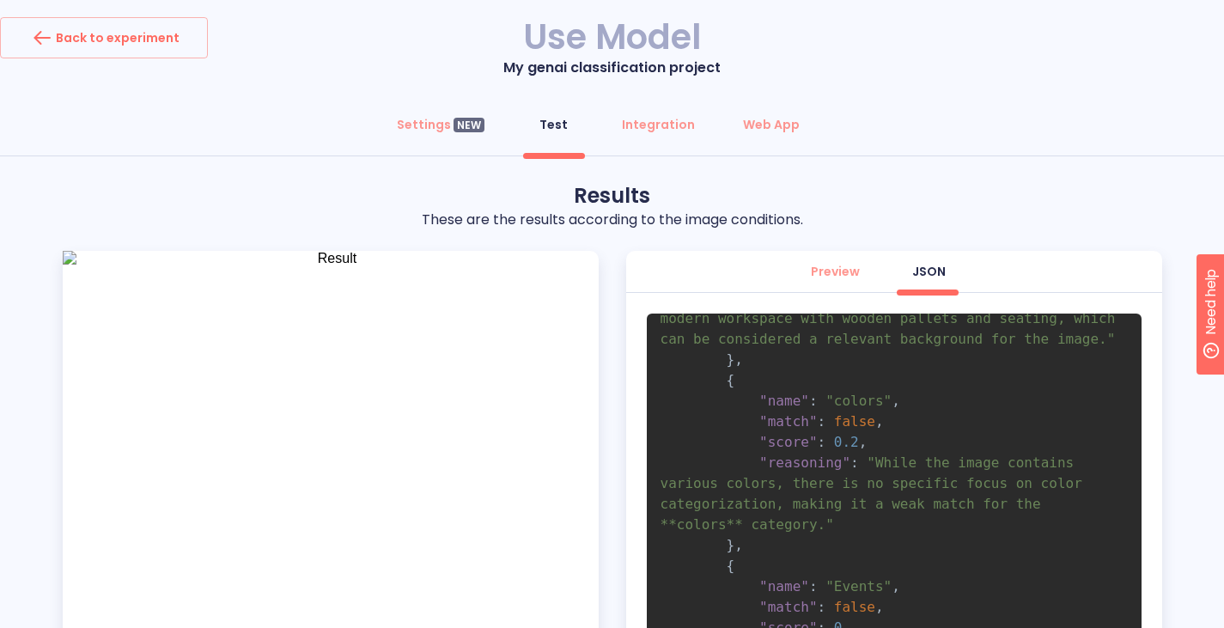
scroll to position [384, 0]
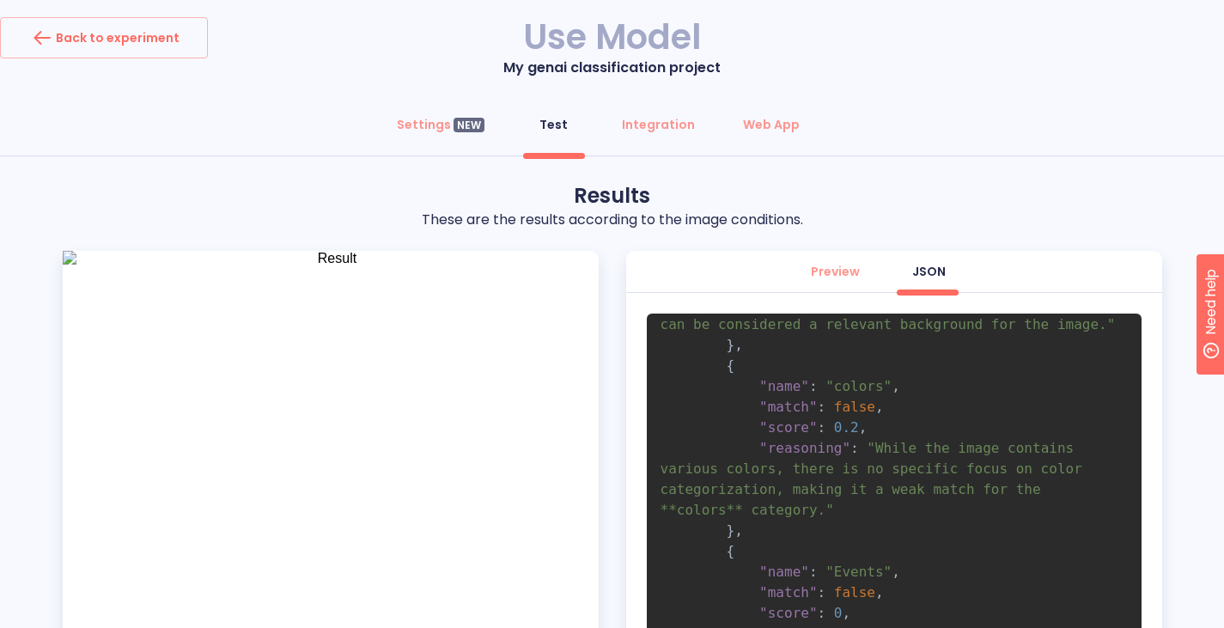
click at [859, 422] on span "," at bounding box center [863, 427] width 9 height 16
click at [852, 403] on span "false" at bounding box center [854, 407] width 41 height 16
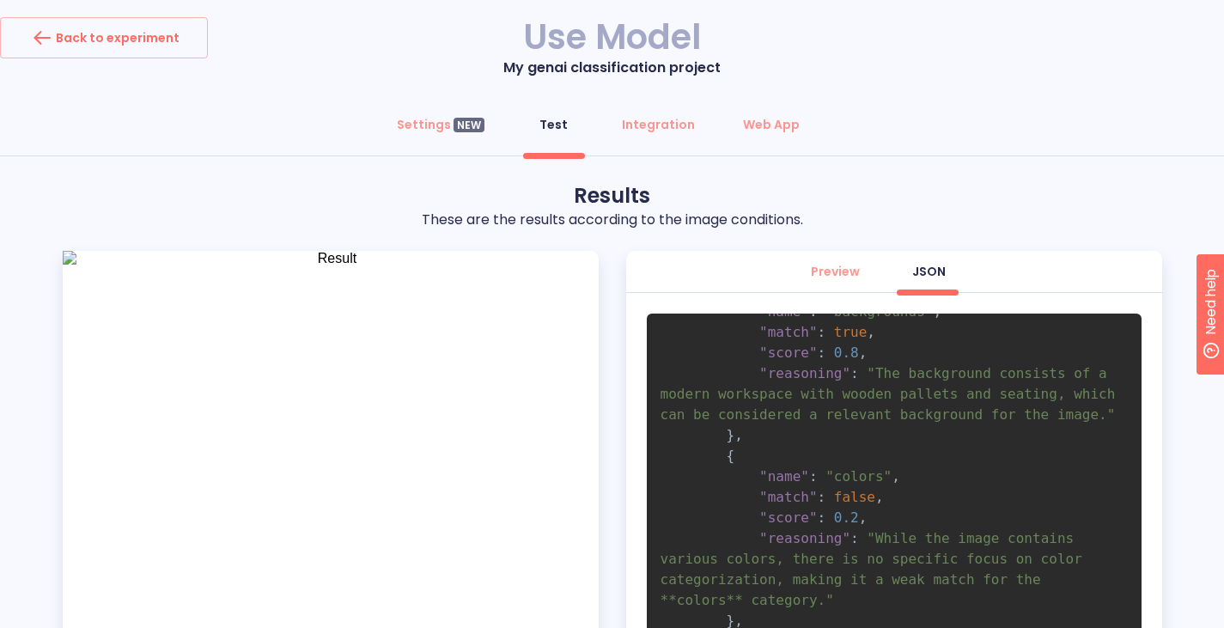
scroll to position [0, 0]
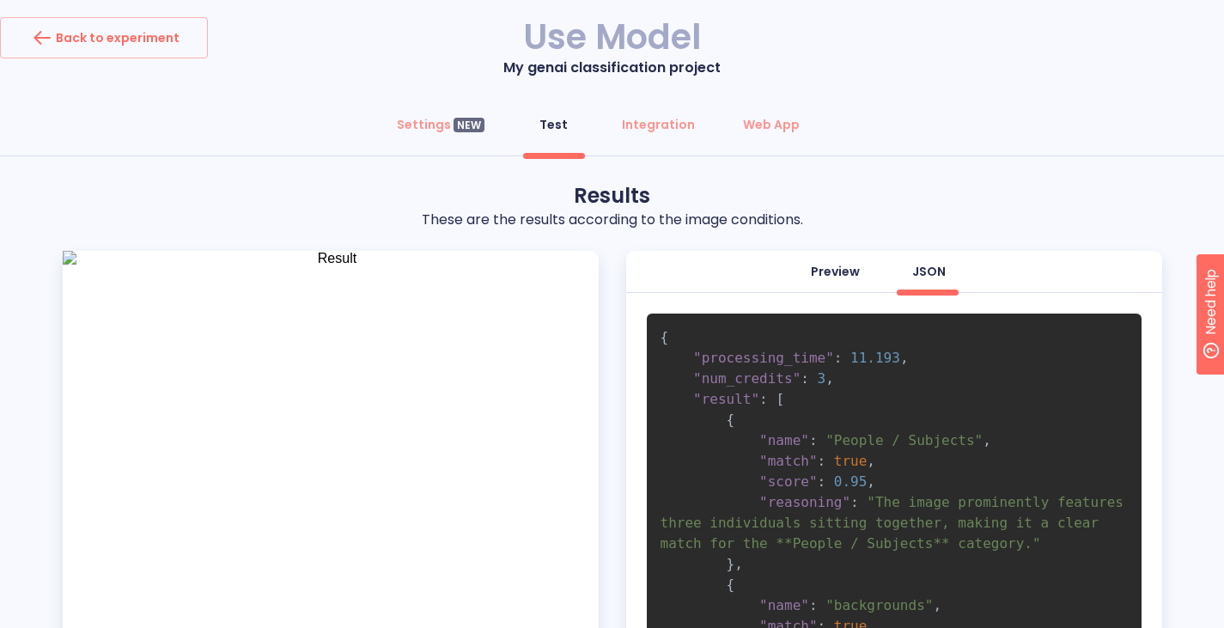
click at [832, 264] on div "Preview" at bounding box center [835, 271] width 49 height 17
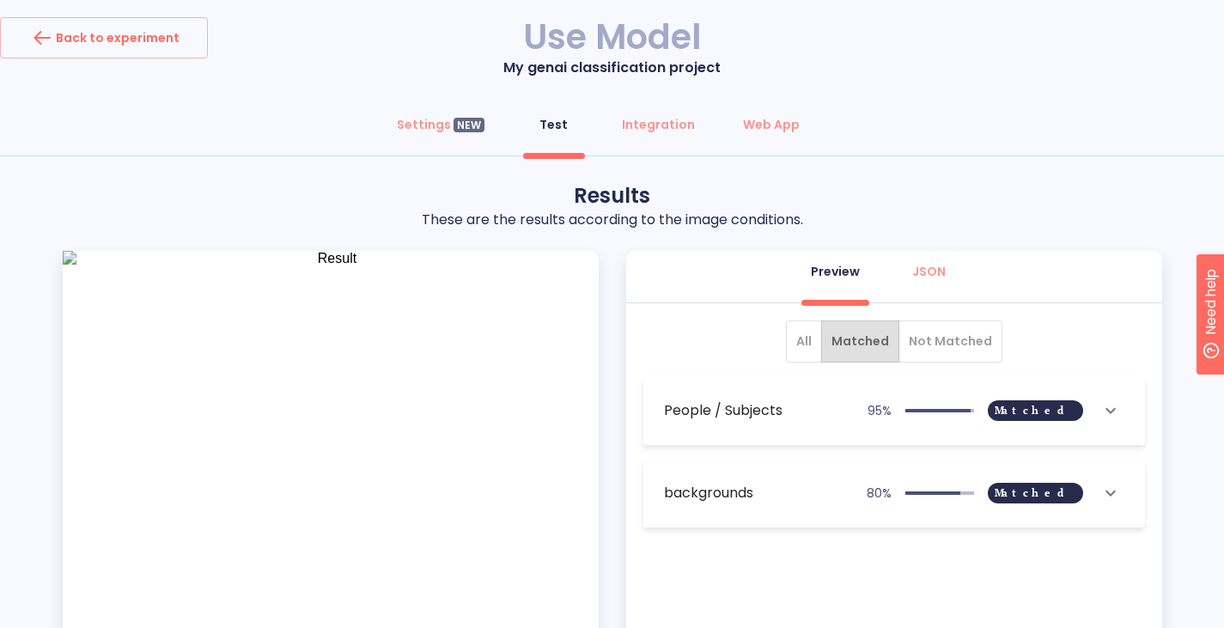
click at [946, 335] on span "Not Matched" at bounding box center [950, 341] width 83 height 21
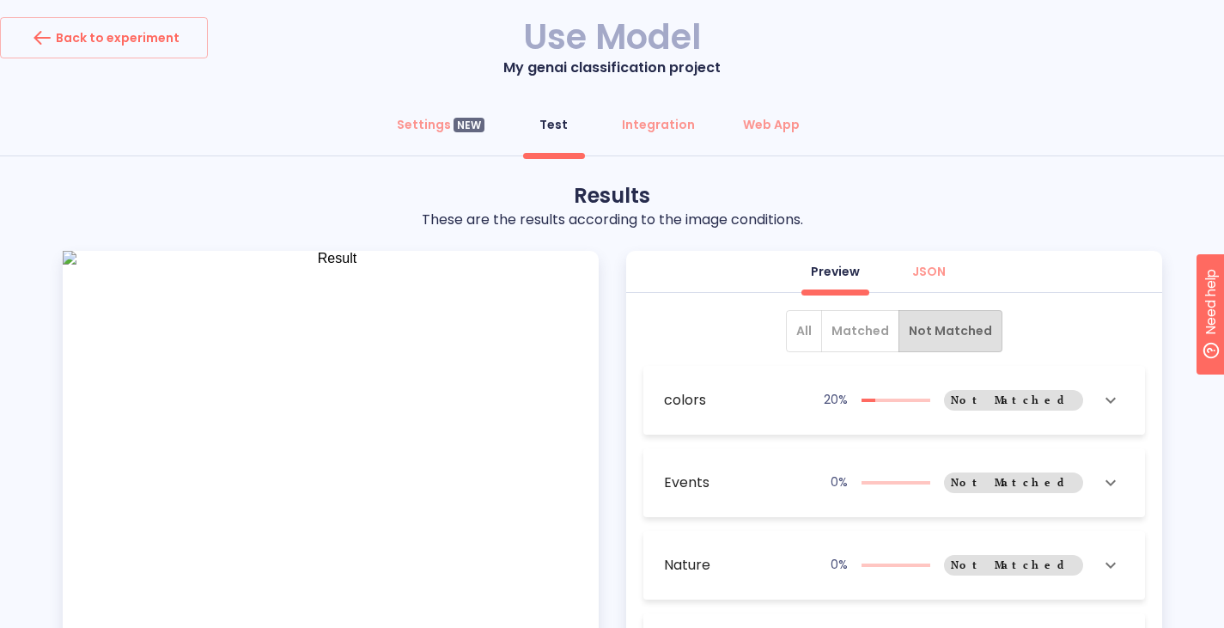
click at [802, 335] on span "All" at bounding box center [803, 330] width 15 height 21
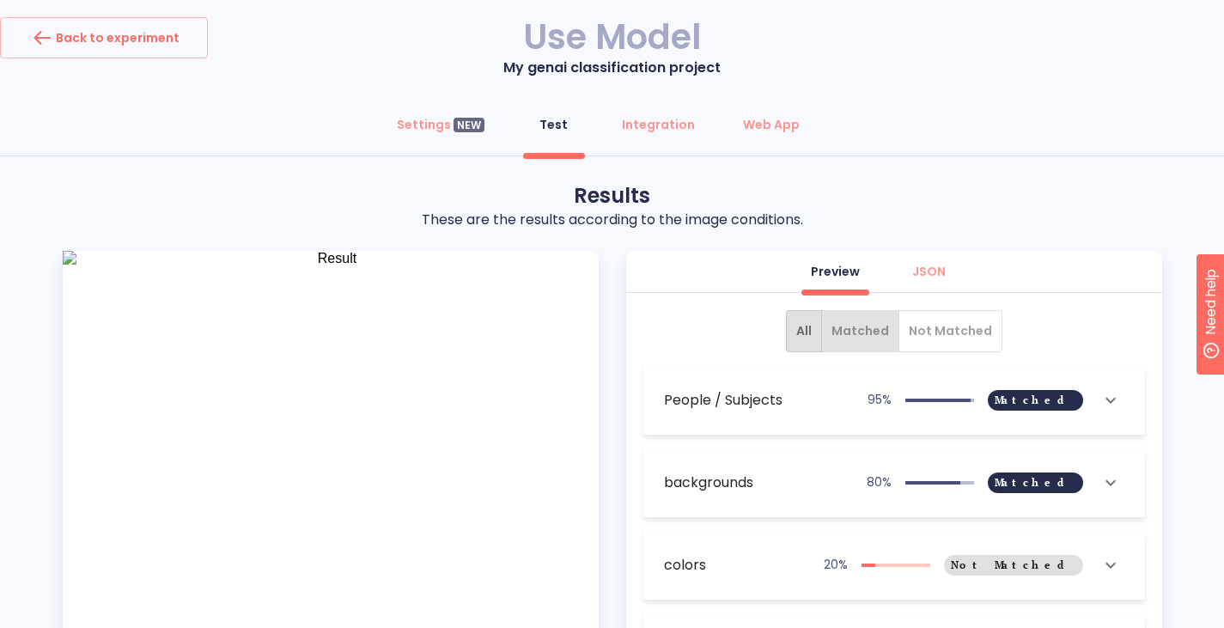
click at [862, 334] on span "Matched" at bounding box center [860, 330] width 58 height 21
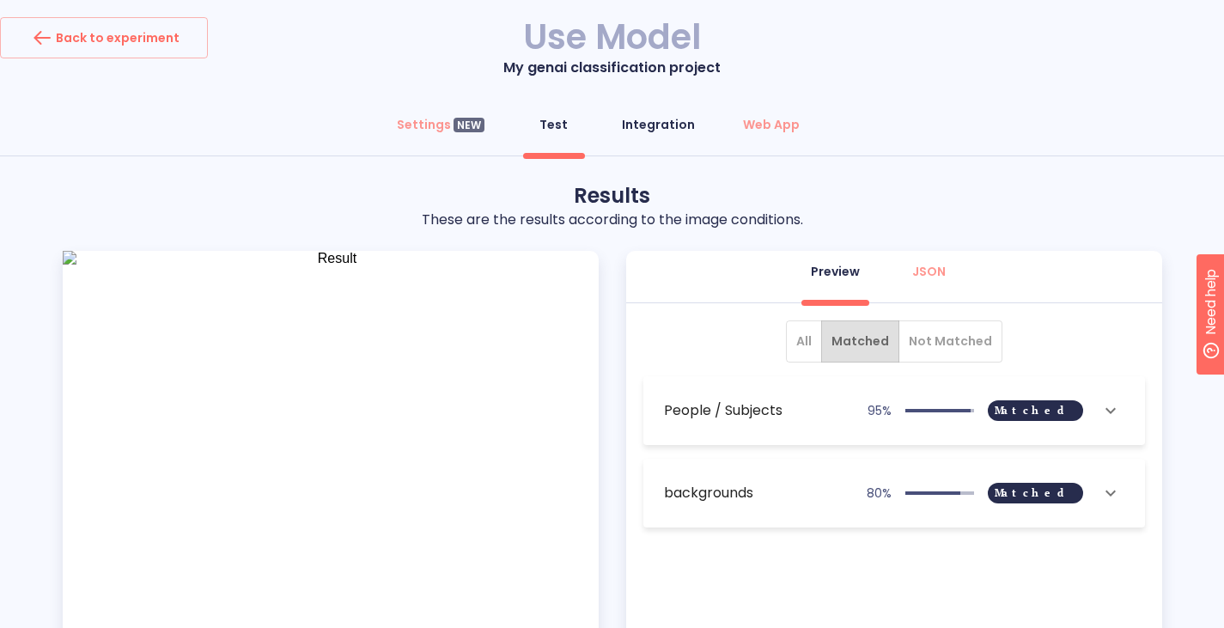
click at [655, 132] on div "Integration" at bounding box center [658, 124] width 73 height 17
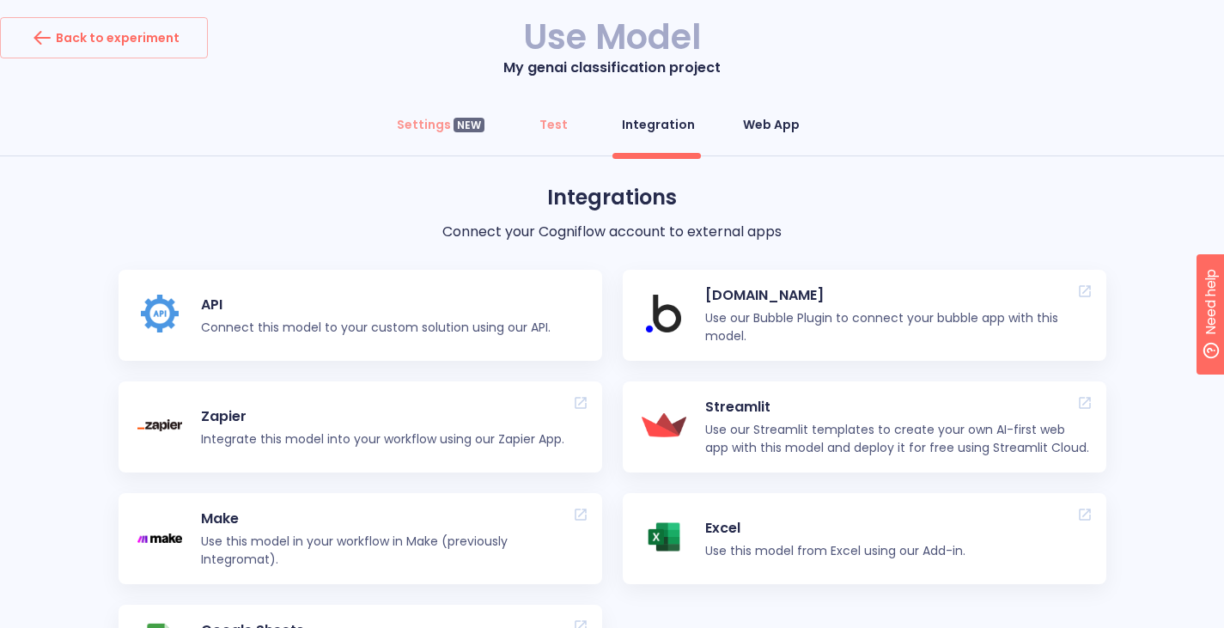
click at [782, 127] on div "Web App" at bounding box center [771, 124] width 57 height 17
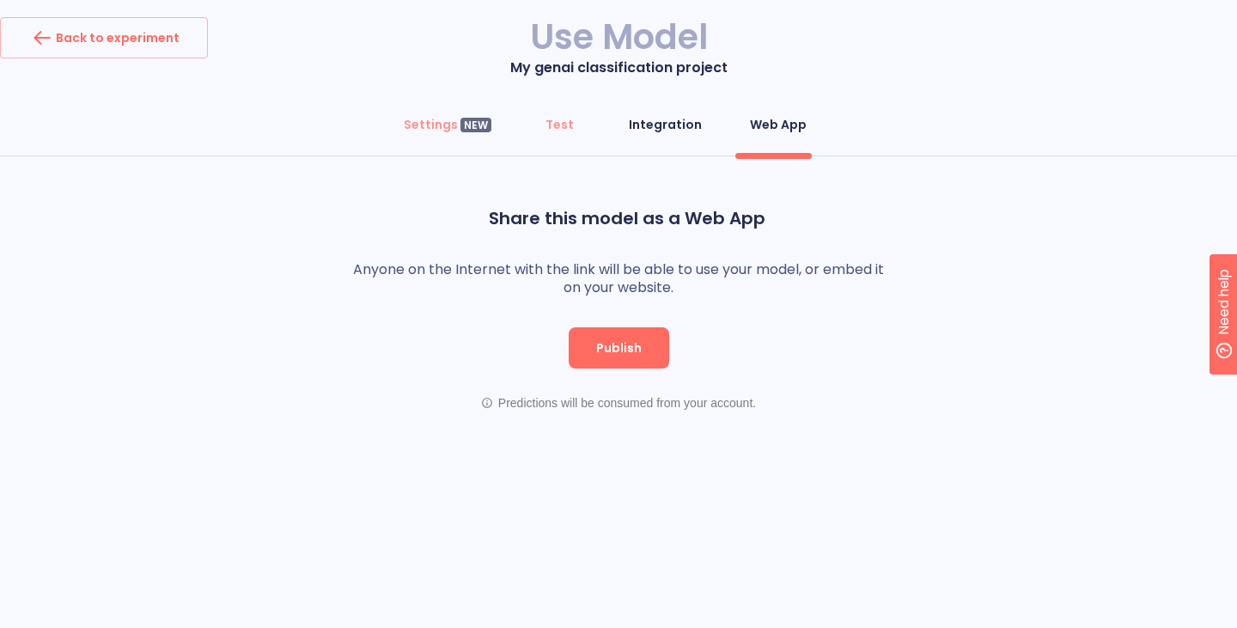
click at [677, 120] on div "Integration" at bounding box center [665, 124] width 73 height 17
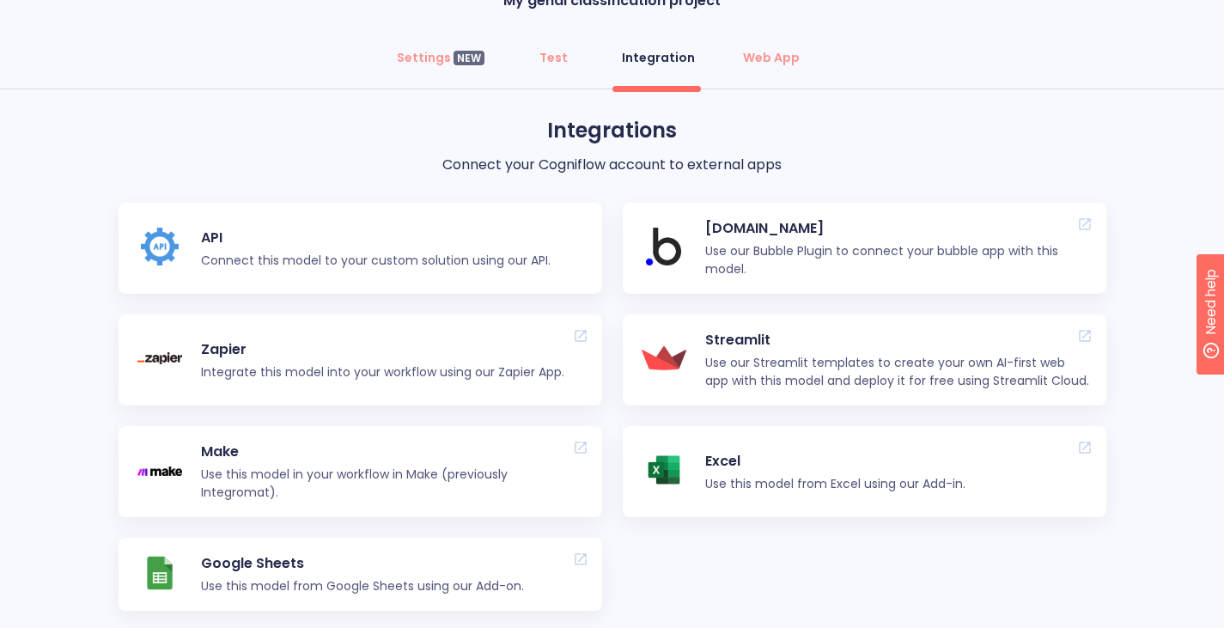
scroll to position [66, 0]
click at [847, 367] on p "Use our Streamlit templates to create your own AI-first web app with this model…" at bounding box center [898, 373] width 386 height 36
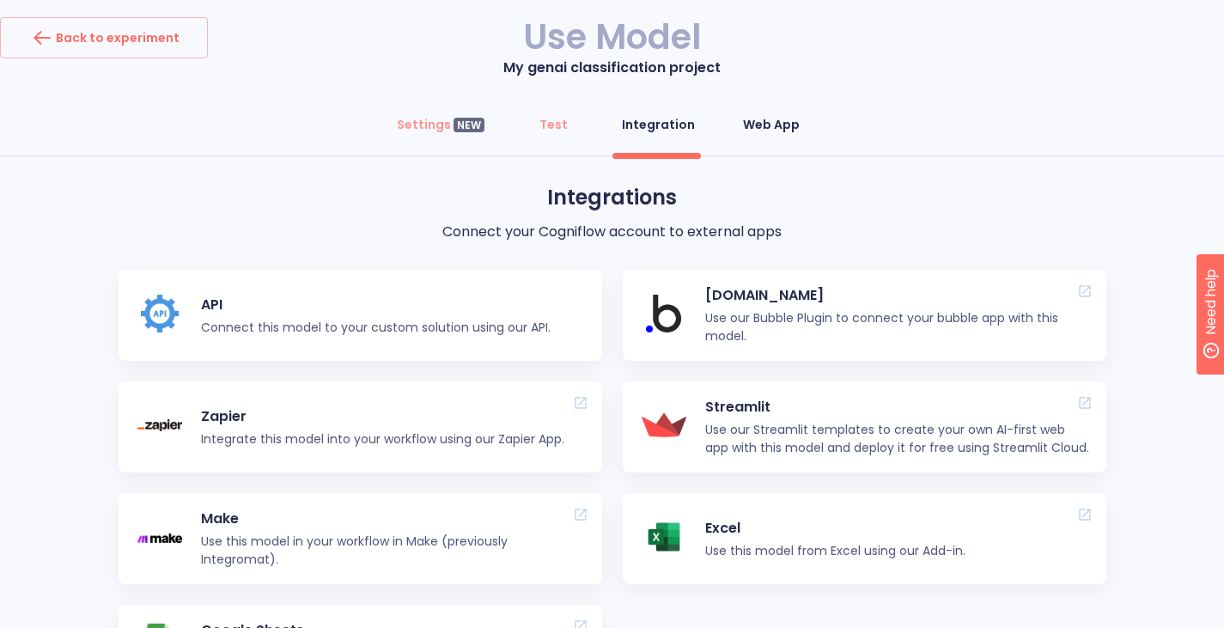
click at [762, 125] on div "Web App" at bounding box center [771, 124] width 57 height 17
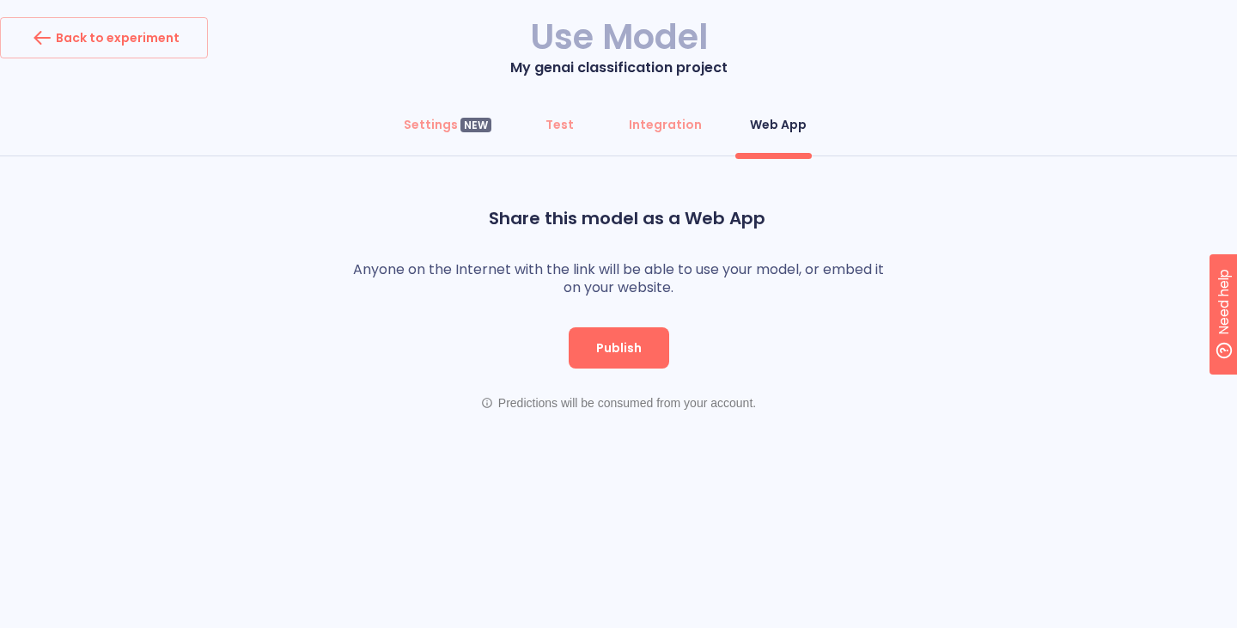
click at [642, 341] on button "Publish" at bounding box center [619, 347] width 100 height 41
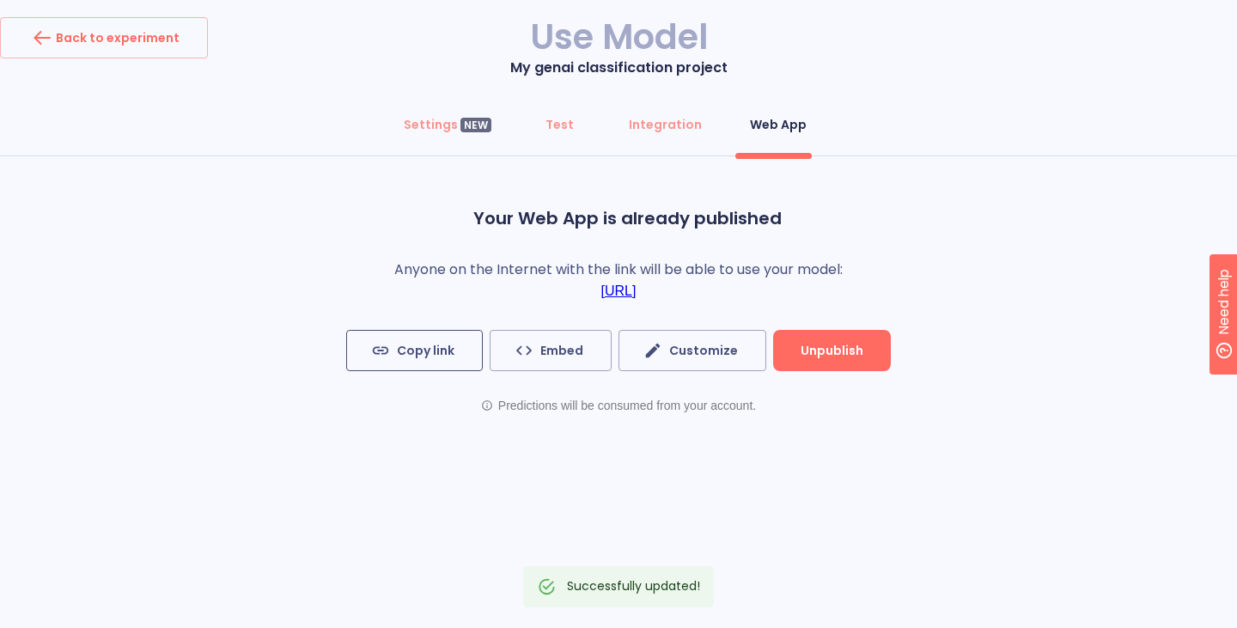
click at [642, 341] on button "Customize" at bounding box center [692, 350] width 148 height 41
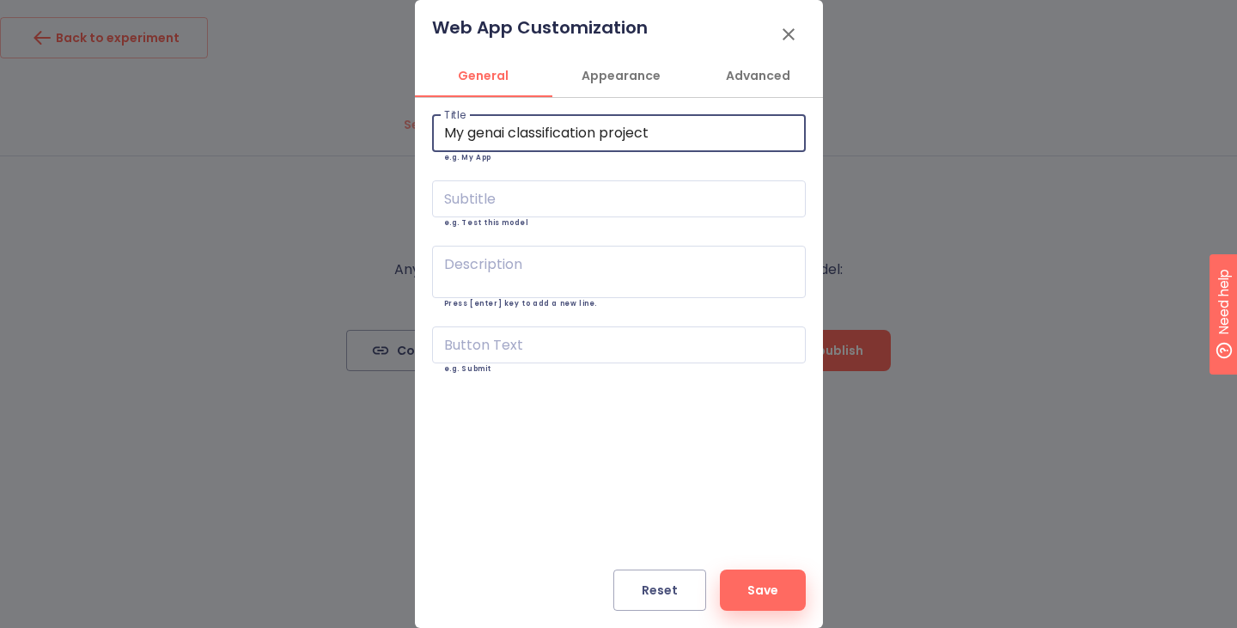
click at [674, 143] on input "My genai classification project" at bounding box center [619, 133] width 374 height 37
drag, startPoint x: 673, startPoint y: 131, endPoint x: 441, endPoint y: 148, distance: 232.5
click at [441, 148] on input "My genai classification project" at bounding box center [619, 133] width 374 height 37
paste input "AI Tagging & Auto-Categorization Agen"
type input "AI Tagging & Auto-Categorization Agent"
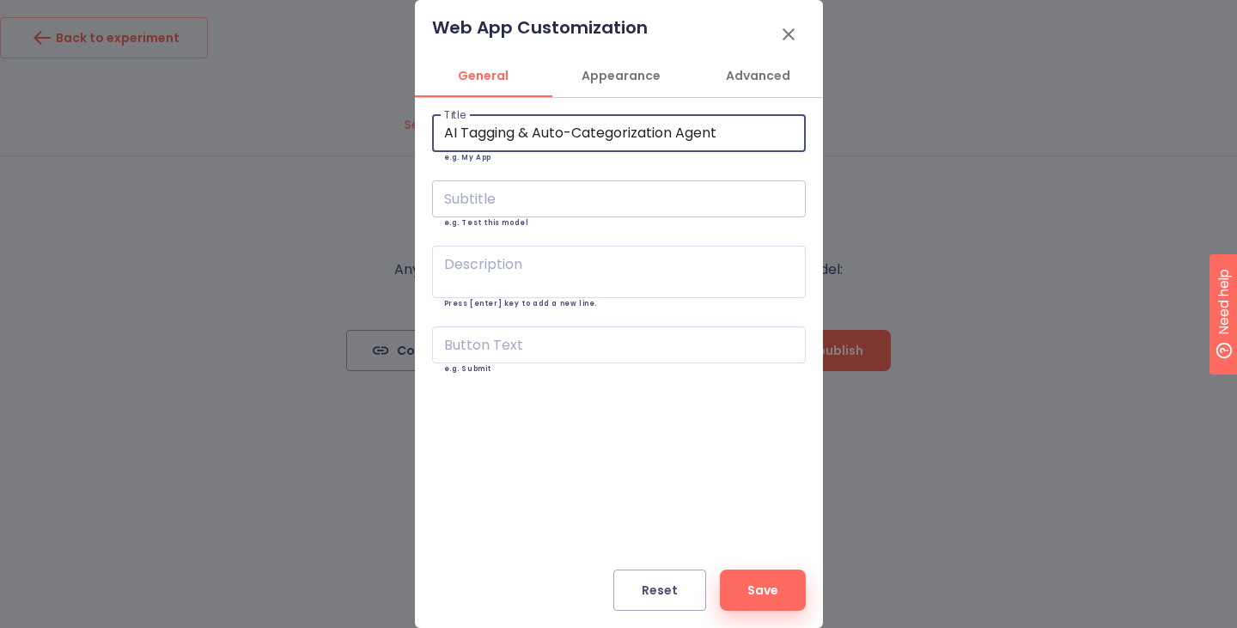
click at [534, 191] on input "text" at bounding box center [619, 198] width 374 height 37
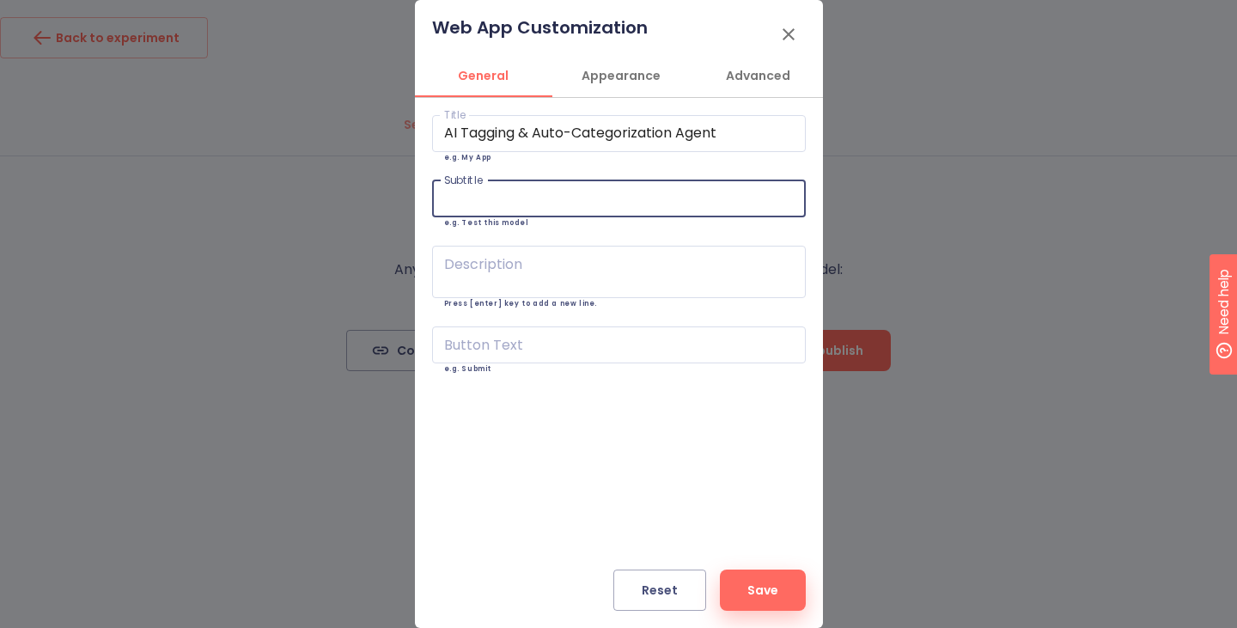
paste input "Detecta contenido automáticamente (colores, logos, personas, formatos) y sugier…"
type input "Detecta contenido automáticamente (colores, logos, personas, formatos) y sugier…"
click at [582, 259] on div "x Description" at bounding box center [619, 272] width 374 height 52
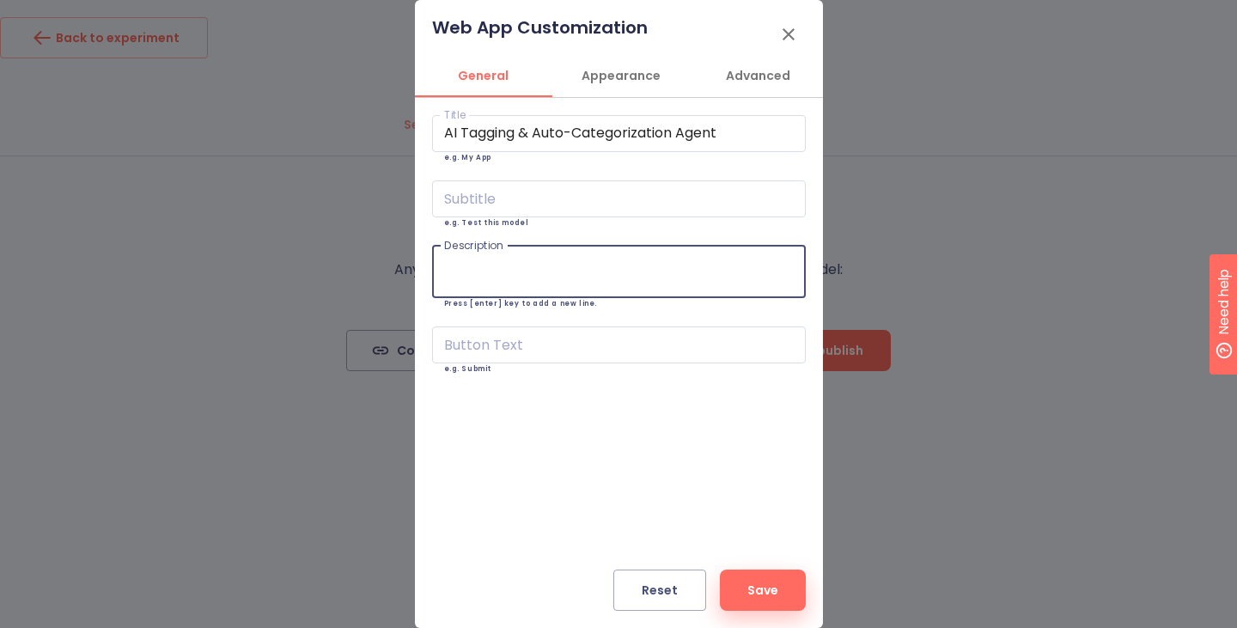
paste textarea "Detecta contenido automáticamente (colores, logos, personas, formatos) y sugier…"
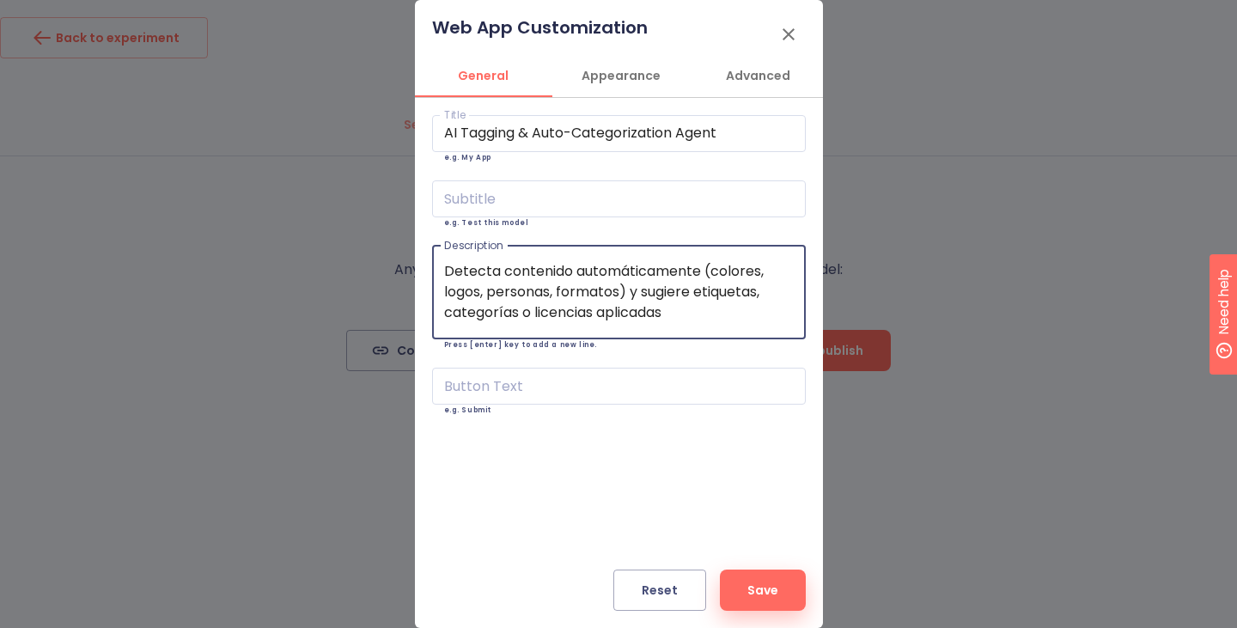
type textarea "Detecta contenido automáticamente (colores, logos, personas, formatos) y sugier…"
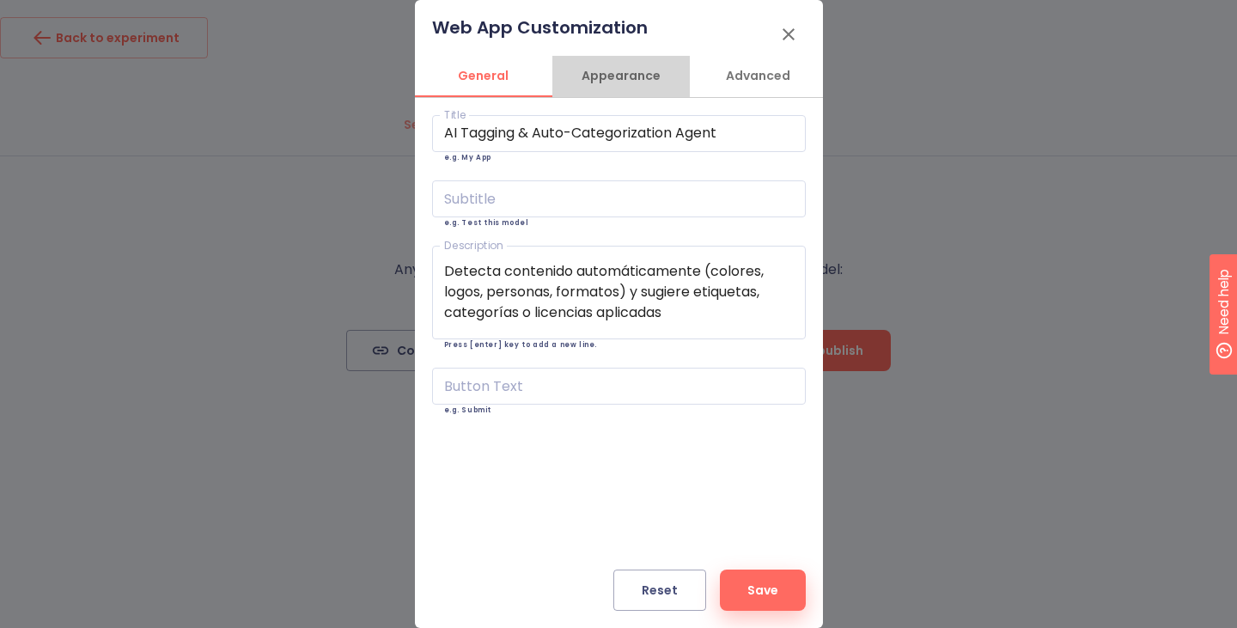
click at [628, 74] on span "Appearance" at bounding box center [621, 75] width 117 height 21
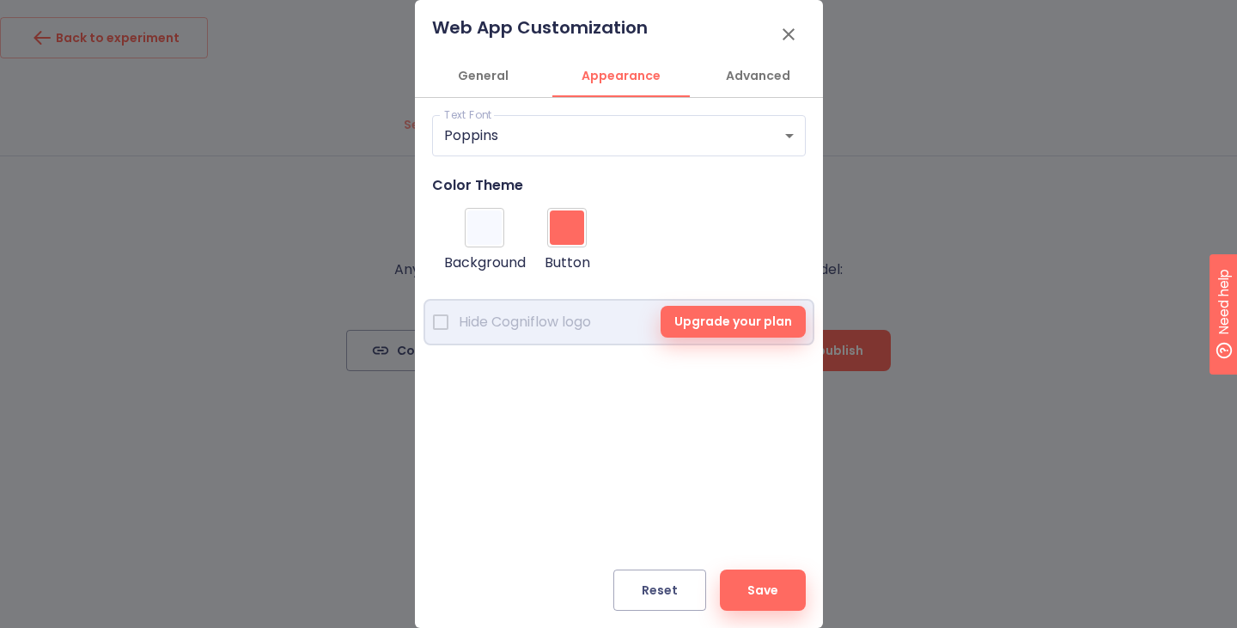
click at [489, 225] on div at bounding box center [484, 227] width 34 height 34
click at [489, 245] on input "#f7f9ff" at bounding box center [488, 256] width 43 height 23
click at [603, 209] on div "#f7f9ff Background #ff6a61 Button" at bounding box center [619, 243] width 374 height 84
click at [484, 228] on div at bounding box center [484, 227] width 34 height 34
click at [484, 245] on input "#f7f9ff" at bounding box center [488, 256] width 43 height 23
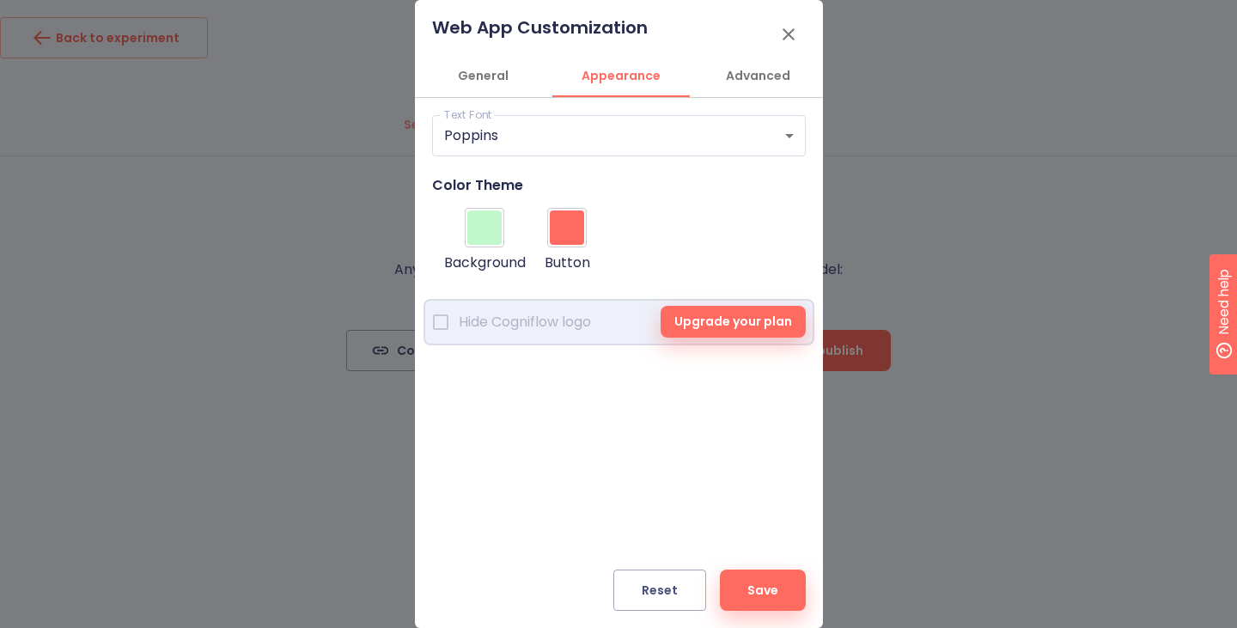
type input "#c0f7cb"
click at [580, 228] on div at bounding box center [567, 227] width 34 height 34
click at [580, 245] on input "#ff6a61" at bounding box center [571, 256] width 43 height 23
click at [661, 208] on div "#c0f7cb Background #ff6a61 Button" at bounding box center [619, 243] width 374 height 84
click at [749, 81] on span "Advanced" at bounding box center [758, 75] width 117 height 21
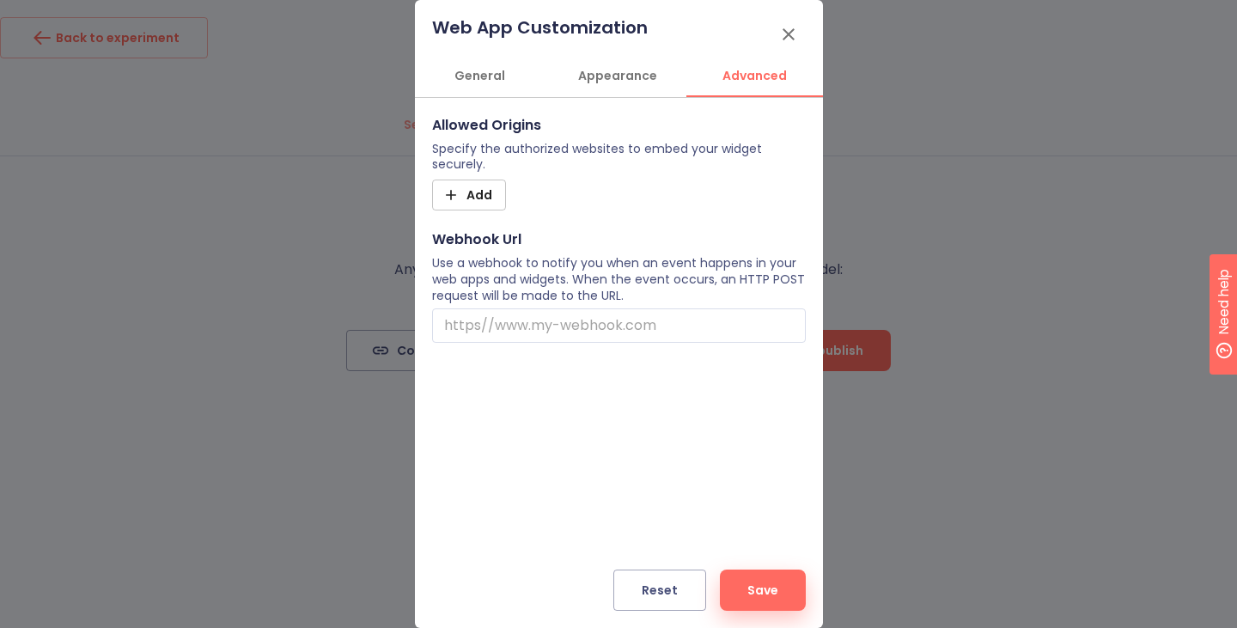
scroll to position [0, 4]
click at [630, 71] on span "Appearance" at bounding box center [616, 75] width 117 height 21
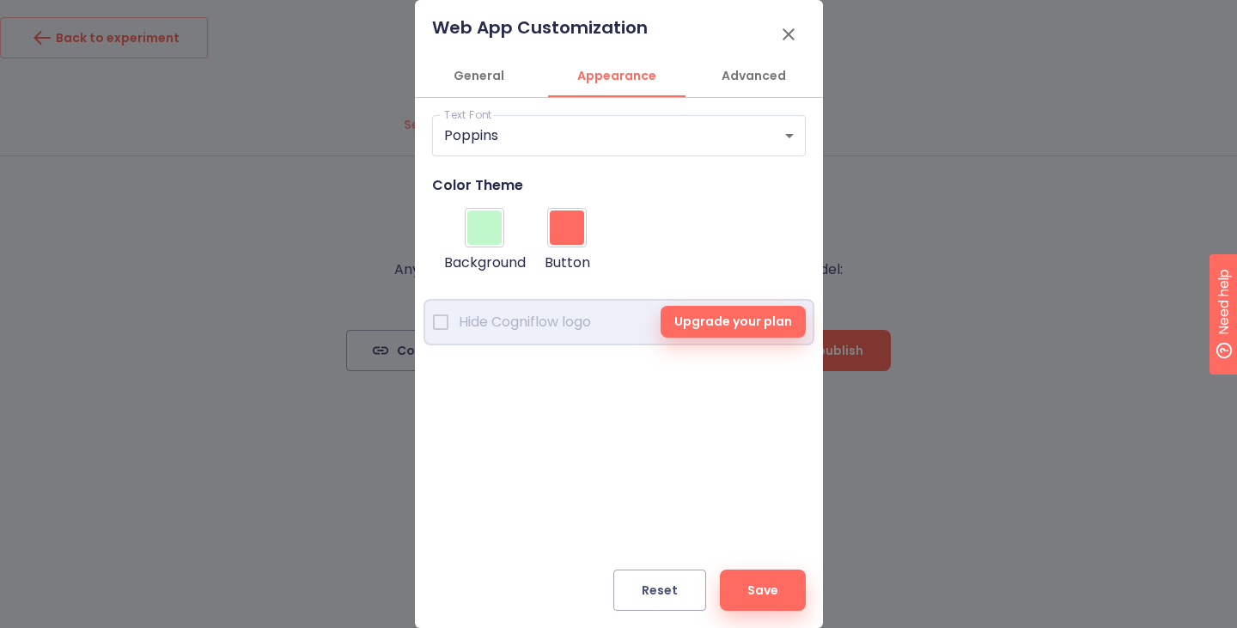
click at [742, 78] on span "Advanced" at bounding box center [754, 75] width 117 height 21
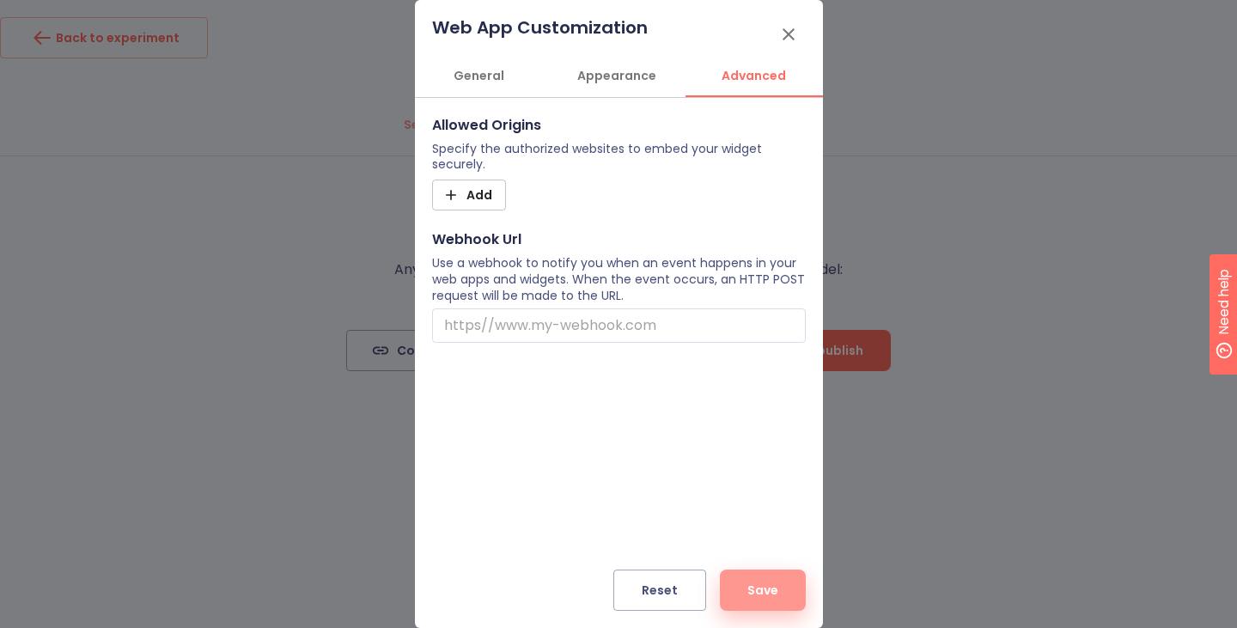
click at [773, 590] on span "Save" at bounding box center [762, 590] width 31 height 21
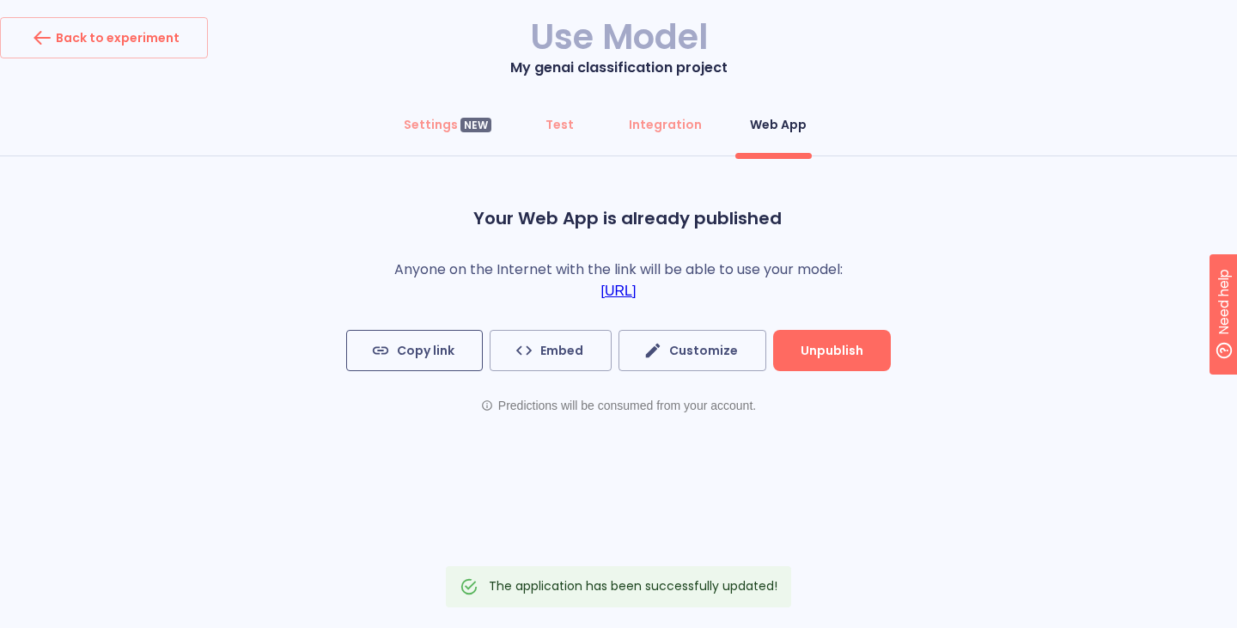
click at [443, 361] on span "Copy link" at bounding box center [414, 350] width 80 height 21
